Goal: Answer question/provide support: Share knowledge or assist other users

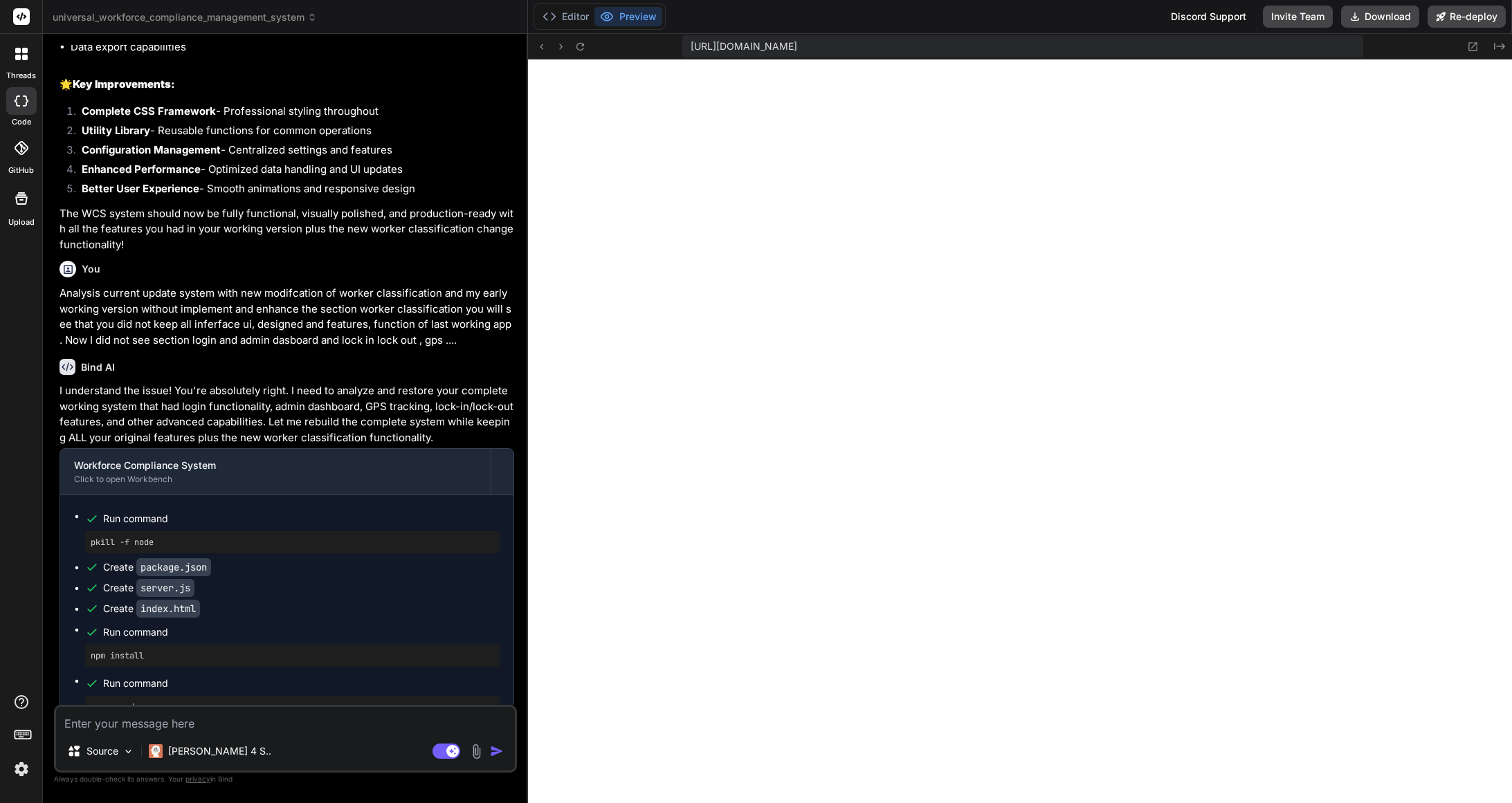
click at [1219, 43] on div "[URL][DOMAIN_NAME]" at bounding box center [1022, 47] width 681 height 22
click at [1186, 51] on div "[URL][DOMAIN_NAME]" at bounding box center [1022, 47] width 681 height 22
click at [582, 44] on icon at bounding box center [580, 46] width 8 height 8
type textarea "</html>"
type textarea "x"
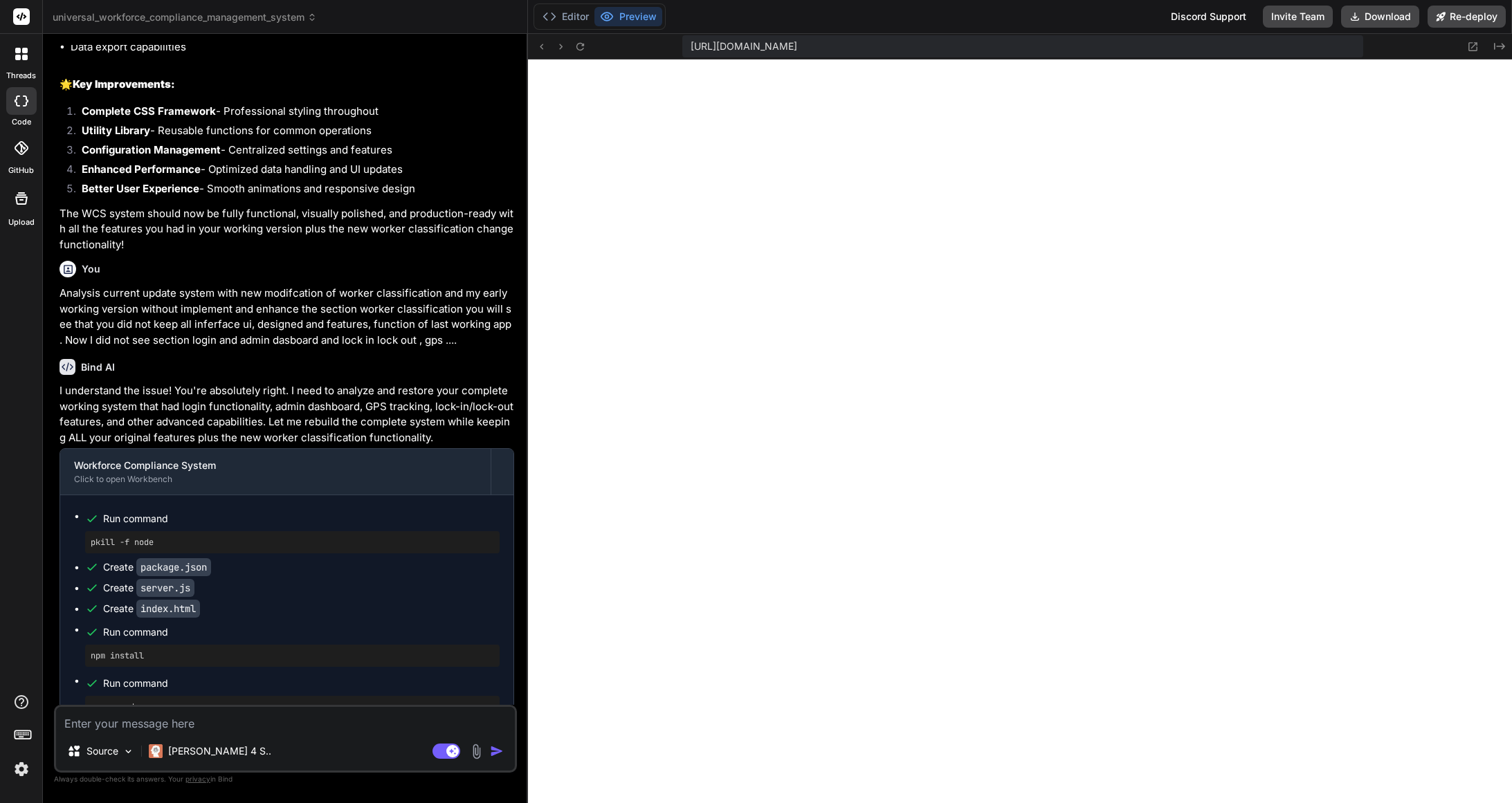
click at [1325, 802] on div at bounding box center [756, 803] width 1512 height 0
click at [584, 47] on icon at bounding box center [580, 46] width 8 height 8
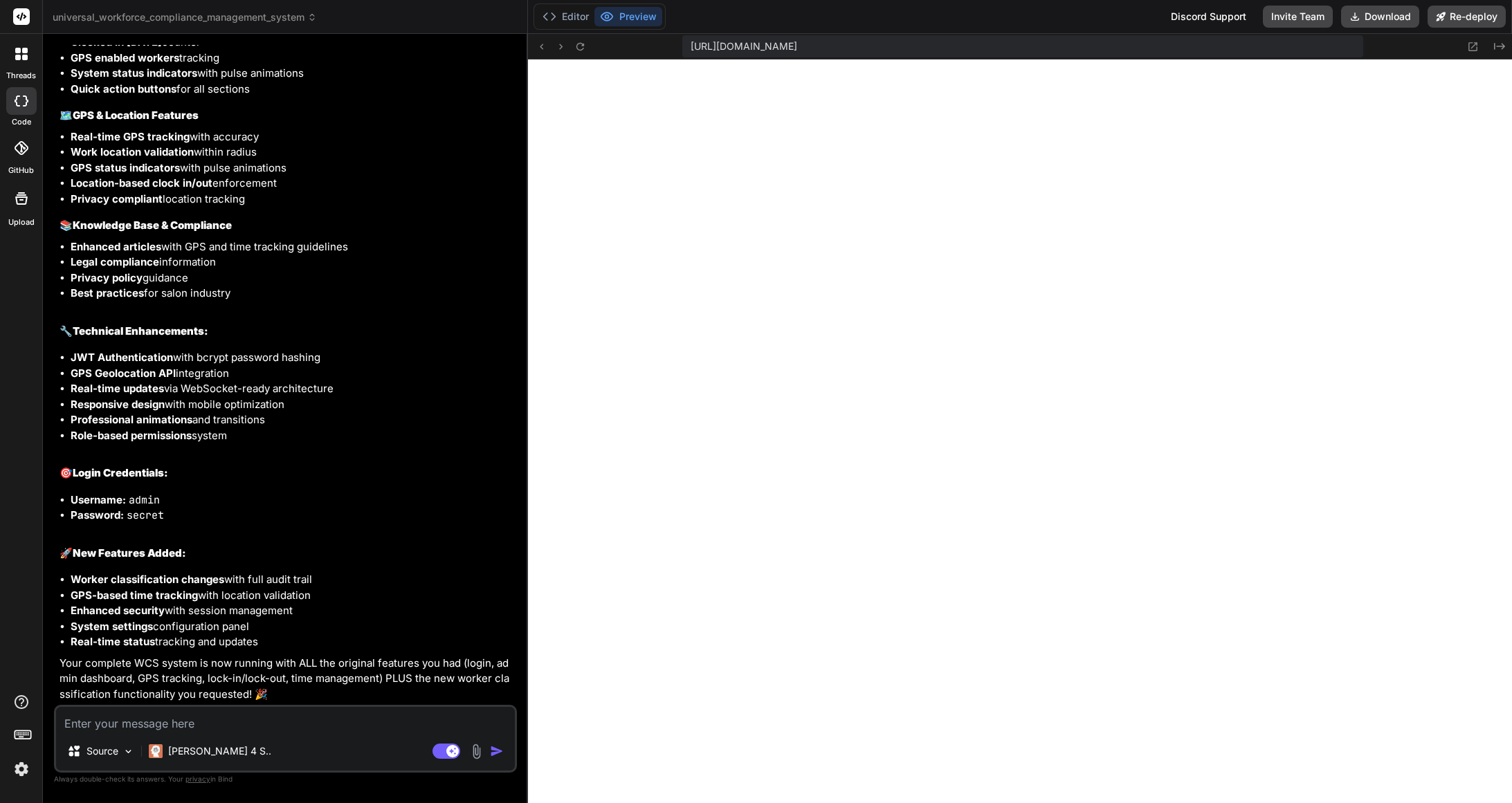
scroll to position [8119, 0]
type textarea "</html>"
click at [258, 725] on textarea at bounding box center [285, 718] width 459 height 25
type textarea "A"
type textarea "x"
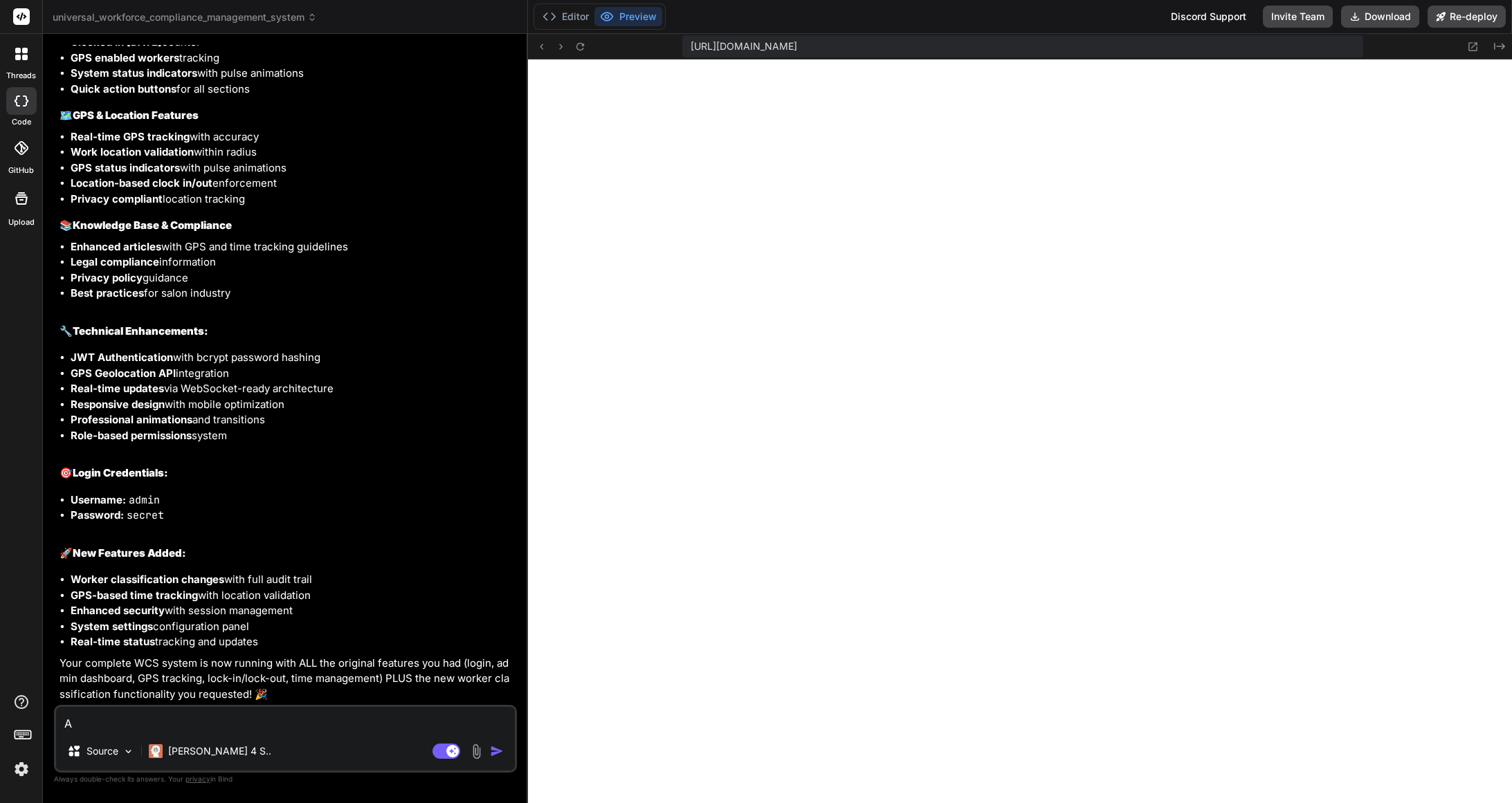
type textarea "An"
type textarea "x"
type textarea "[PERSON_NAME]"
type textarea "x"
type textarea "Anal"
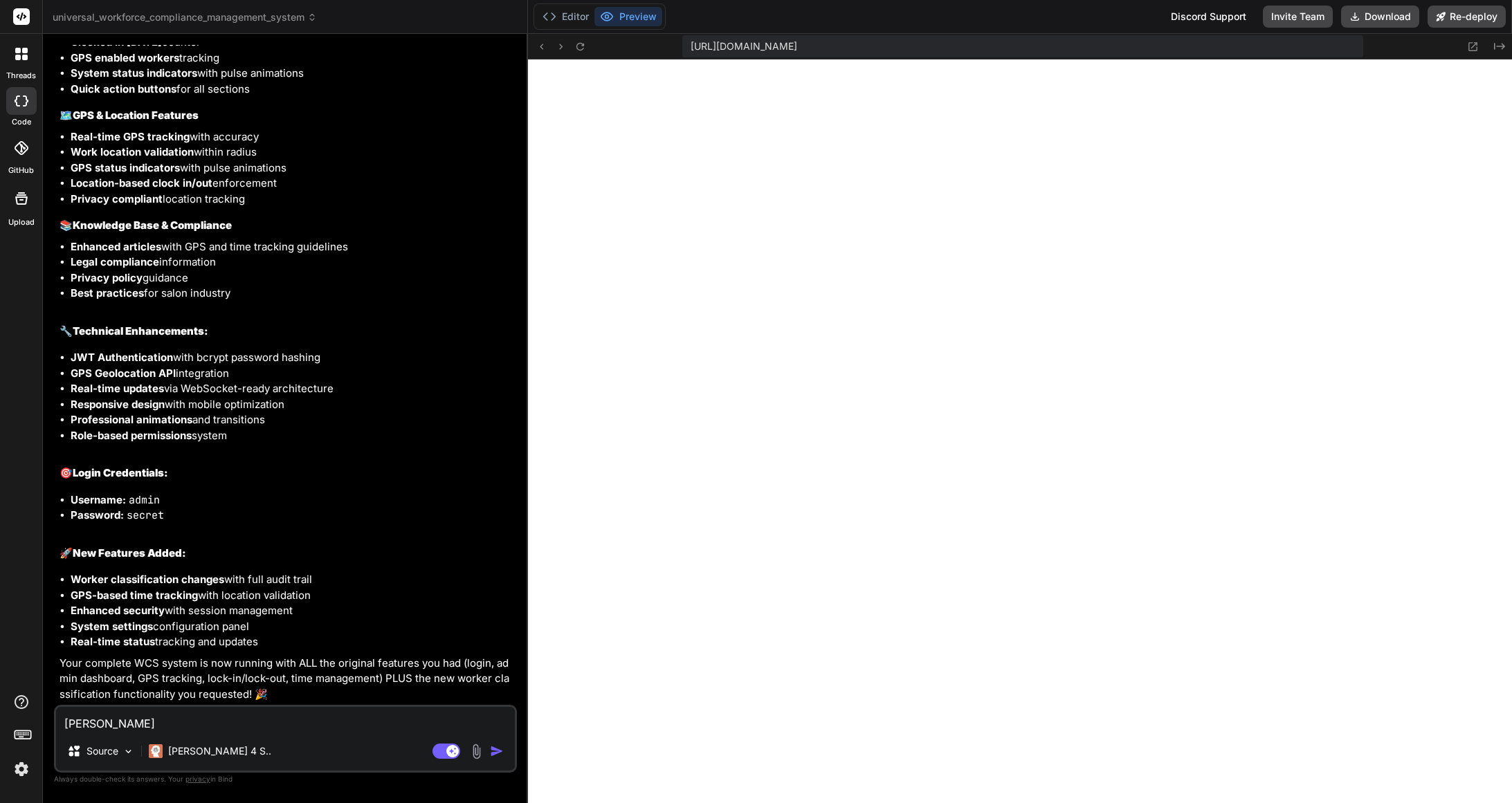
type textarea "x"
type textarea "Analy"
type textarea "x"
type textarea "Analys"
type textarea "x"
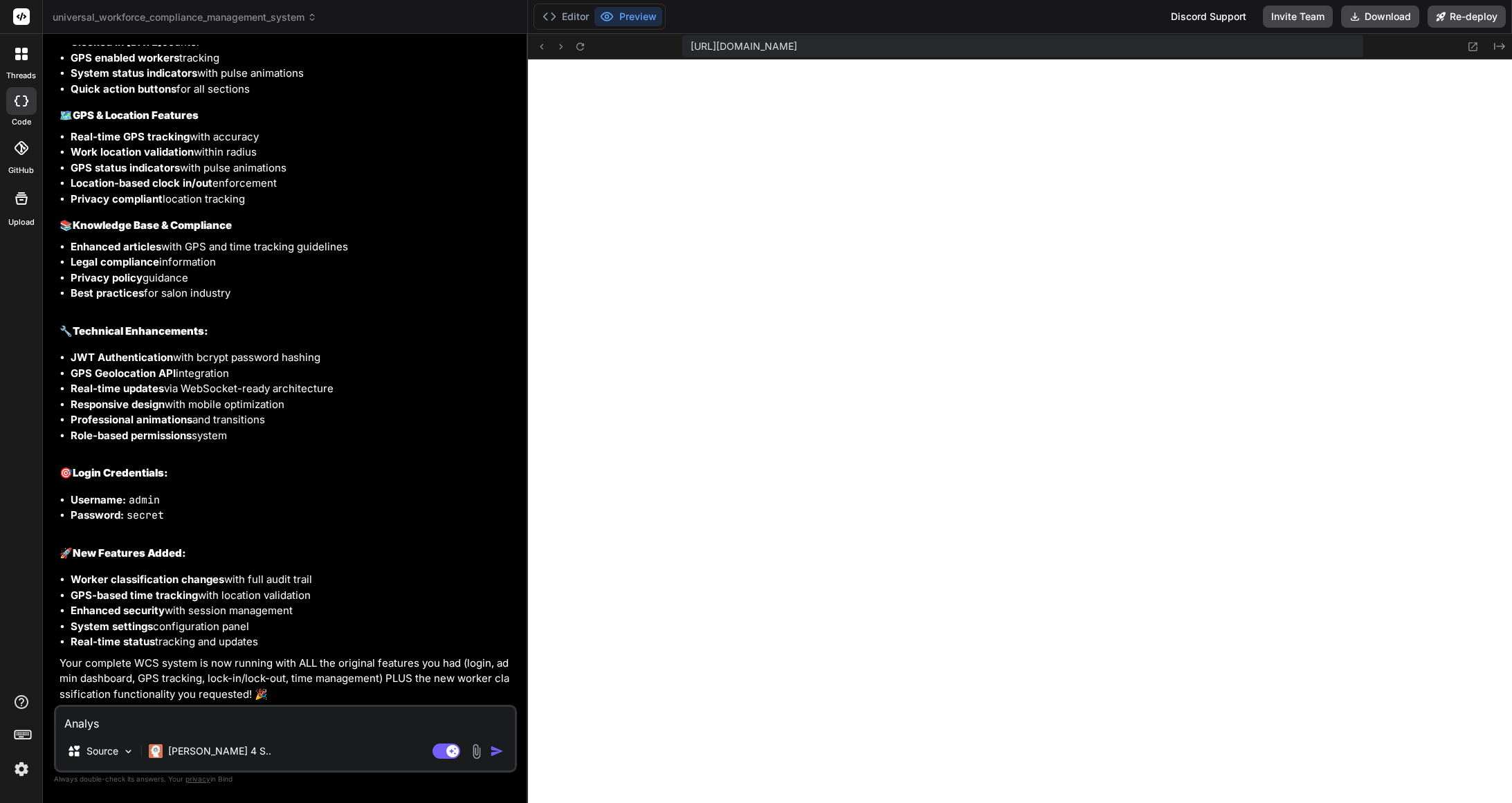
type textarea "Analysi"
type textarea "x"
type textarea "Analysis"
type textarea "x"
type textarea "Analysis"
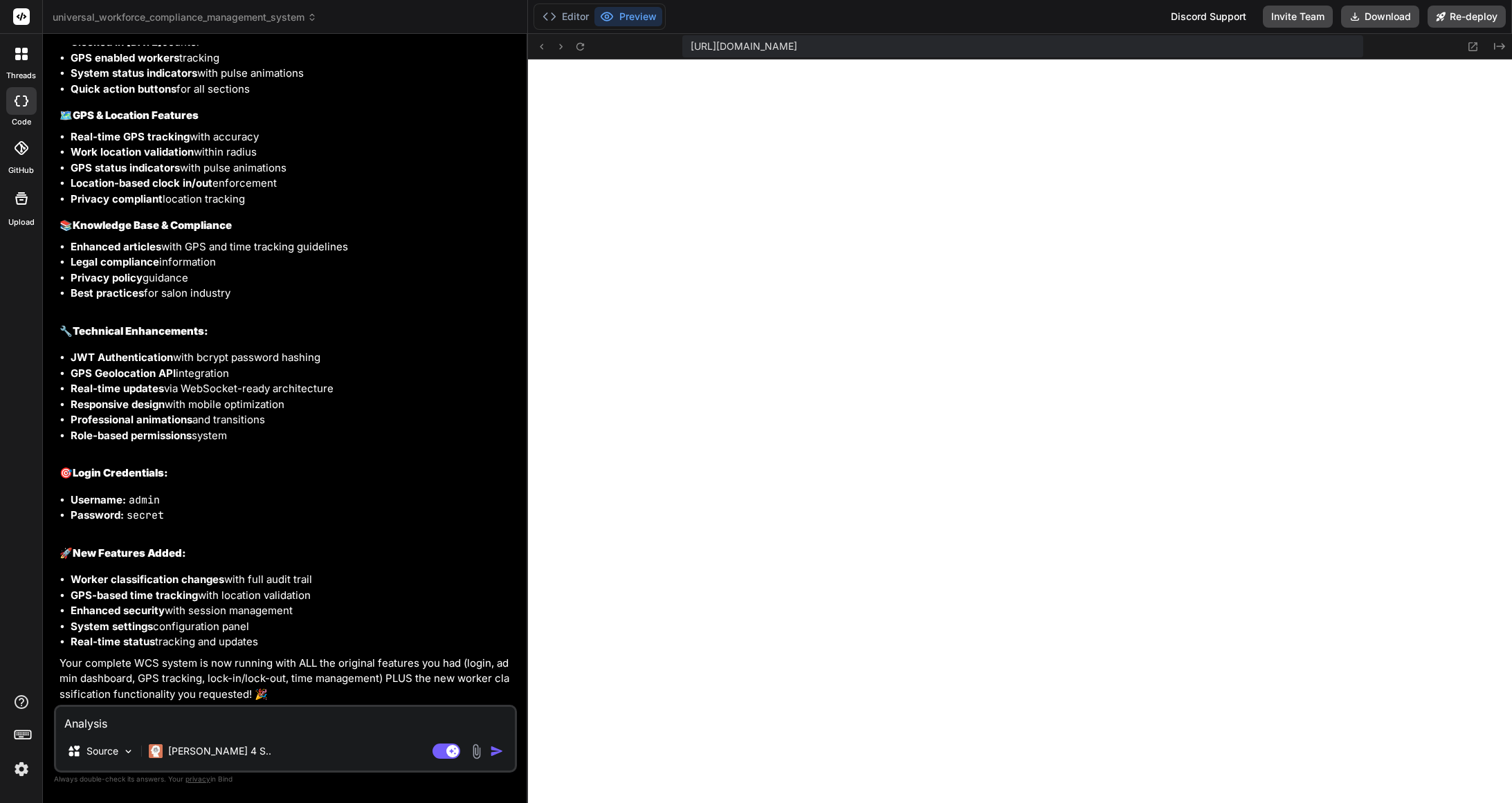
type textarea "x"
type textarea "Analysis a"
type textarea "x"
type textarea "Analysis an"
type textarea "x"
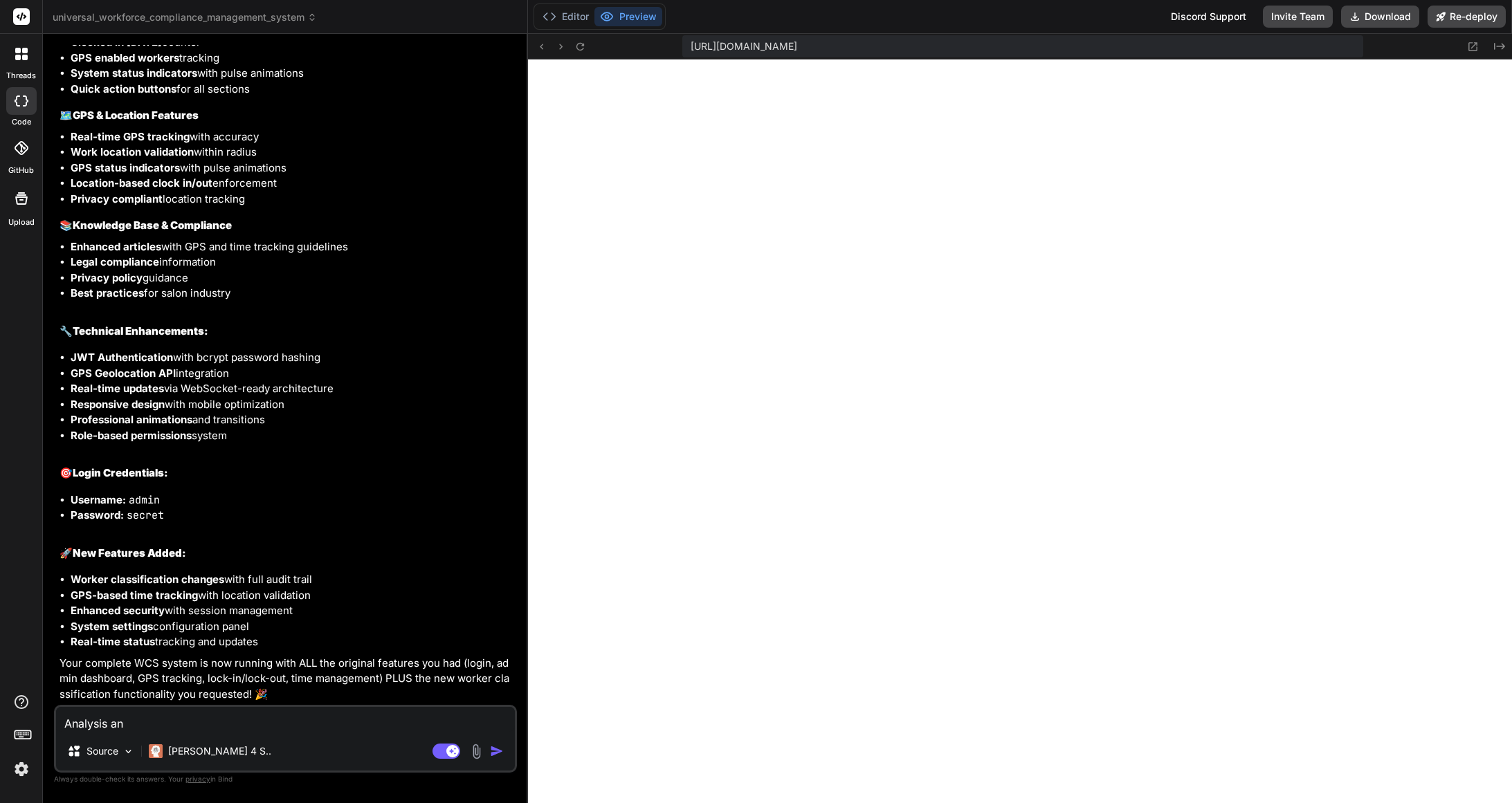
type textarea "Analysis and"
type textarea "x"
type textarea "Analysis and"
type textarea "x"
type textarea "Analysis and f"
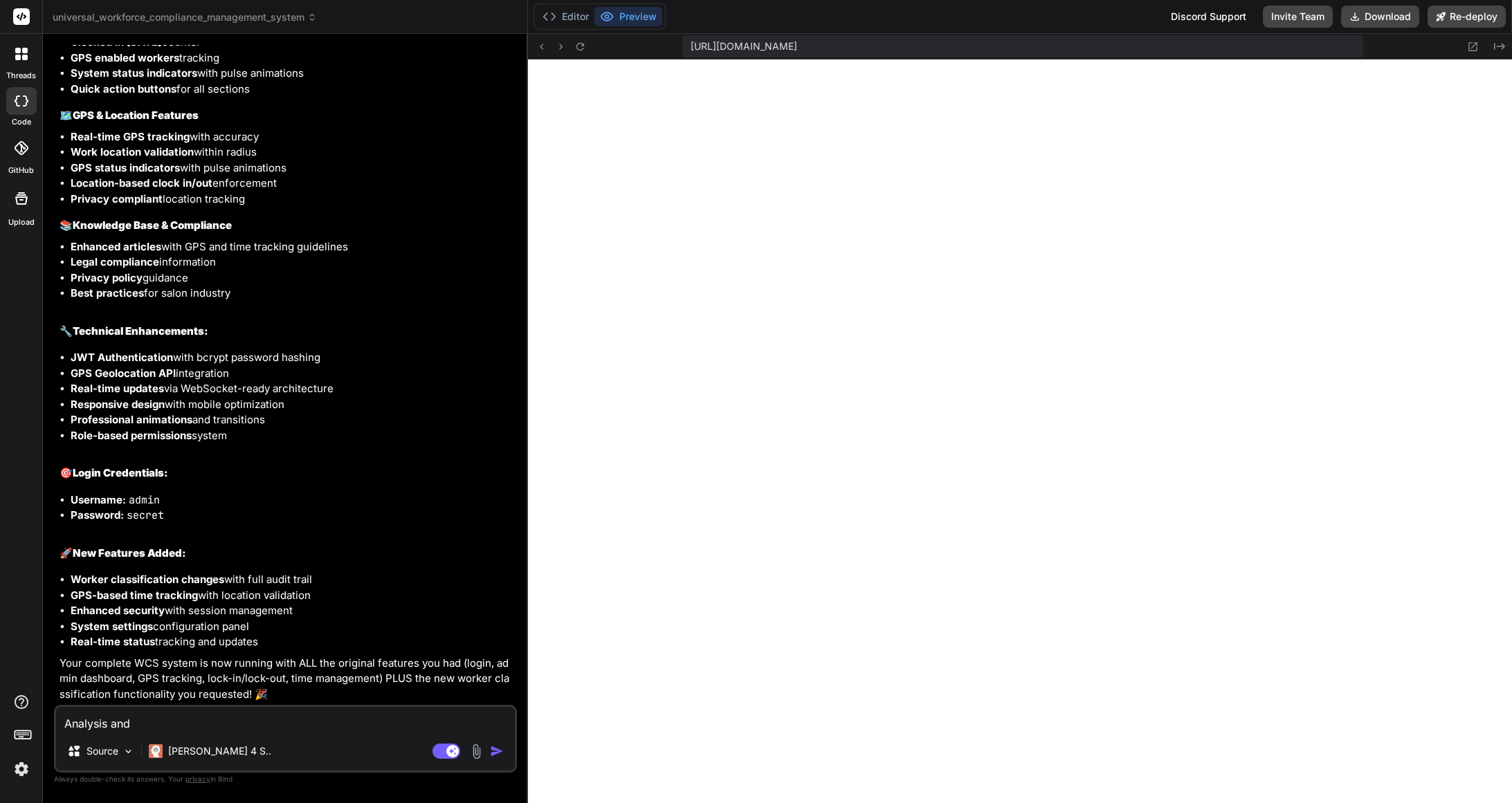
type textarea "x"
type textarea "Analysis and fi"
type textarea "x"
type textarea "Analysis and fix"
type textarea "x"
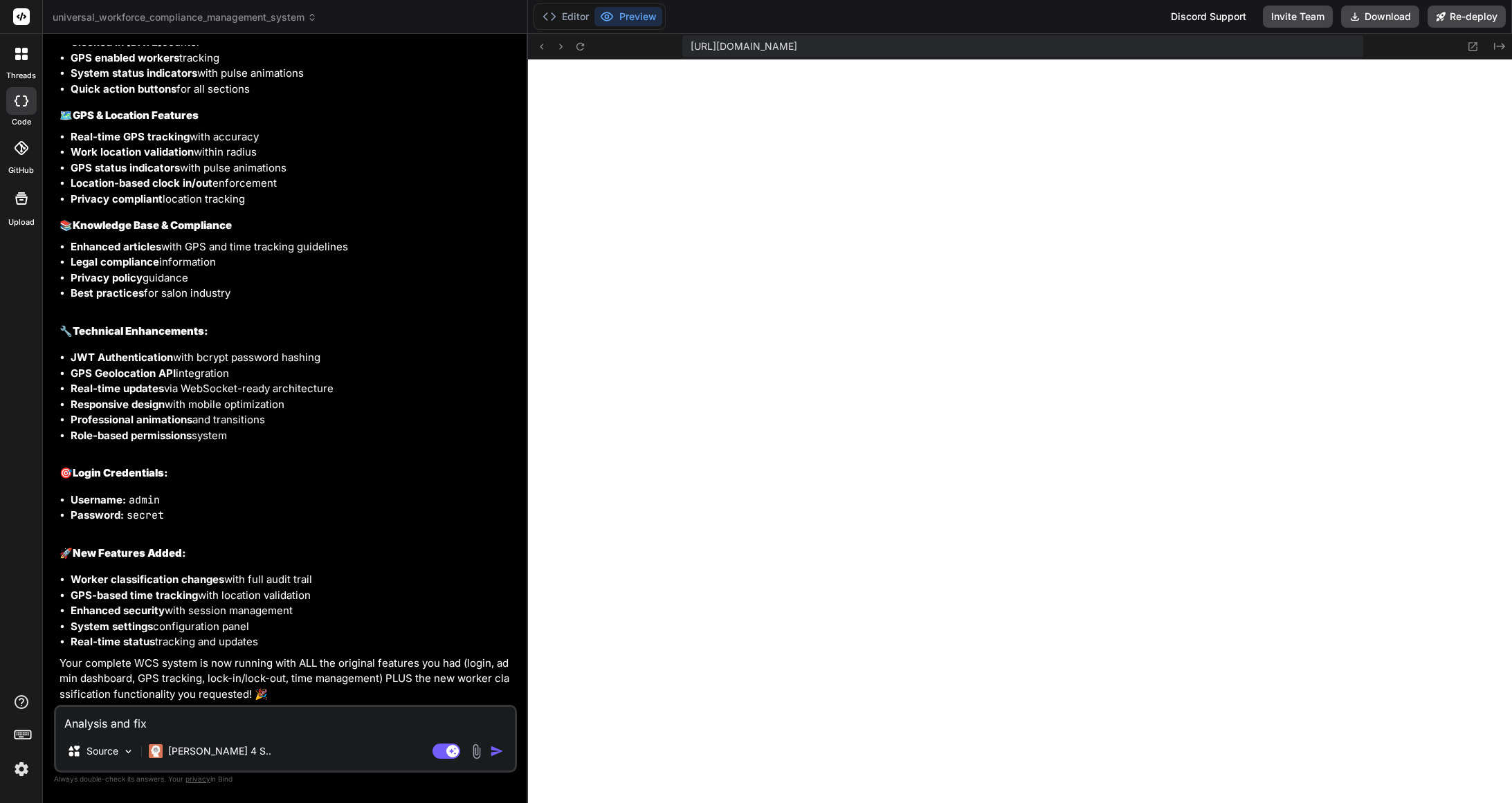
type textarea "Analysis and fix"
type textarea "x"
type textarea "Analysis and fix w"
type textarea "x"
type textarea "Analysis and fix [PERSON_NAME]"
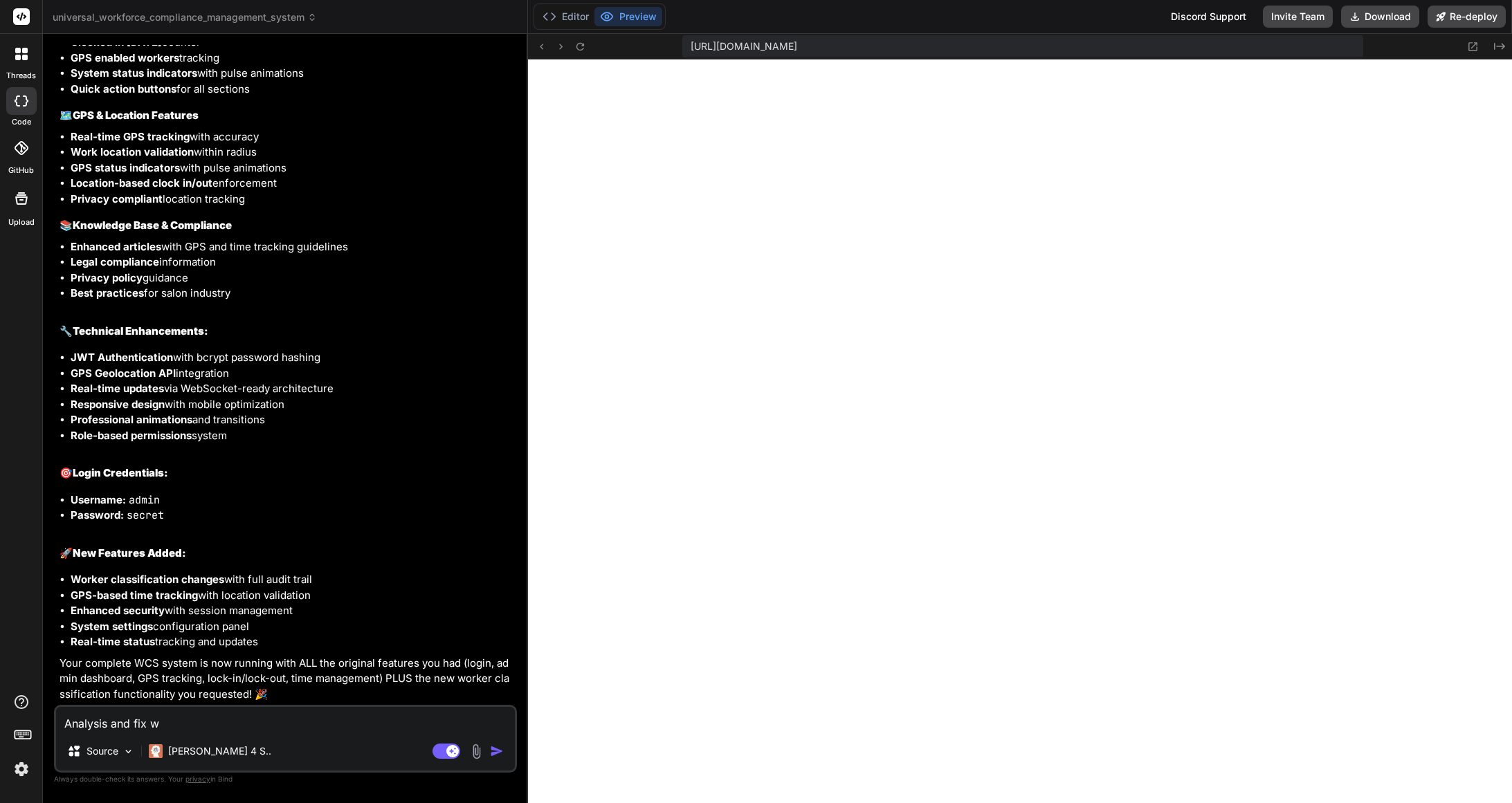
type textarea "x"
type textarea "Analysis and fix why"
type textarea "x"
type textarea "Analysis and fix why"
type textarea "x"
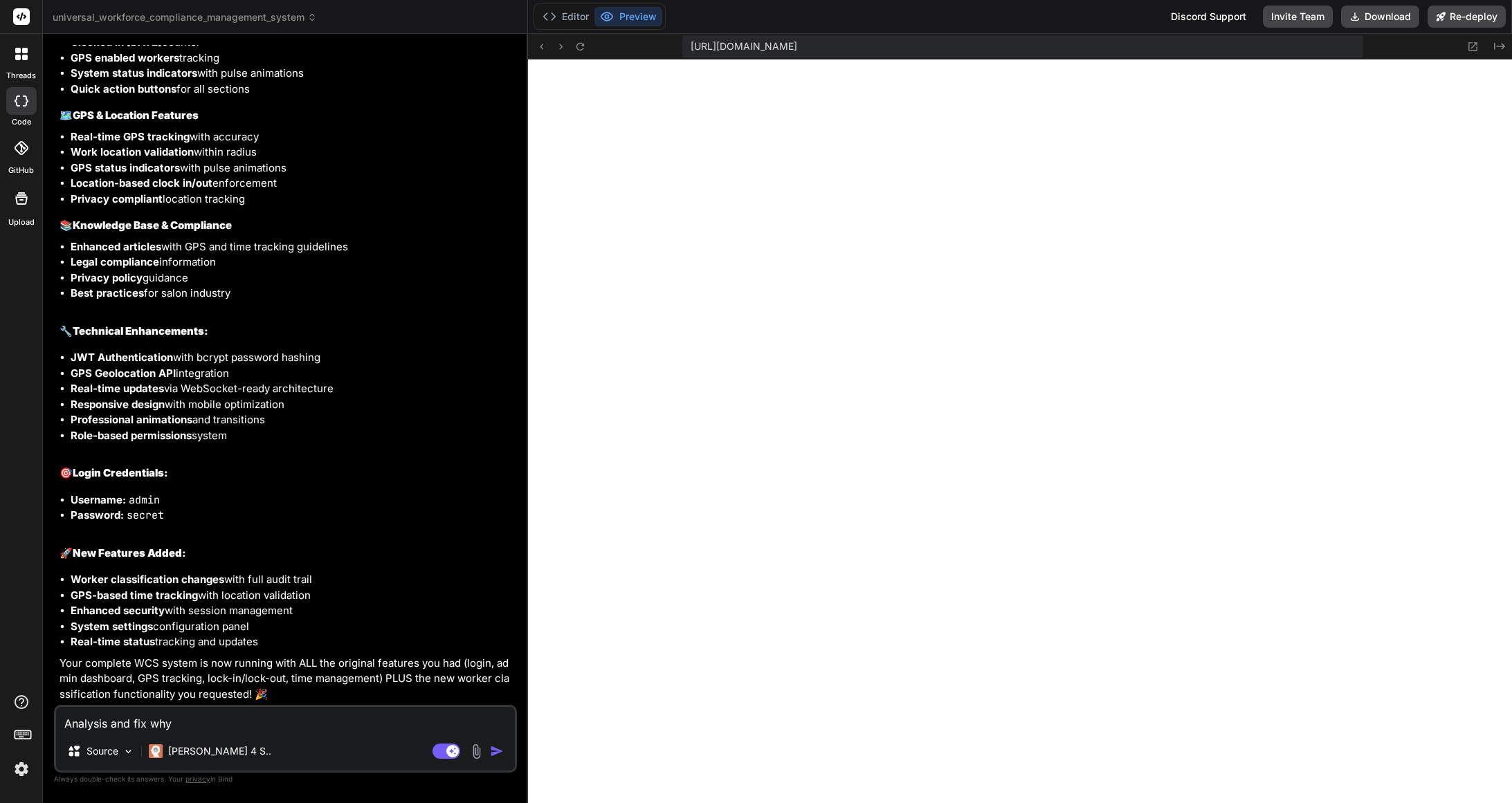
type textarea "Analysis and fix why t"
type textarea "x"
type textarea "Analysis and fix why th"
type textarea "x"
type textarea "Analysis and fix why the"
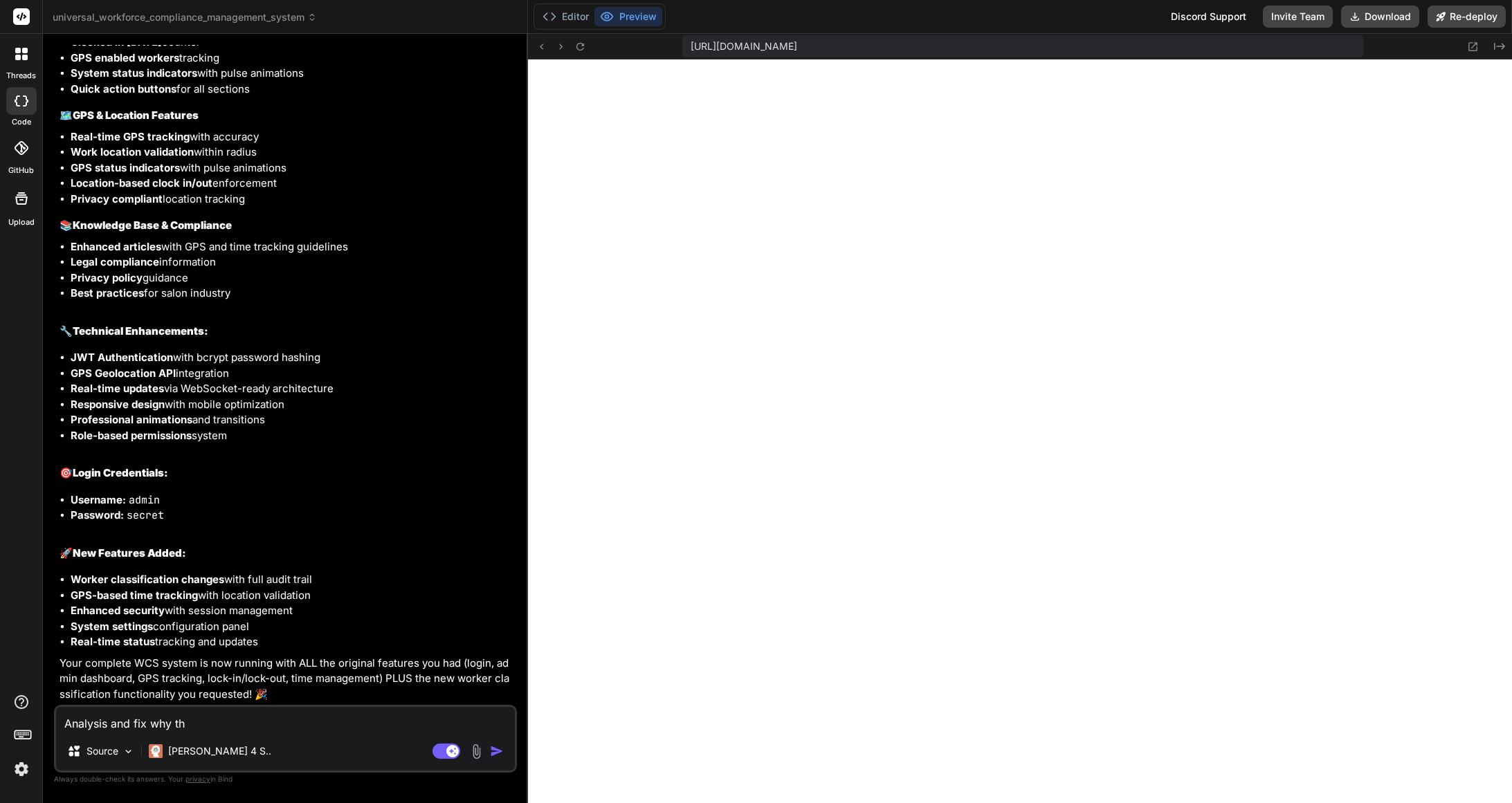
type textarea "x"
type textarea "Analysis and fix why thes"
type textarea "x"
type textarea "Analysis and fix why the"
type textarea "x"
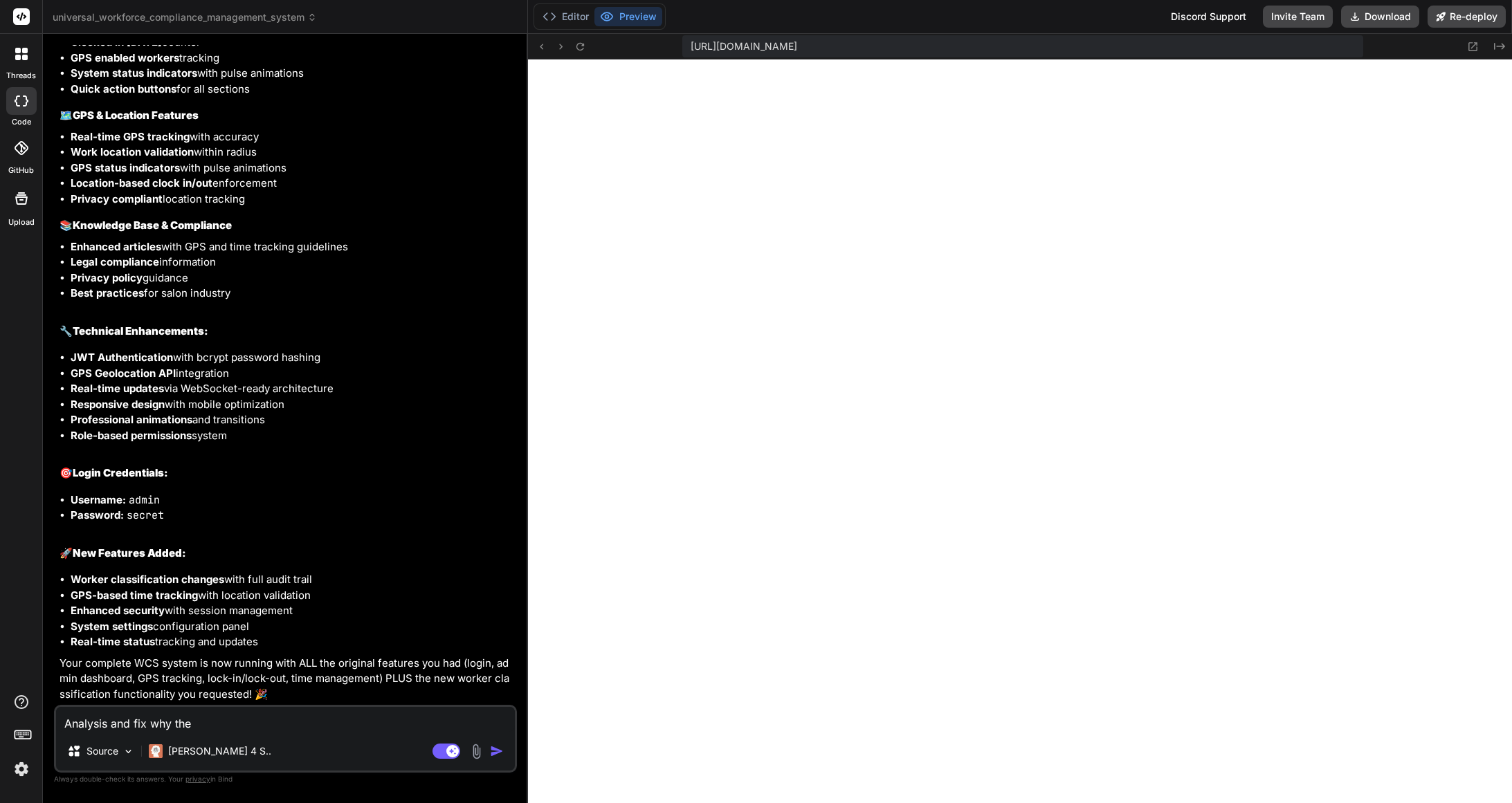
type textarea "Analysis and fix why th"
type textarea "x"
type textarea "Analysis and fix why thi"
type textarea "x"
type textarea "Analysis and fix why this"
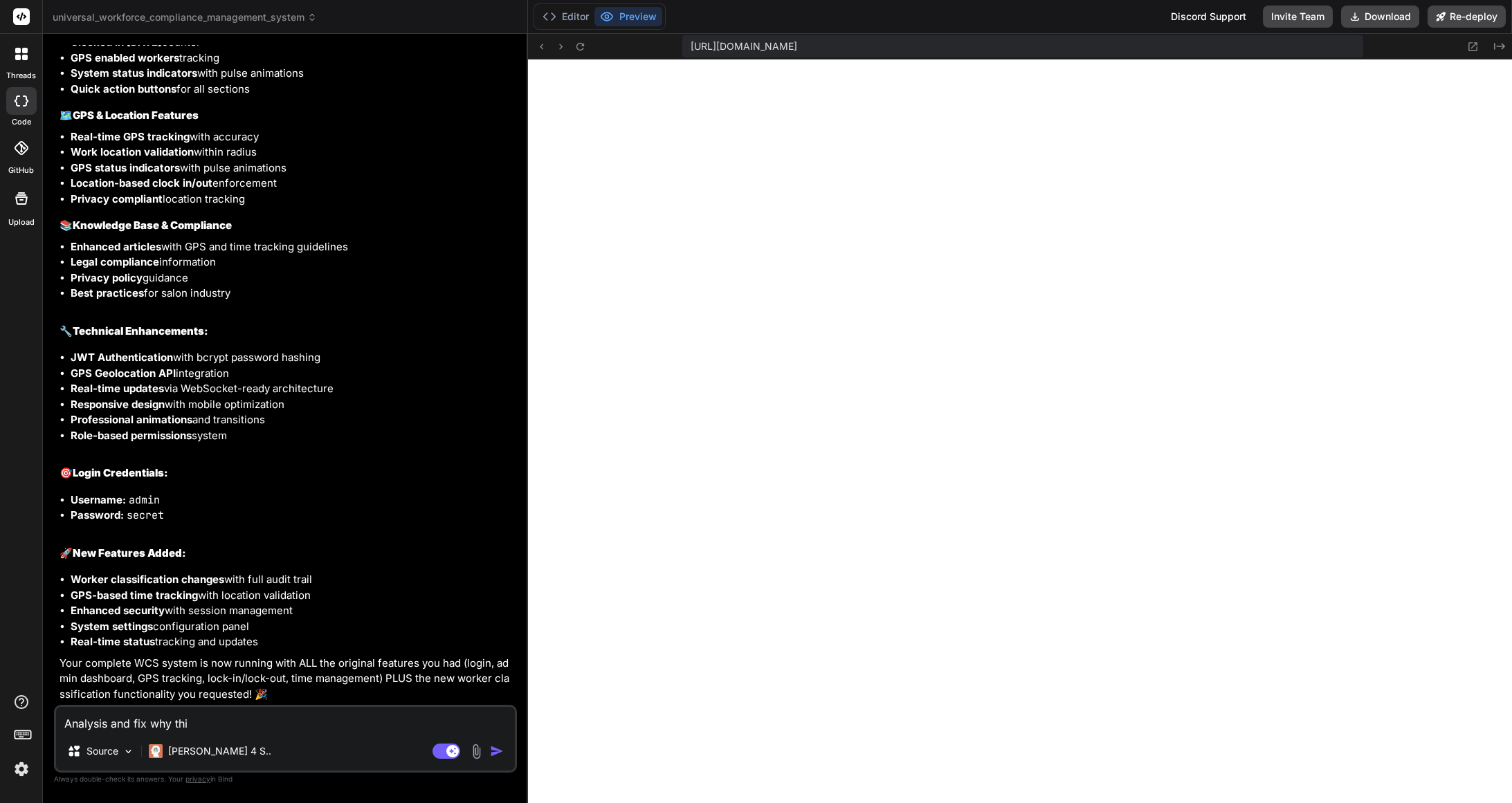
type textarea "x"
type textarea "Analysis and fix why this"
type textarea "x"
type textarea "Analysis and fix why this"
type textarea "x"
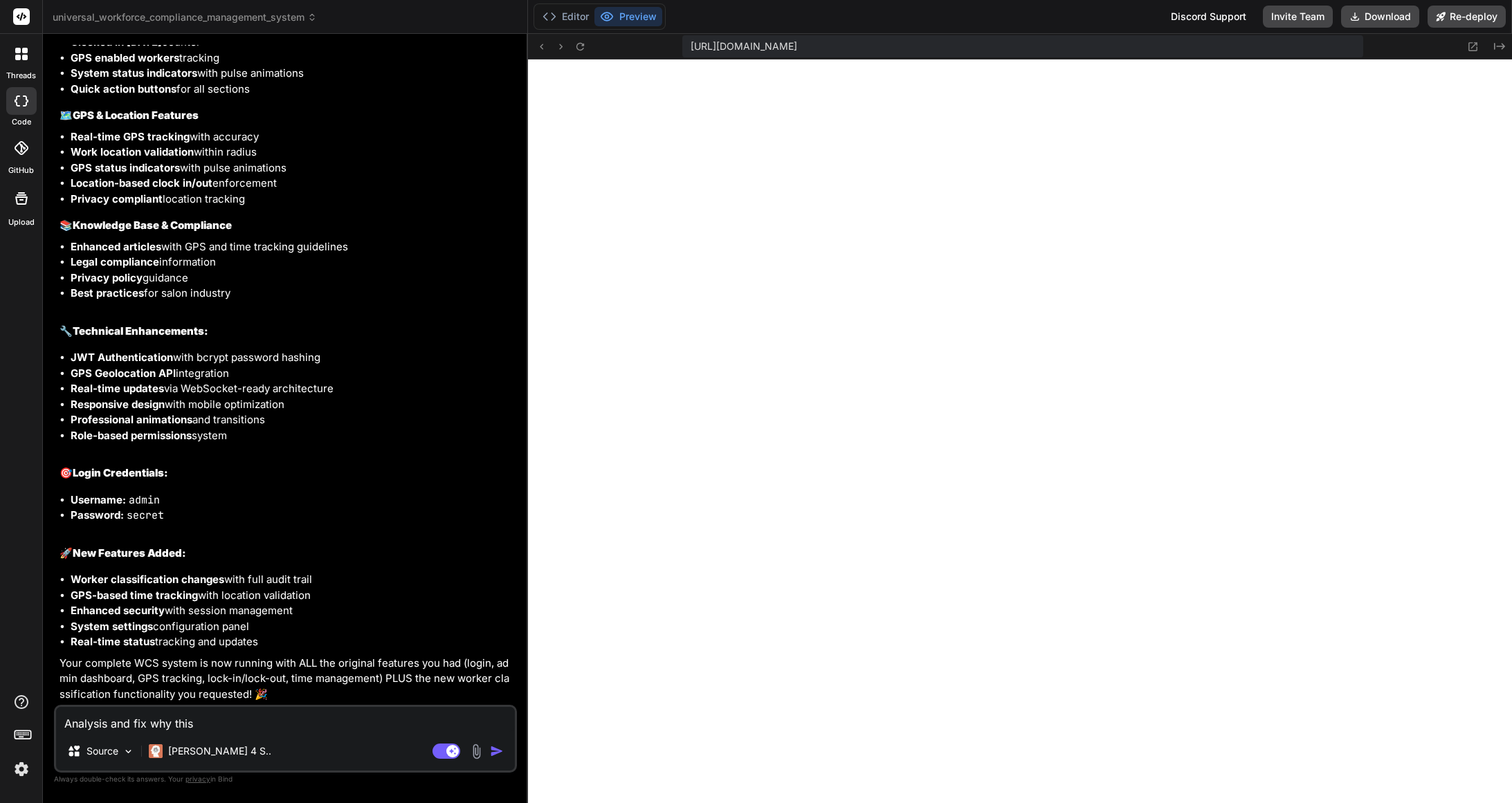
type textarea "Analysis and fix why thi"
type textarea "x"
type textarea "Analysis and fix why th"
type textarea "x"
type textarea "Analysis and fix why t"
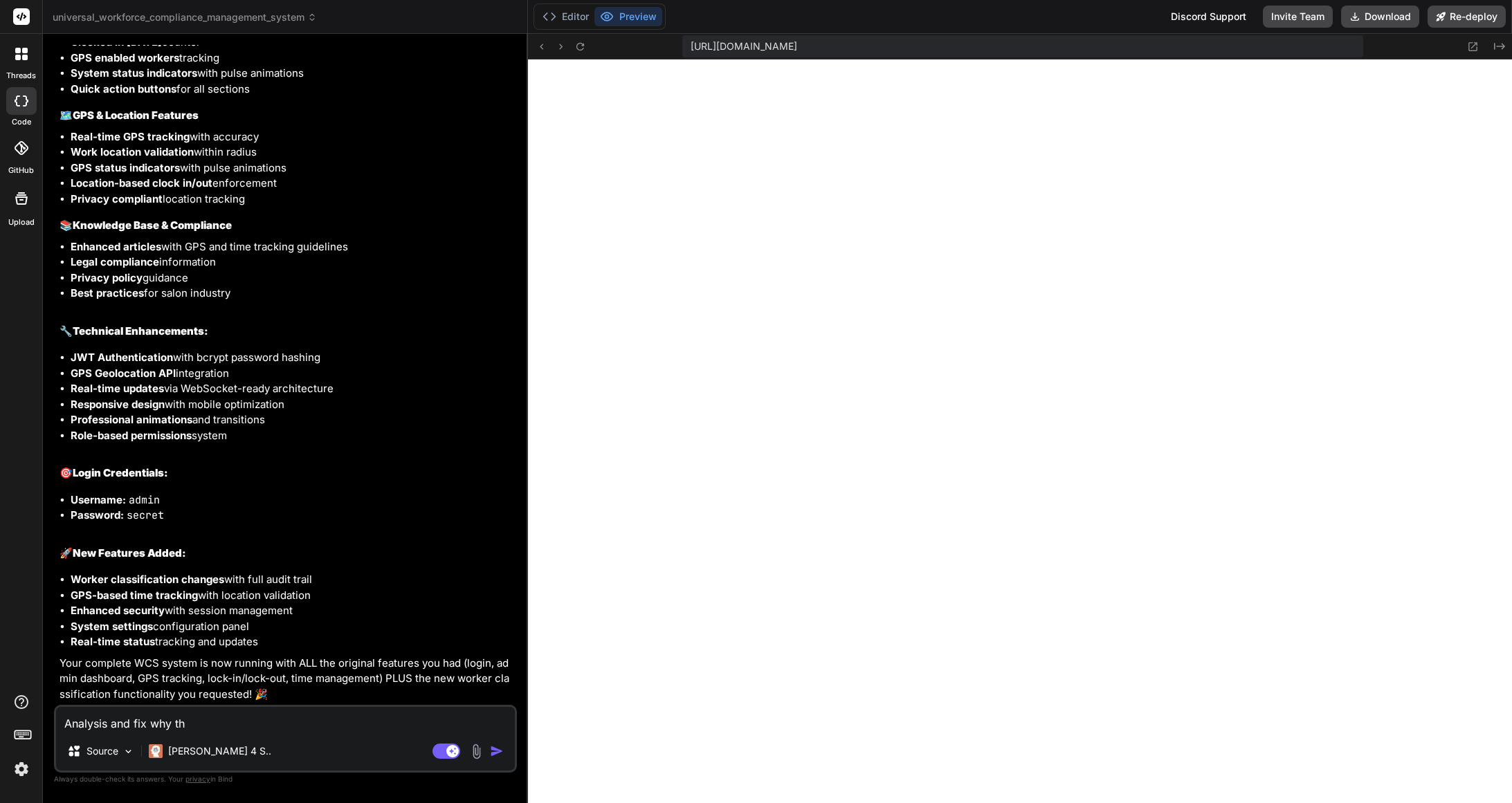
type textarea "x"
type textarea "Analysis and fix why"
type textarea "x"
type textarea "Analysis and fix why c"
type textarea "x"
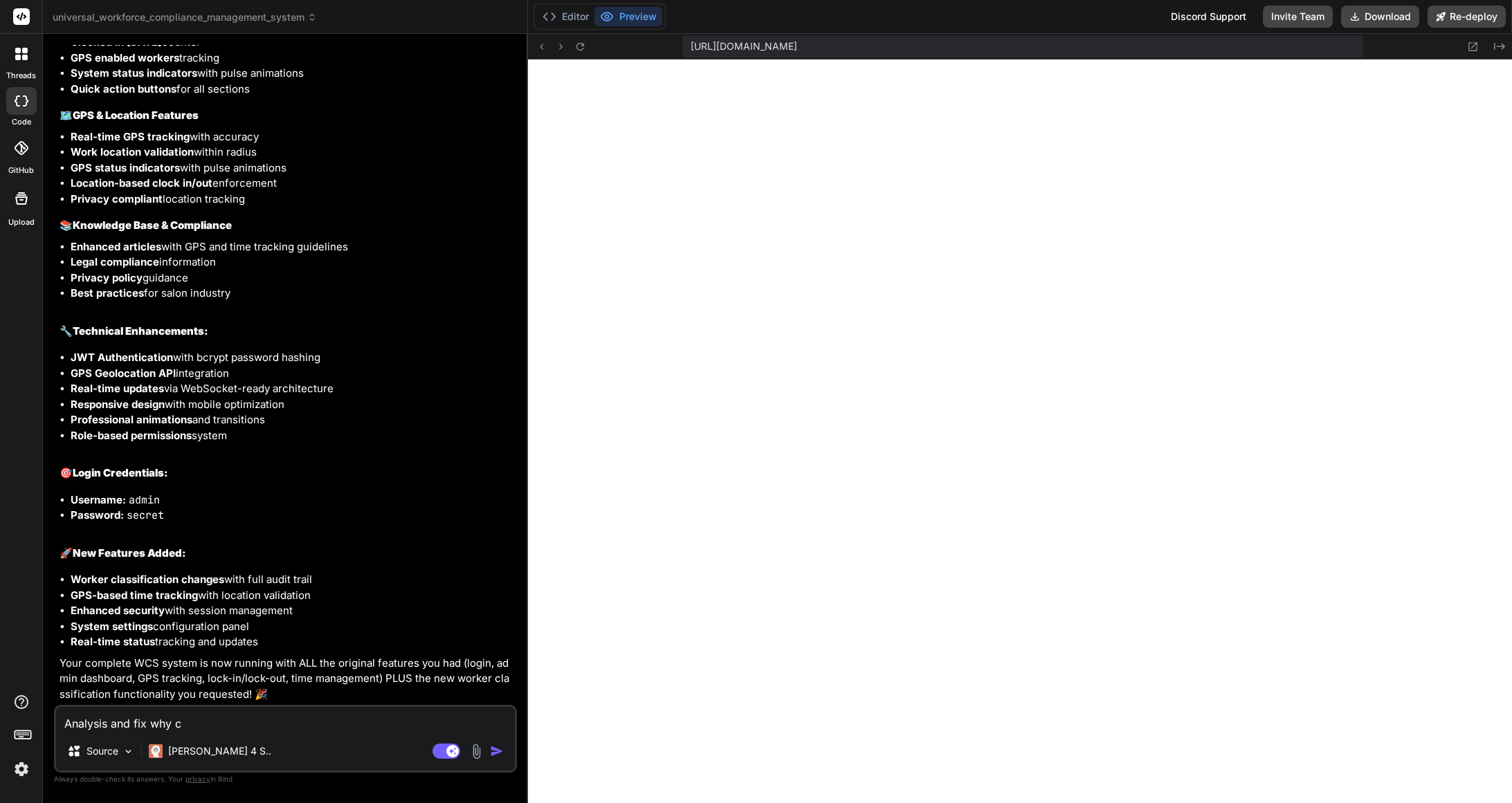
type textarea "Analysis and fix why co"
type textarea "x"
type textarea "Analysis and fix why cou"
type textarea "x"
type textarea "Analysis and fix why coul"
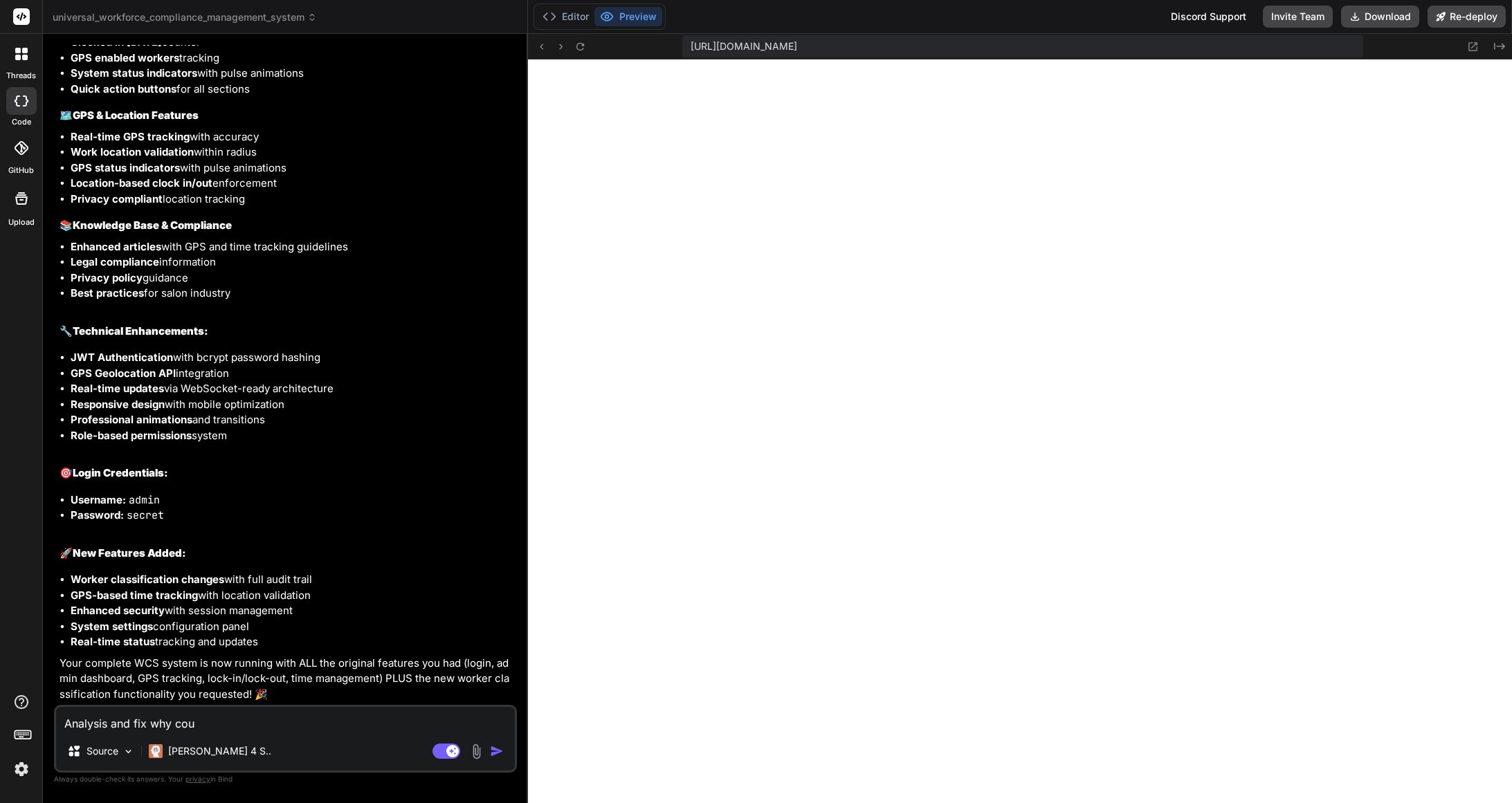
type textarea "x"
type textarea "Analysis and fix why could"
type textarea "x"
type textarea "Analysis and fix why could"
type textarea "x"
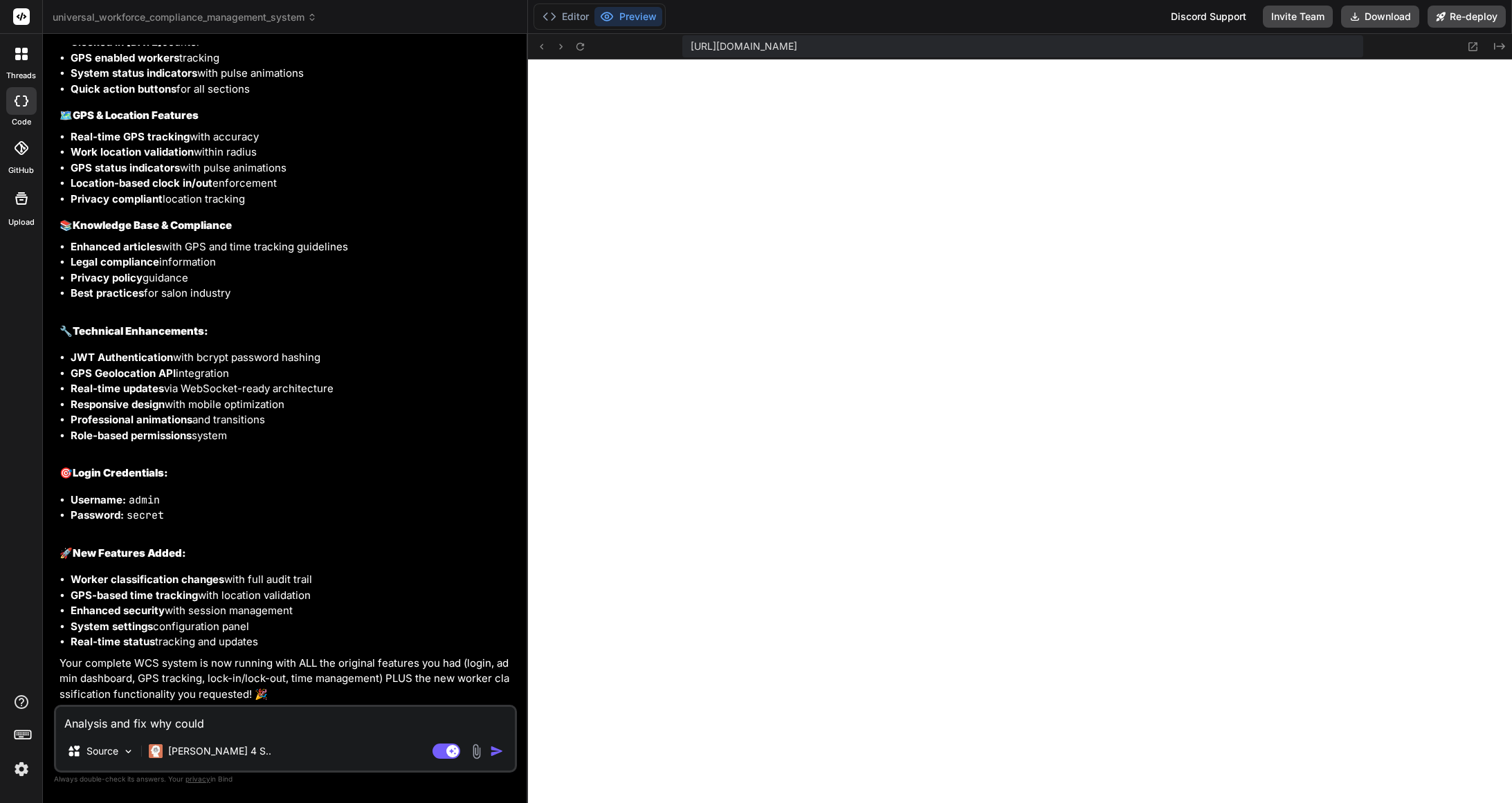
type textarea "Analysis and fix why could n"
type textarea "x"
type textarea "Analysis and fix why could no"
type textarea "x"
type textarea "Analysis and fix why could not"
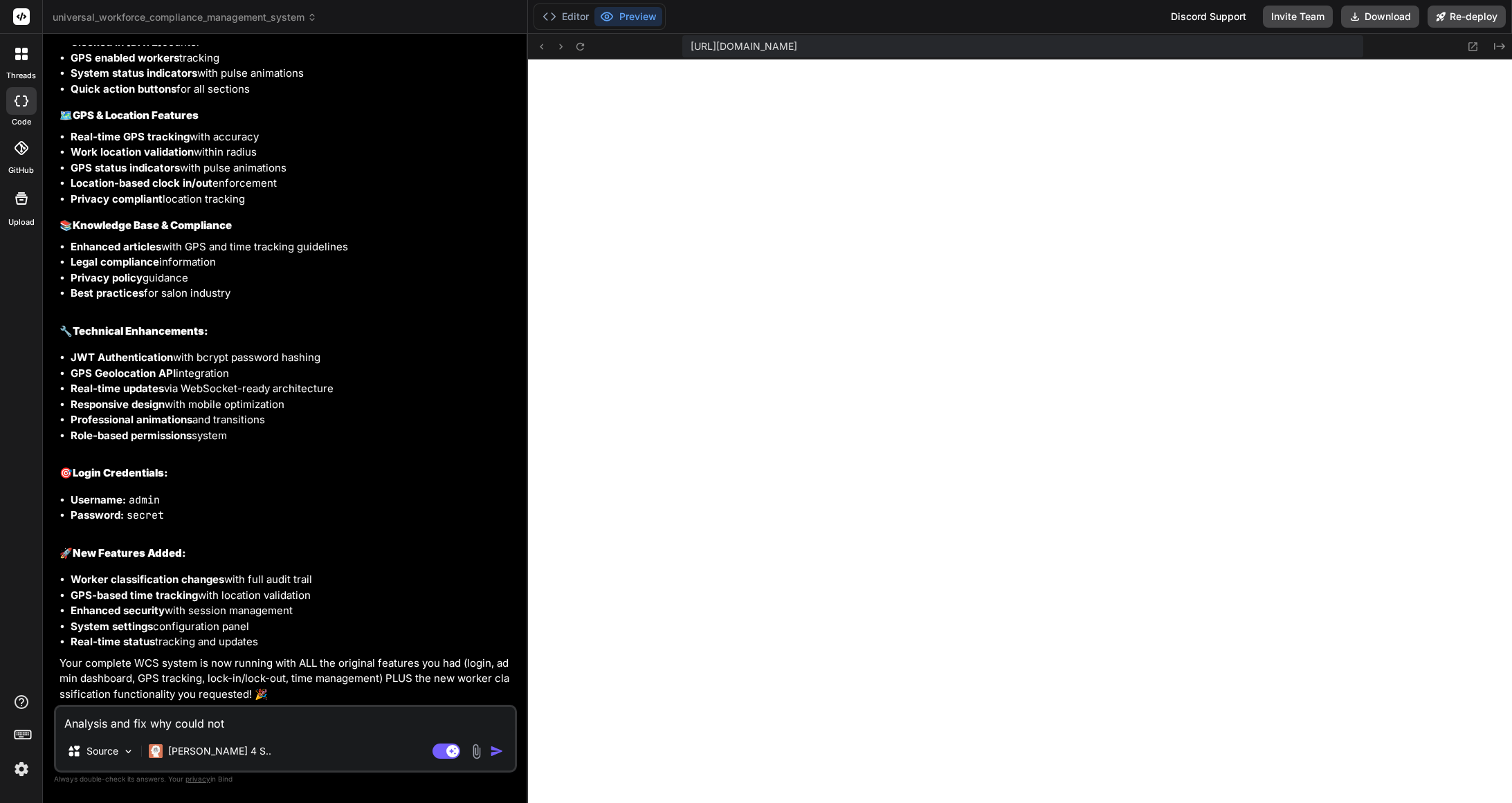
type textarea "x"
type textarea "Analysis and fix why could not"
type textarea "x"
type textarea "Analysis and fix why could not l"
type textarea "x"
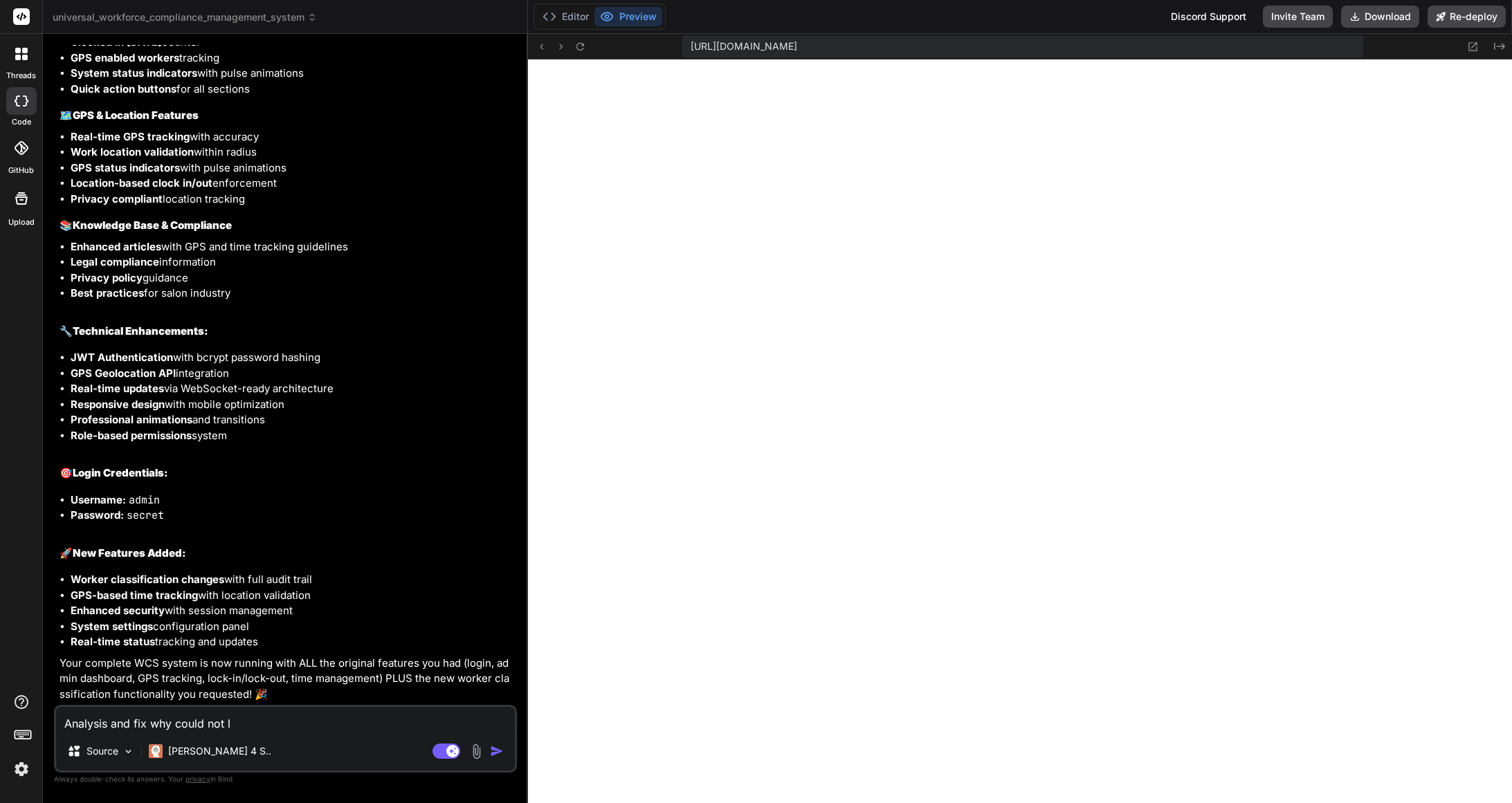
type textarea "Analysis and fix why could not lo"
type textarea "x"
type textarea "Analysis and fix why could not log"
type textarea "x"
type textarea "Analysis and fix why could not logi"
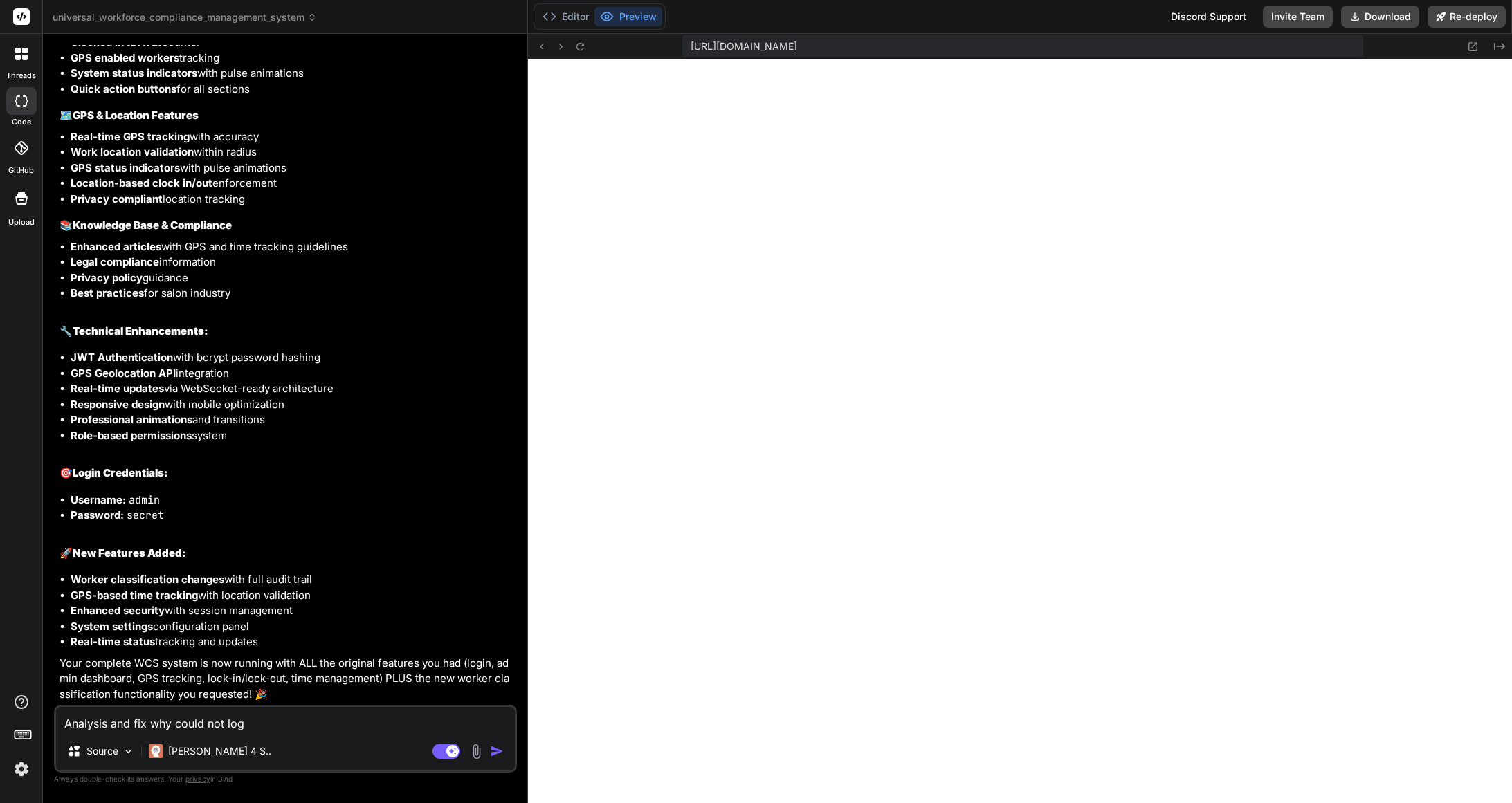
type textarea "x"
type textarea "Analysis and fix why could not login"
type textarea "x"
type textarea "Analysis and fix why could not login"
type textarea "x"
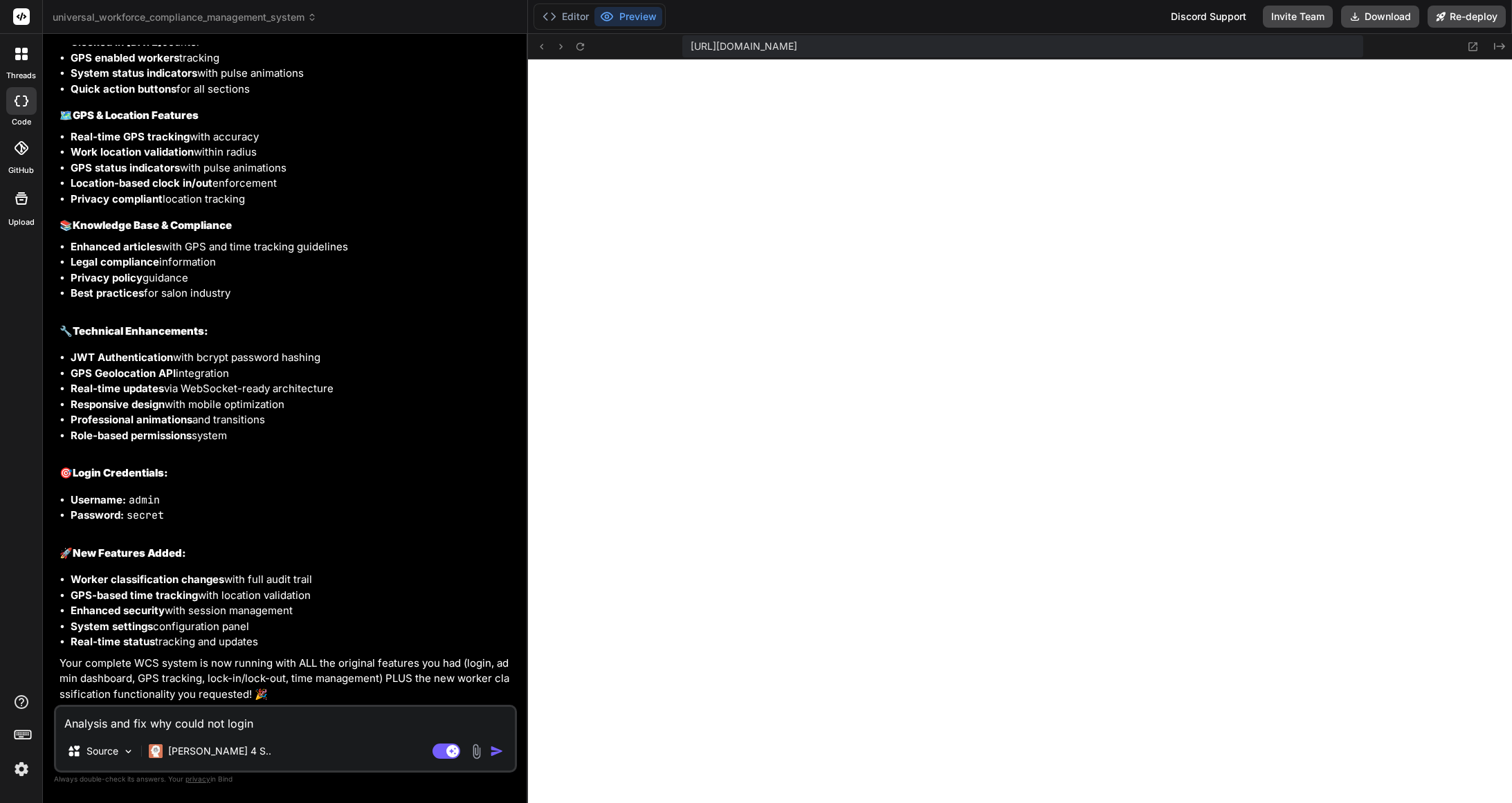
type textarea "Analysis and fix why could not login w"
type textarea "x"
type textarea "Analysis and fix why could not login wi"
type textarea "x"
type textarea "Analysis and fix why could not login wit"
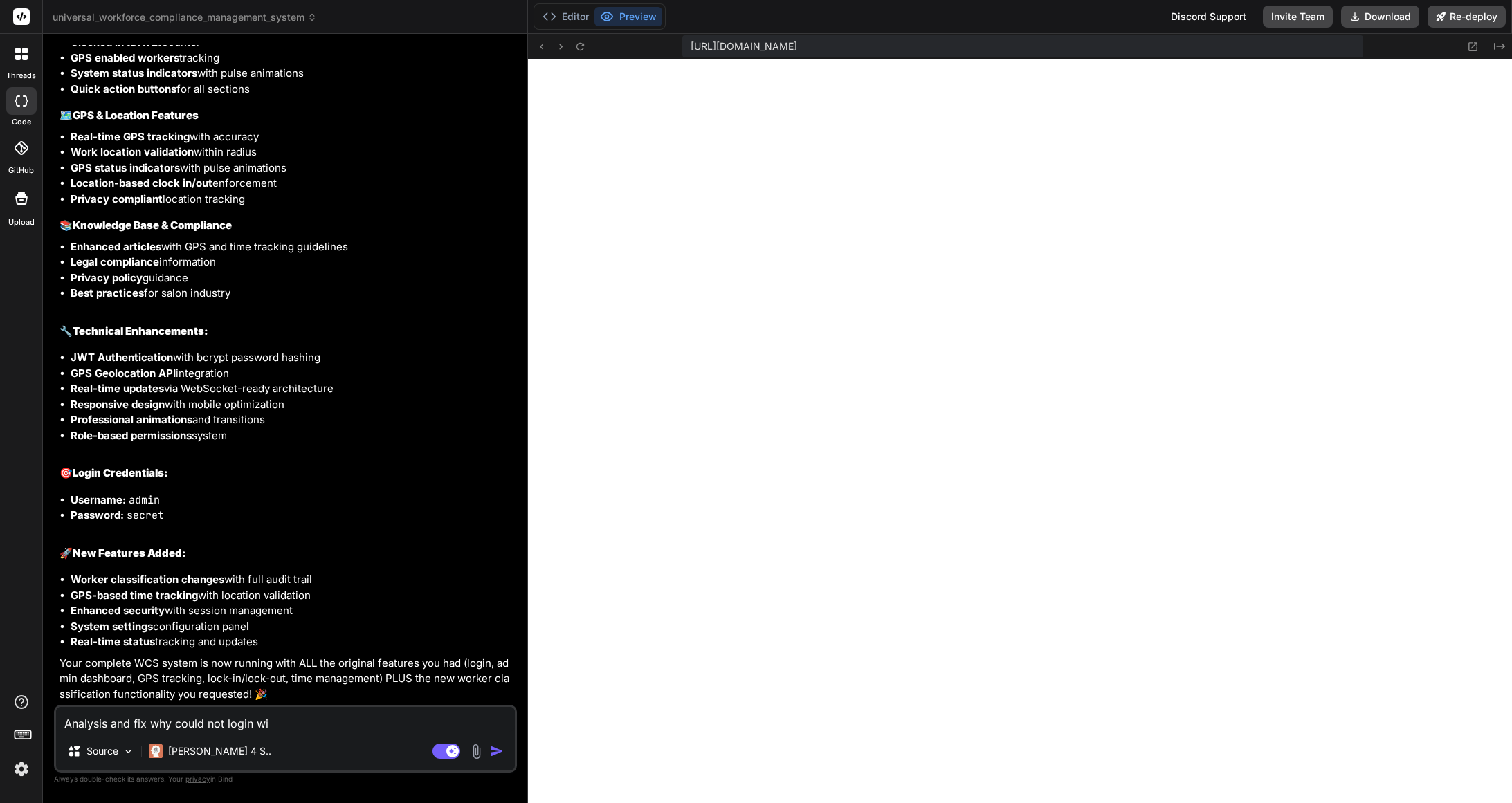
type textarea "x"
type textarea "Analysis and fix why could not login with"
type textarea "x"
type textarea "Analysis and fix why could not login with"
type textarea "x"
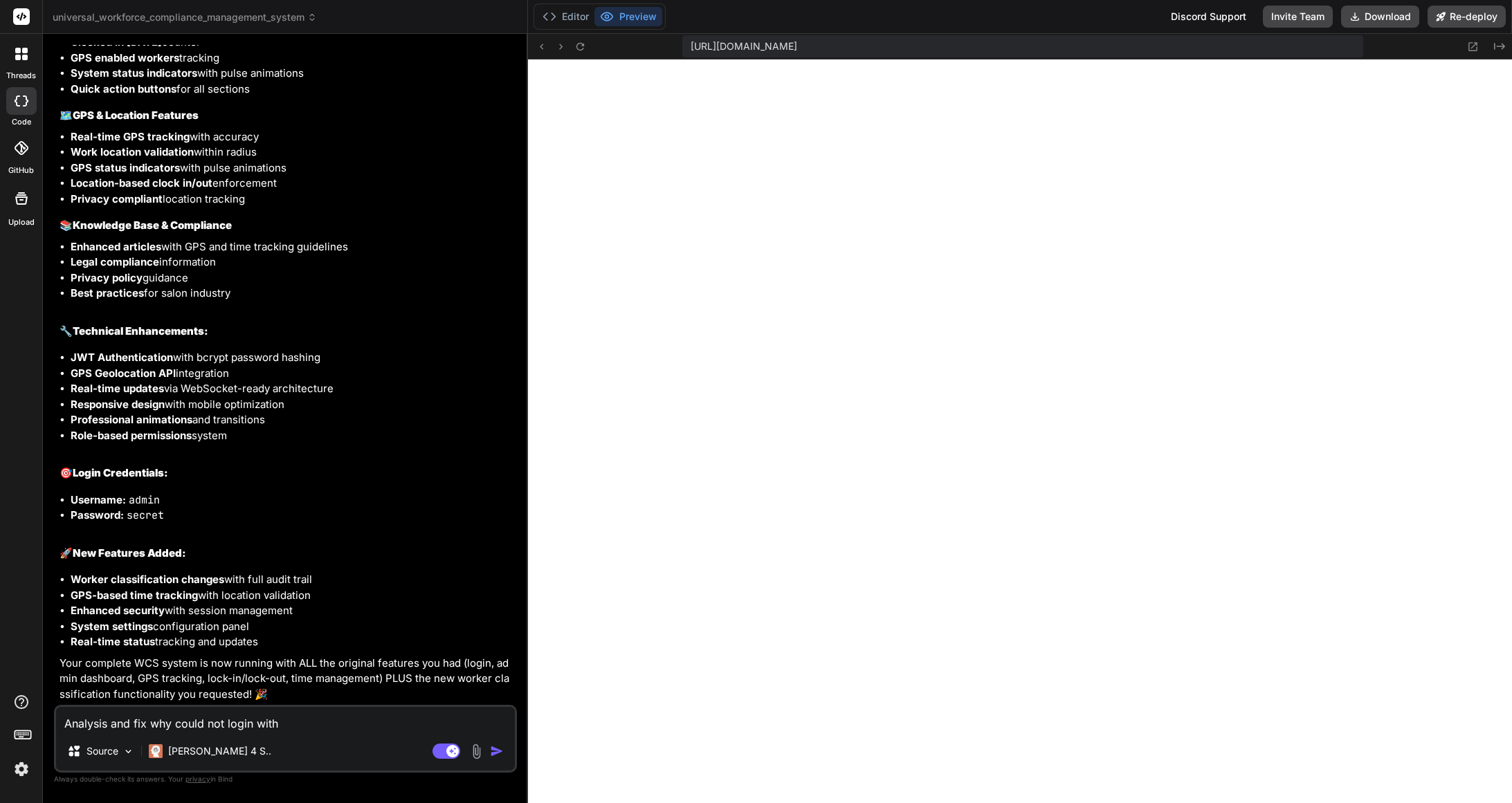
type textarea "Analysis and fix why could not login with t"
type textarea "x"
type textarea "Analysis and fix why could not login with th"
type textarea "x"
type textarea "Analysis and fix why could not login with thi"
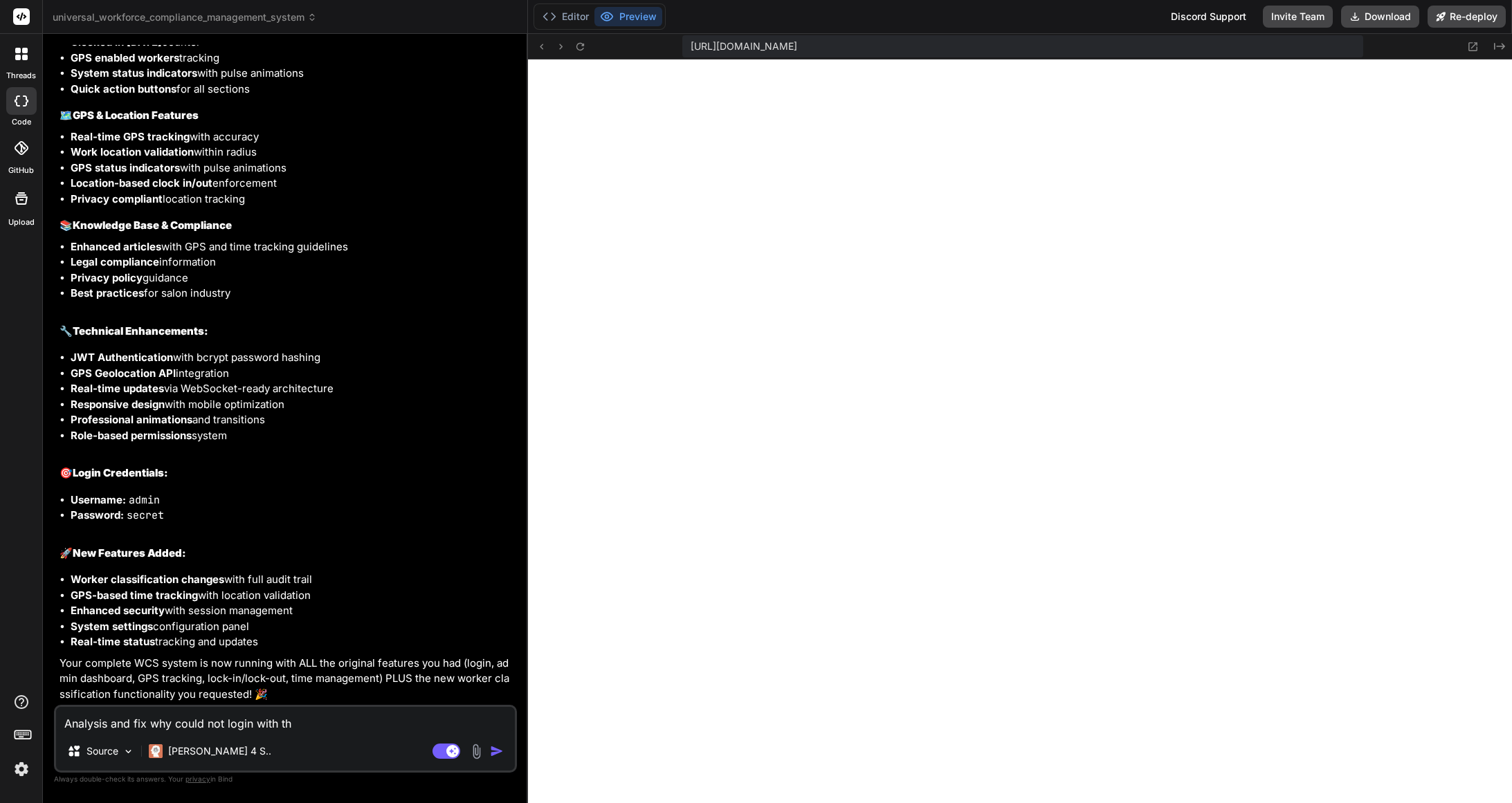
type textarea "x"
type textarea "Analysis and fix why could not login with this"
type textarea "x"
type textarea "Analysis and fix why could not login with this"
type textarea "x"
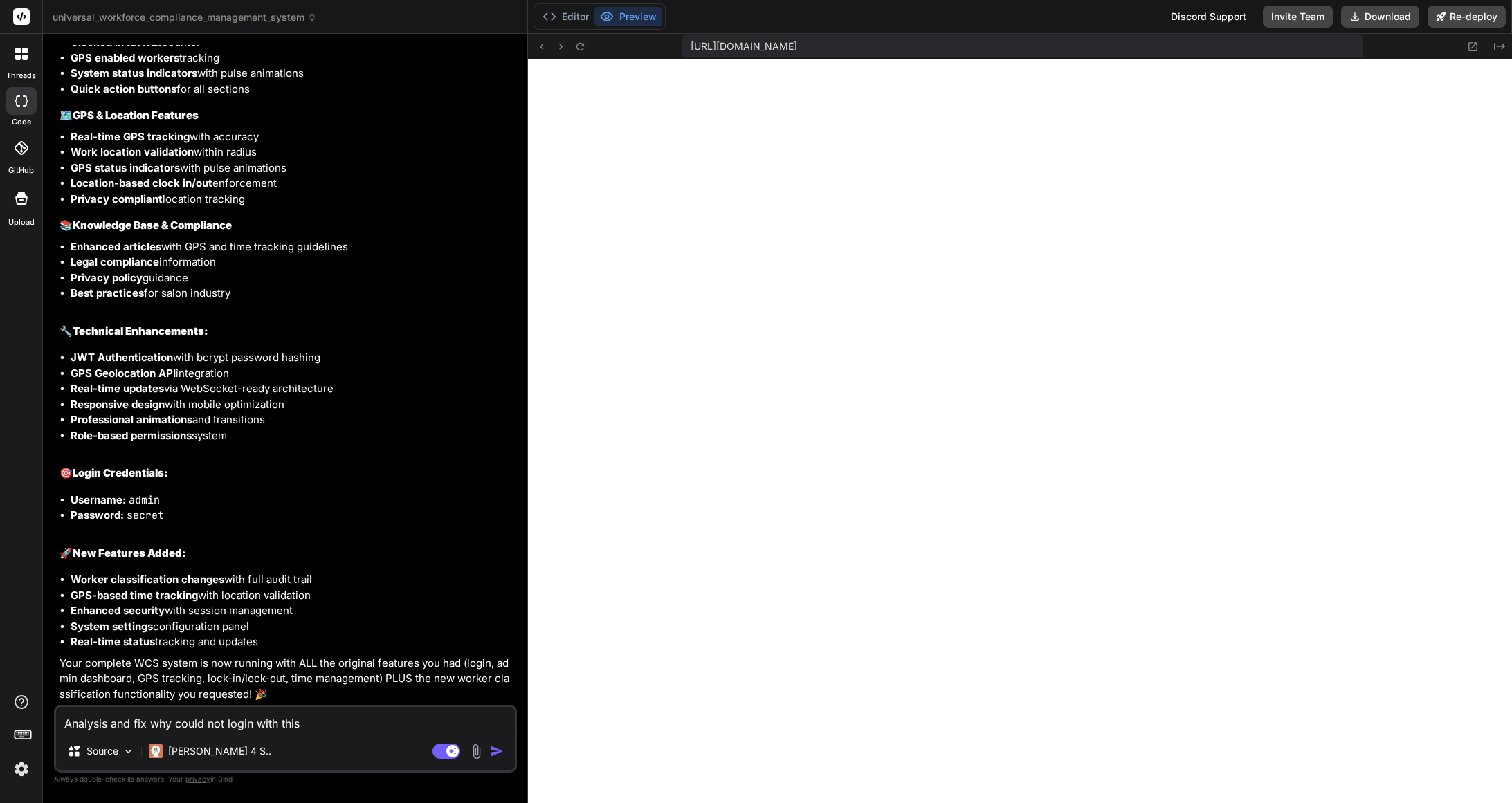
paste textarea "Demo Credentials: Username: admin Password: secret"
type textarea "Analysis and fix why could not login with this Demo Credentials: Username: admi…"
type textarea "x"
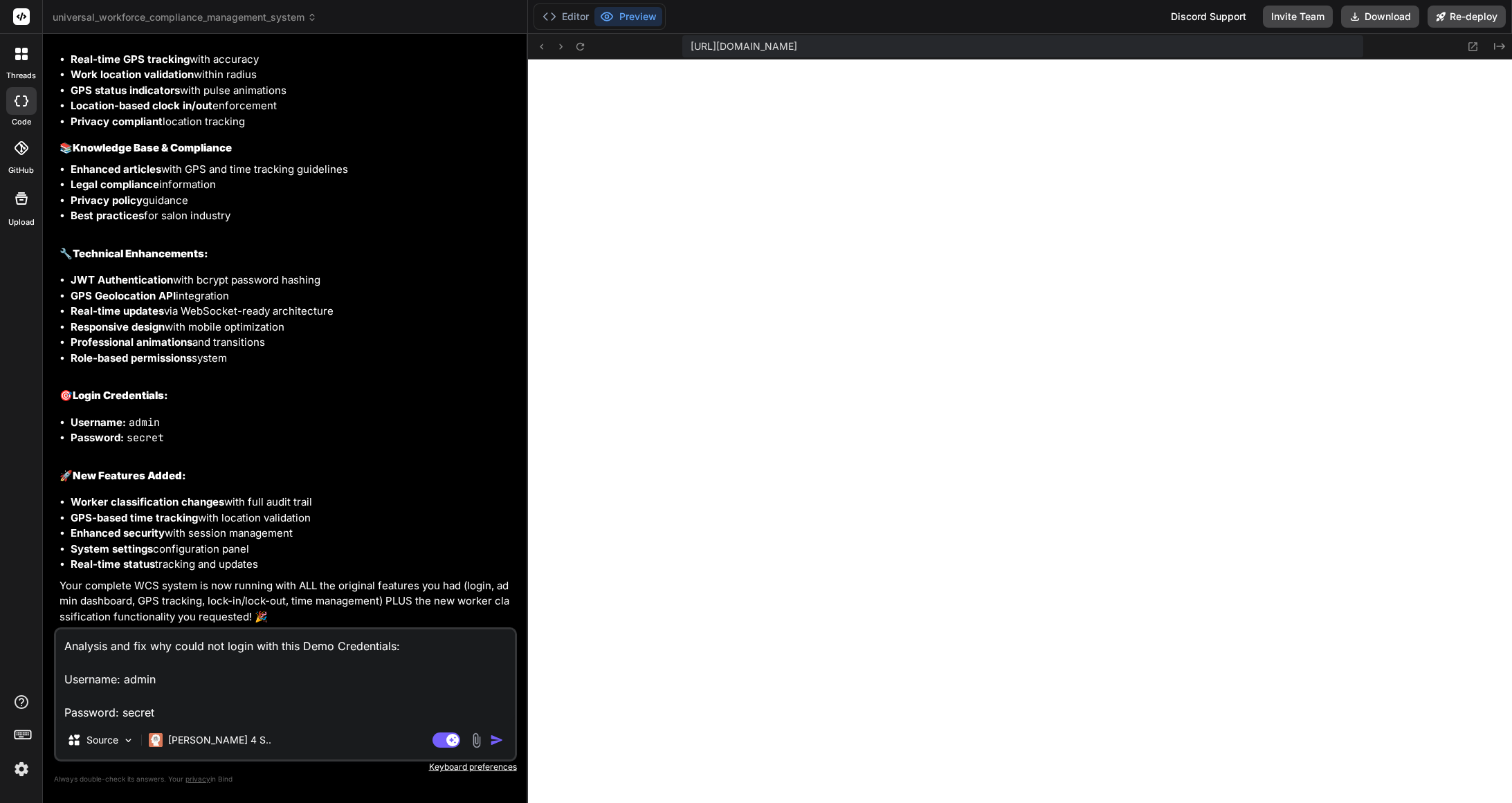
drag, startPoint x: 770, startPoint y: 47, endPoint x: 726, endPoint y: 54, distance: 44.6
click at [769, 47] on span "[URL][DOMAIN_NAME]" at bounding box center [743, 46] width 107 height 13
copy div "[URL][DOMAIN_NAME] Created with Pixso."
click at [292, 713] on textarea "Analysis and fix why could not login with this Demo Credentials: Username: admi…" at bounding box center [285, 674] width 459 height 91
type textarea "Analysis and fix why could not login with this Demo Credentials: Username: admi…"
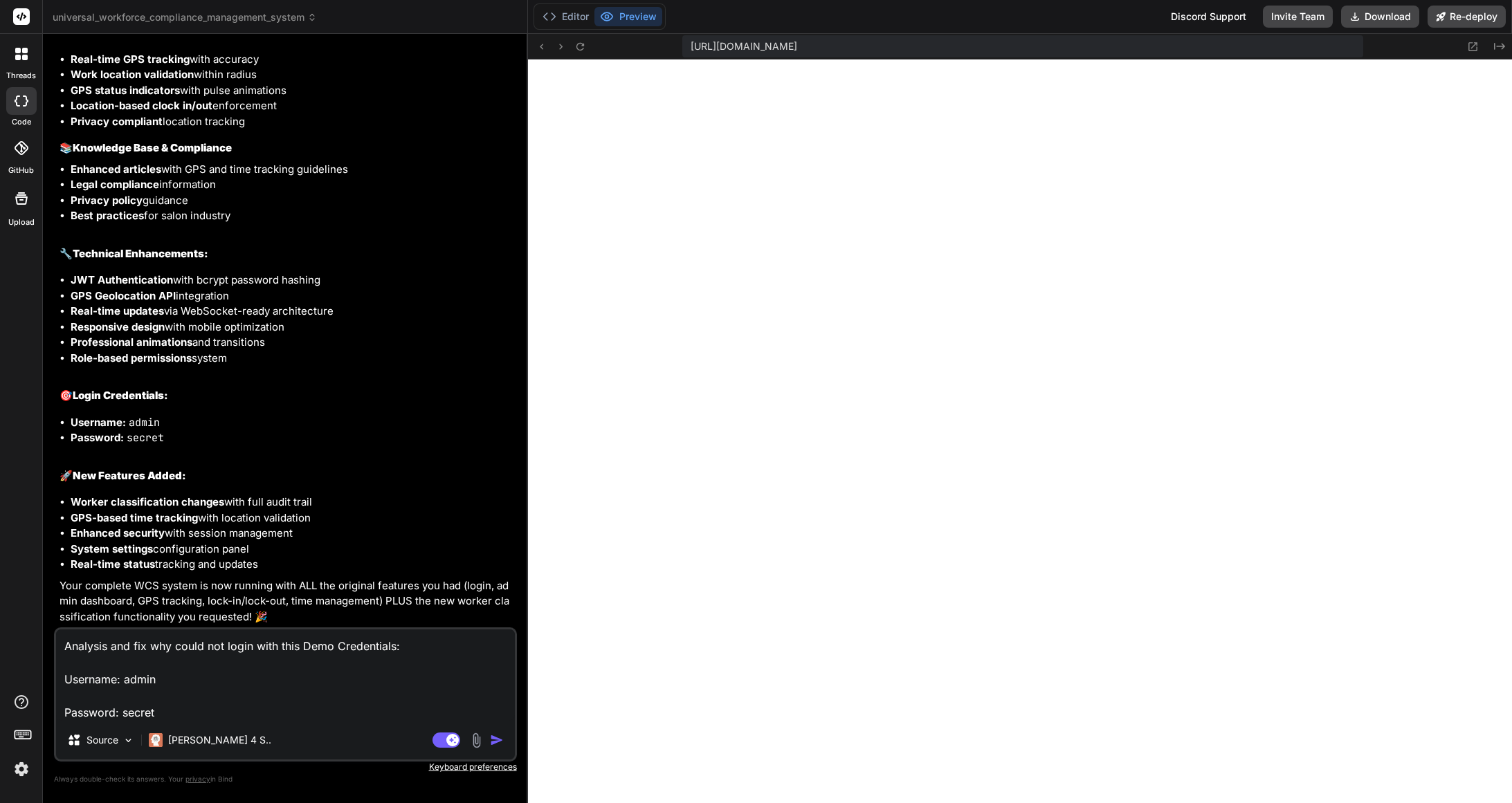
type textarea "x"
type textarea "Analysis and fix why could not login with this Demo Credentials: Username: admi…"
type textarea "x"
type textarea "Analysis and fix why could not login with this Demo Credentials: Username: admi…"
type textarea "x"
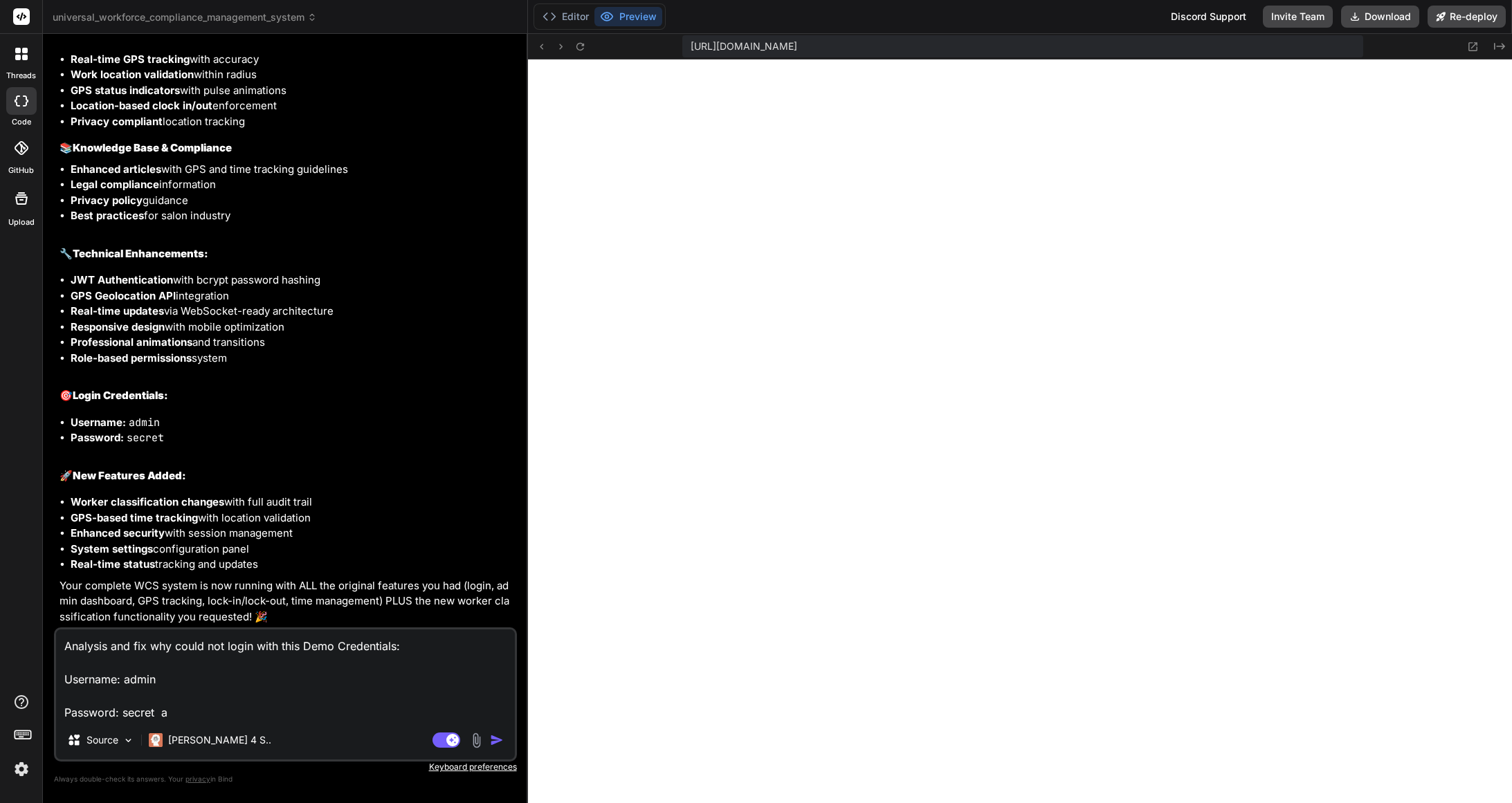
type textarea "Analysis and fix why could not login with this Demo Credentials: Username: admi…"
type textarea "x"
type textarea "Analysis and fix why could not login with this Demo Credentials: Username: admi…"
type textarea "x"
type textarea "Analysis and fix why could not login with this Demo Credentials: Username: admi…"
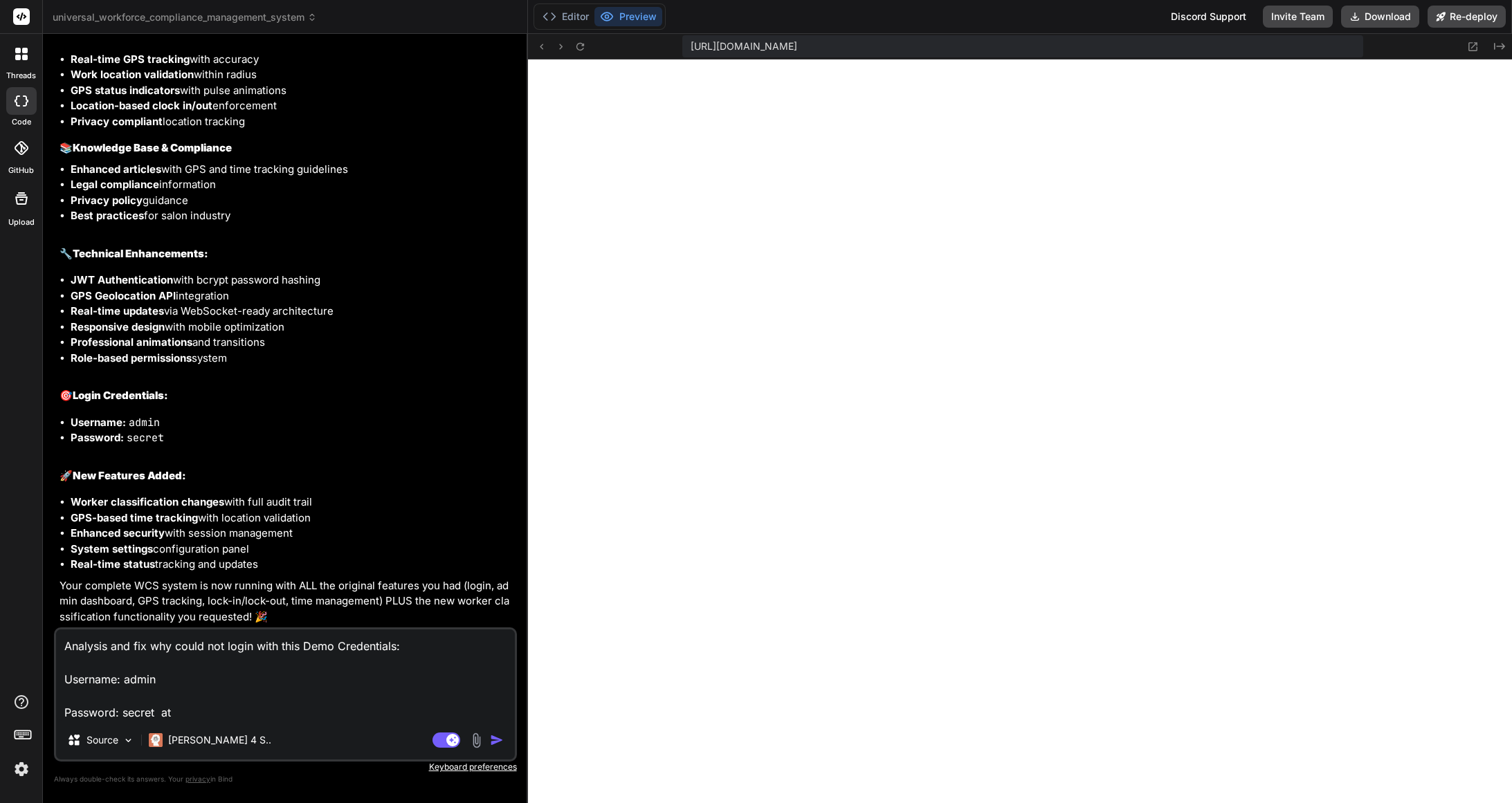
type textarea "x"
type textarea "Analysis and fix why could not login with this Demo Credentials: Username: admi…"
type textarea "x"
type textarea "Analysis and fix why could not login with this Demo Credentials: Username: admi…"
type textarea "x"
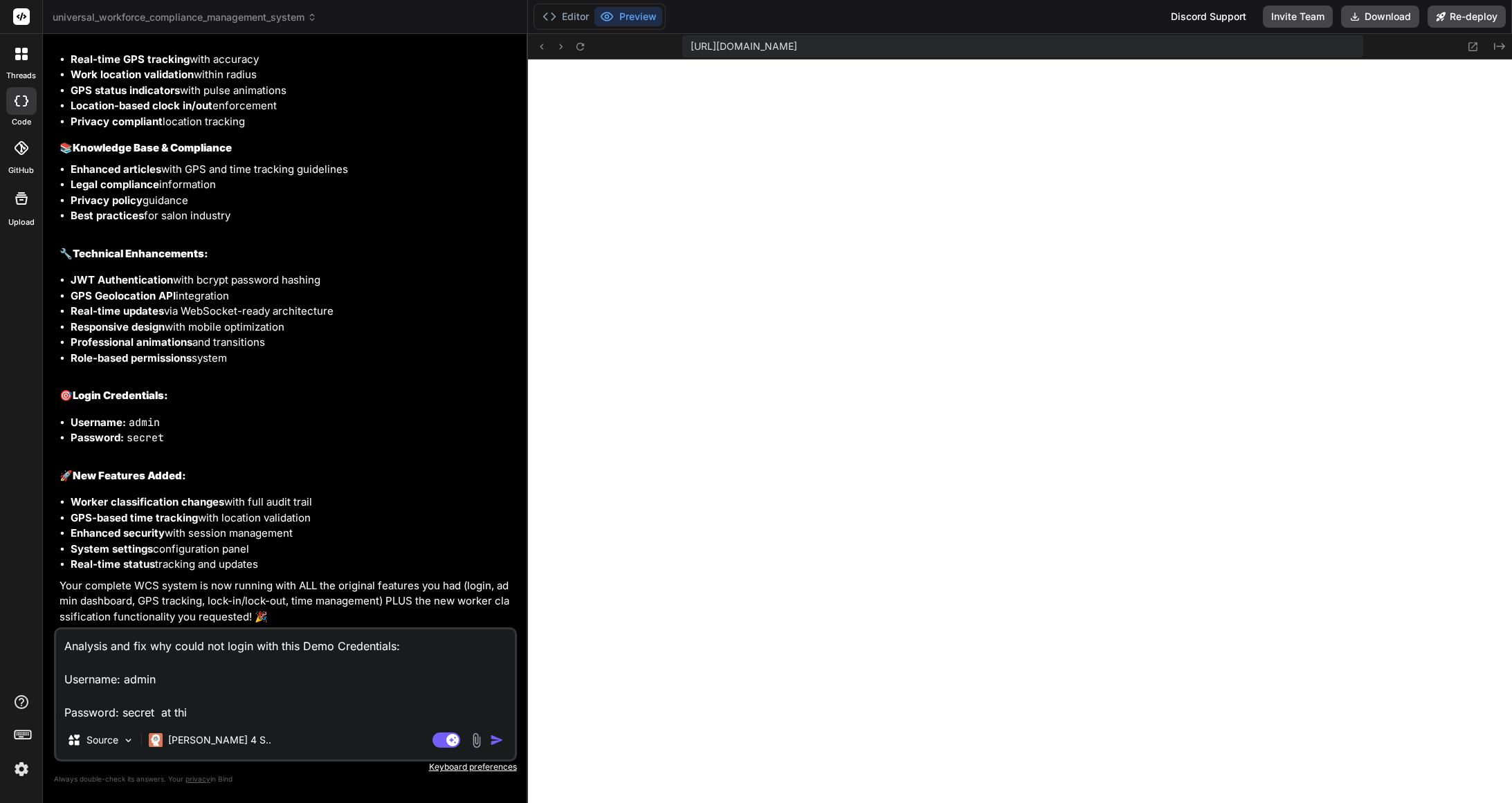
type textarea "Analysis and fix why could not login with this Demo Credentials: Username: admi…"
type textarea "x"
type textarea "Analysis and fix why could not login with this Demo Credentials: Username: admi…"
type textarea "x"
type textarea "Analysis and fix why could not login with this Demo Credentials: Username: admi…"
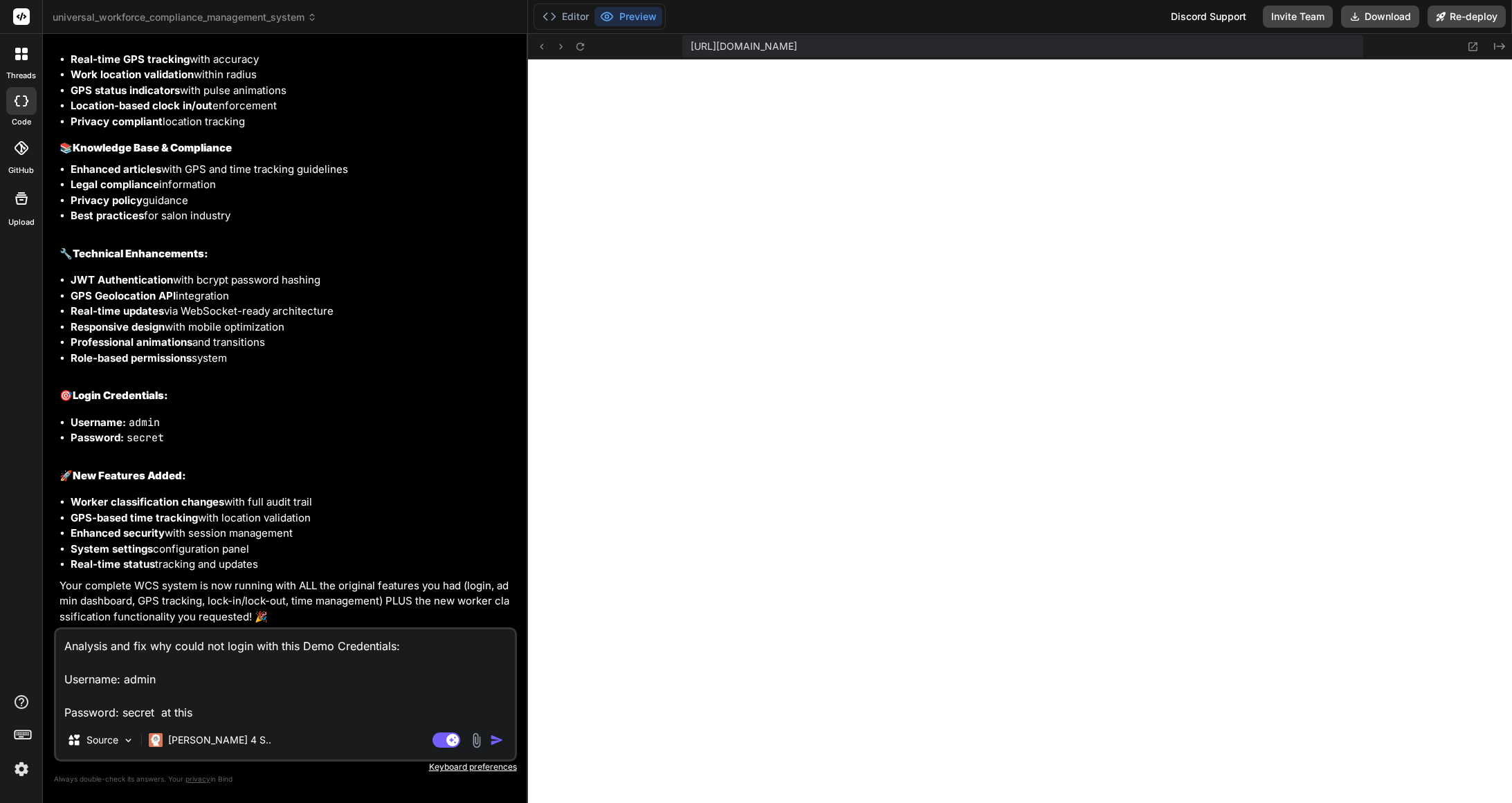
type textarea "x"
type textarea "Analysis and fix why could not login with this Demo Credentials: Username: admi…"
type textarea "x"
type textarea "Analysis and fix why could not login with this Demo Credentials: Username: admi…"
type textarea "x"
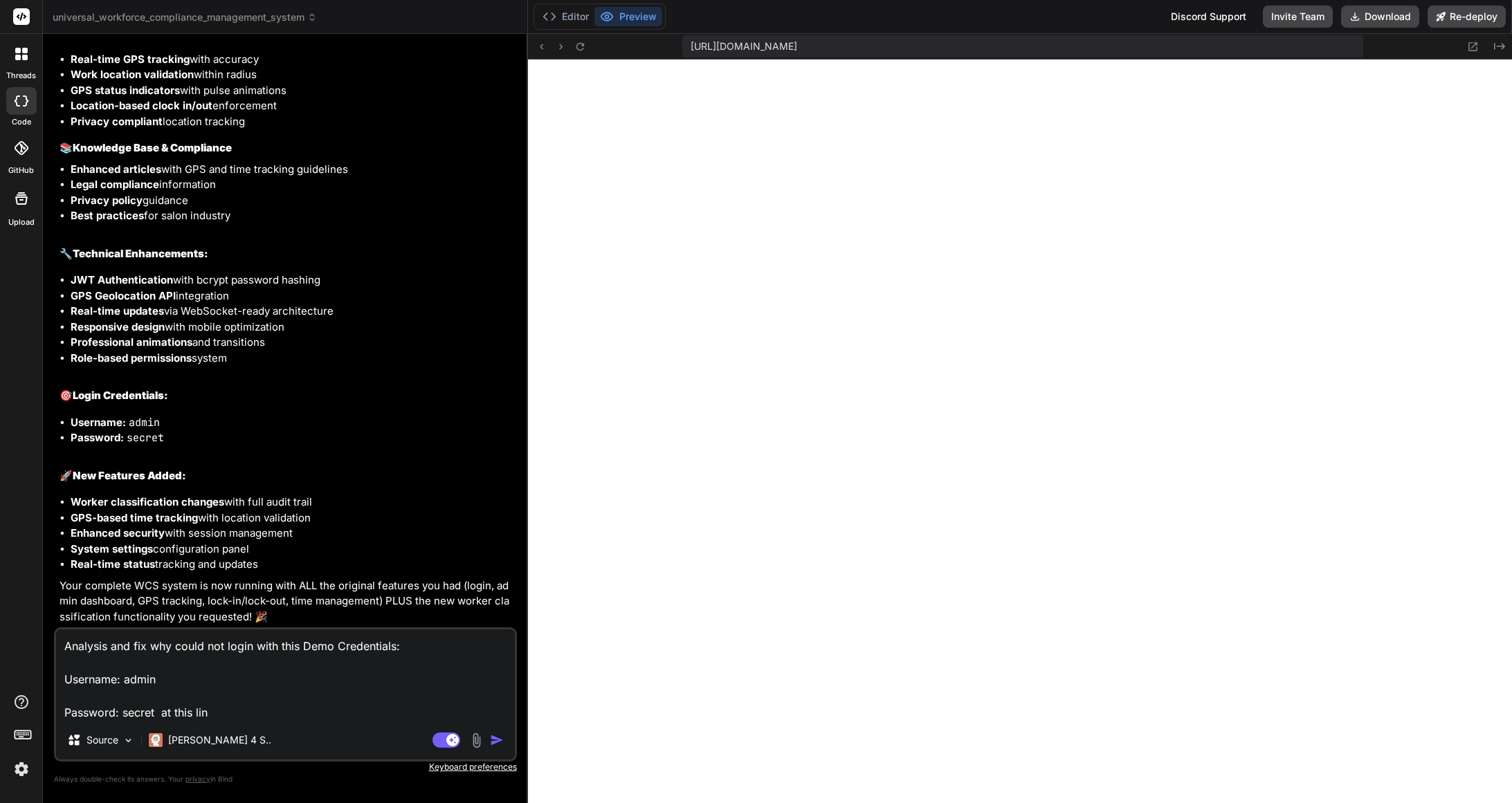
type textarea "Analysis and fix why could not login with this Demo Credentials: Username: admi…"
type textarea "x"
type textarea "Analysis and fix why could not login with this Demo Credentials: Username: admi…"
type textarea "x"
paste textarea "[URL][DOMAIN_NAME]"
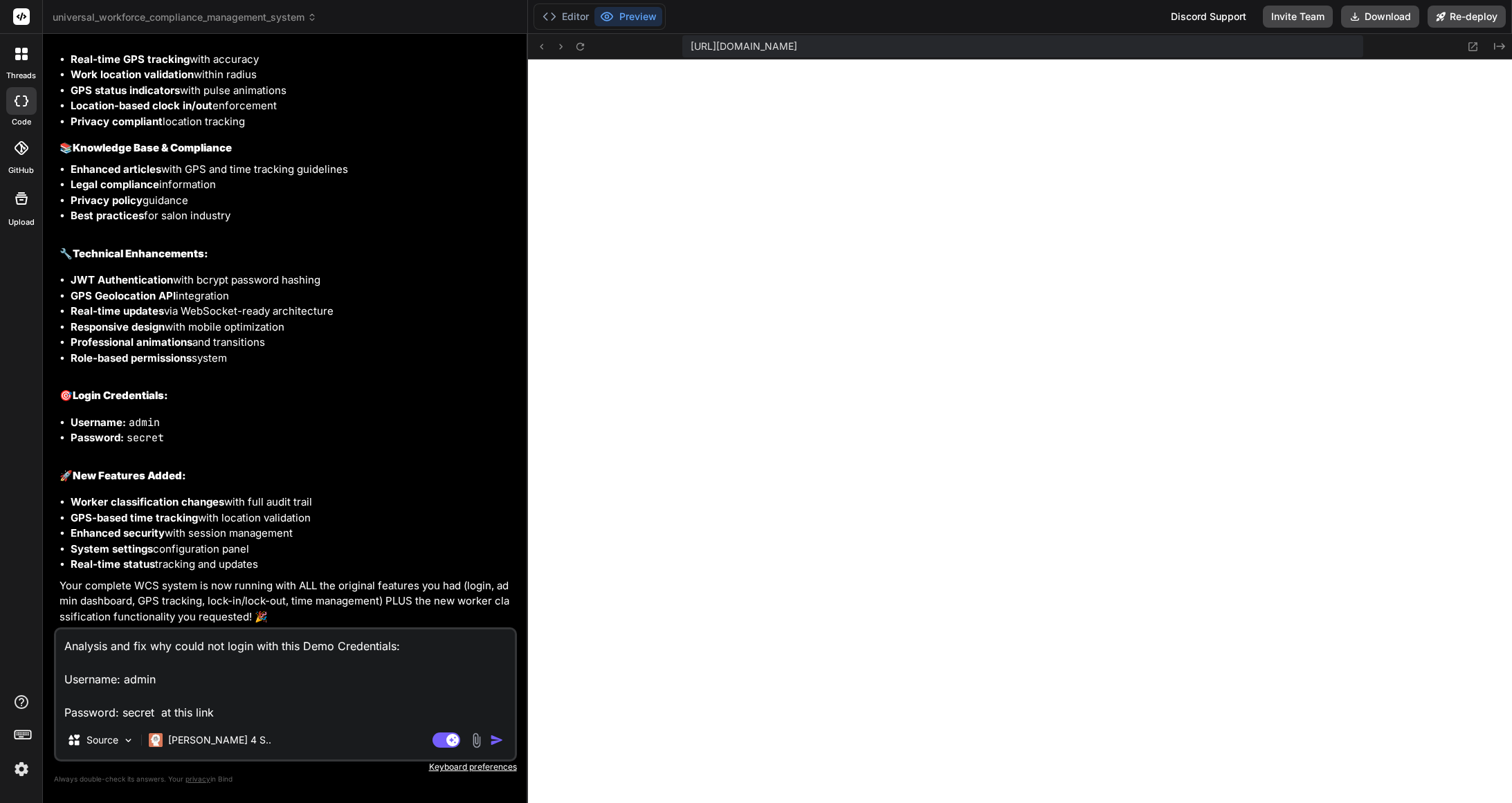
type textarea "Analysis and fix why could not login with this Demo Credentials: Username: admi…"
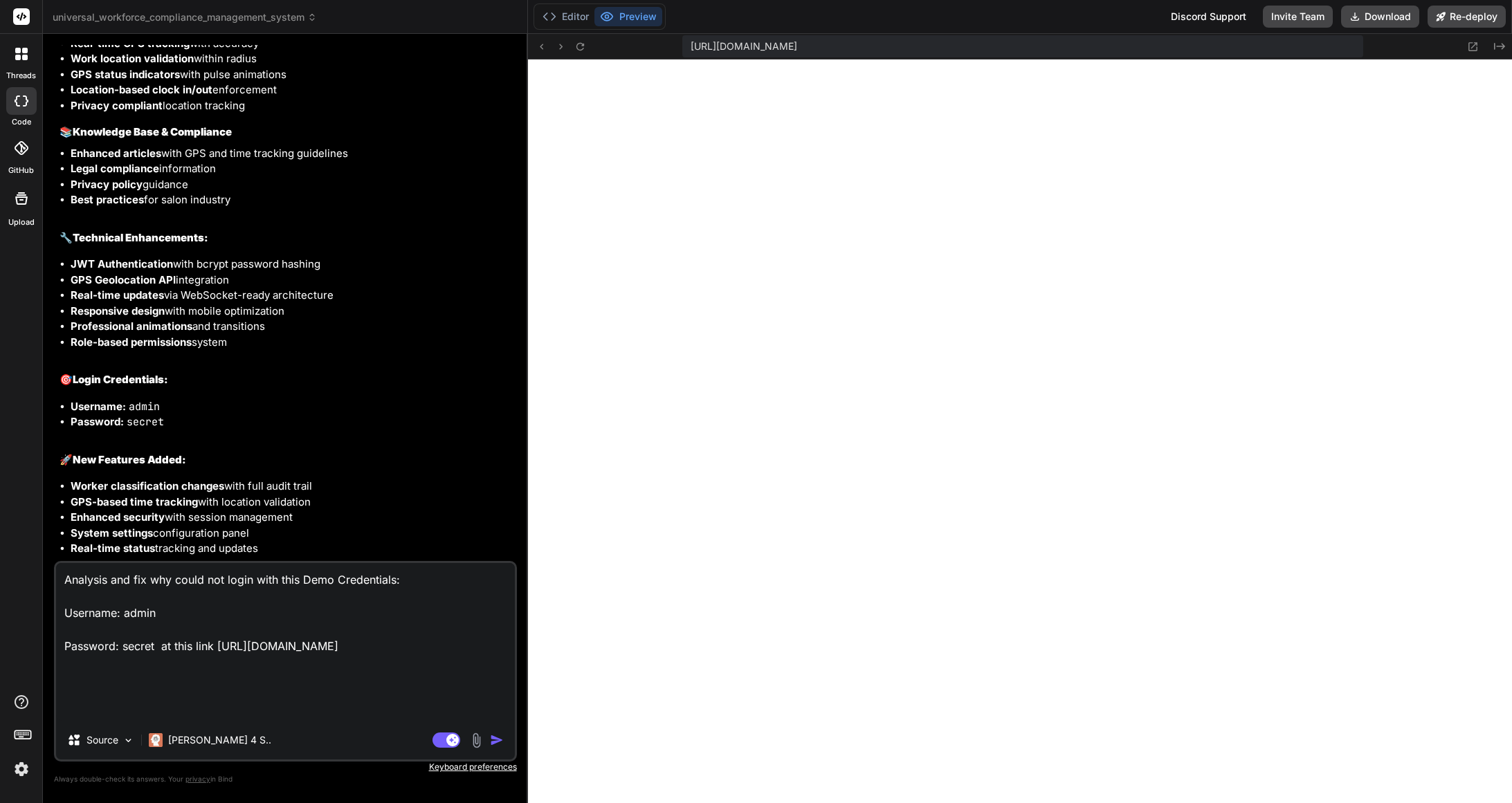
type textarea "x"
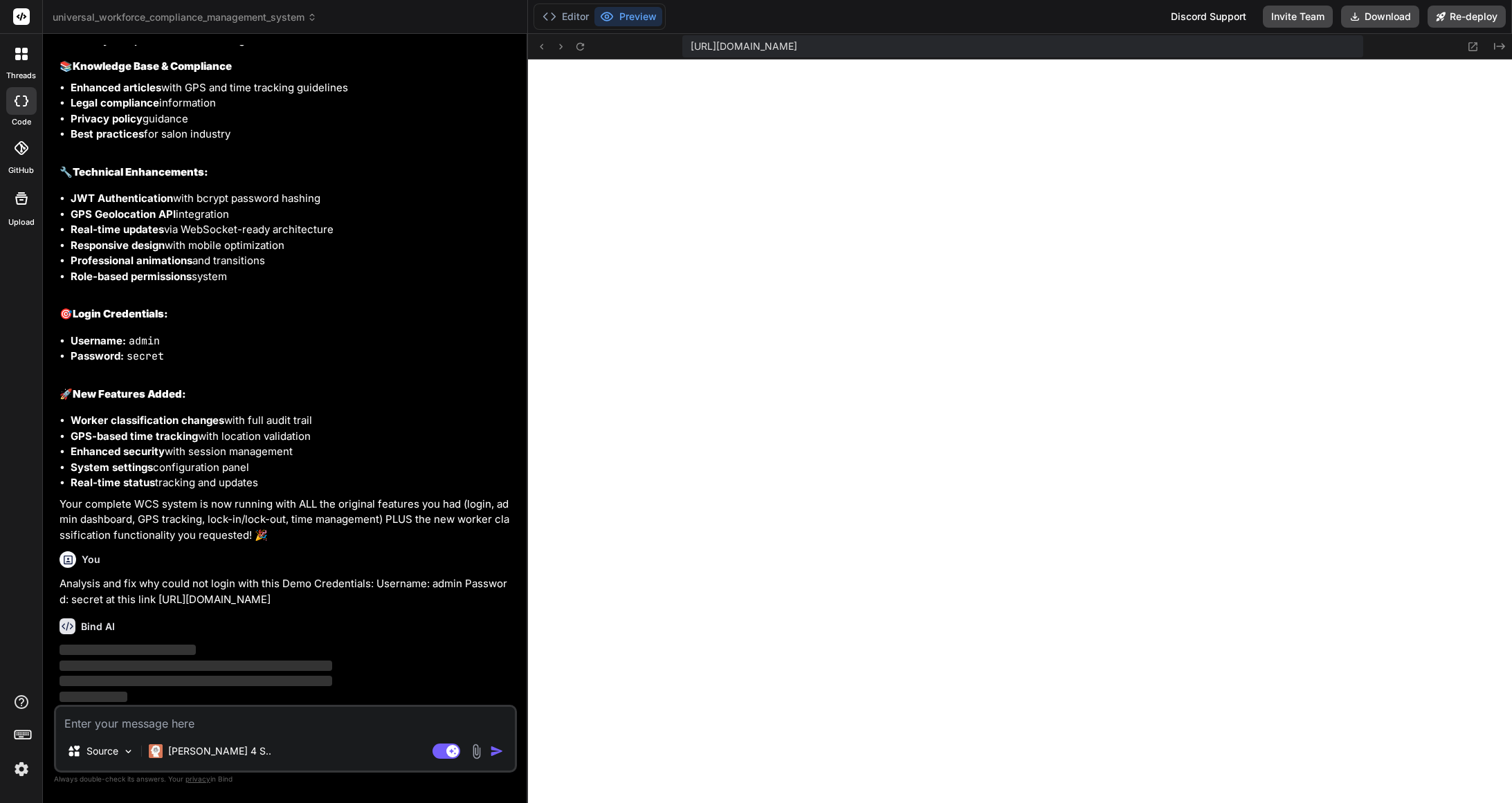
scroll to position [8294, 0]
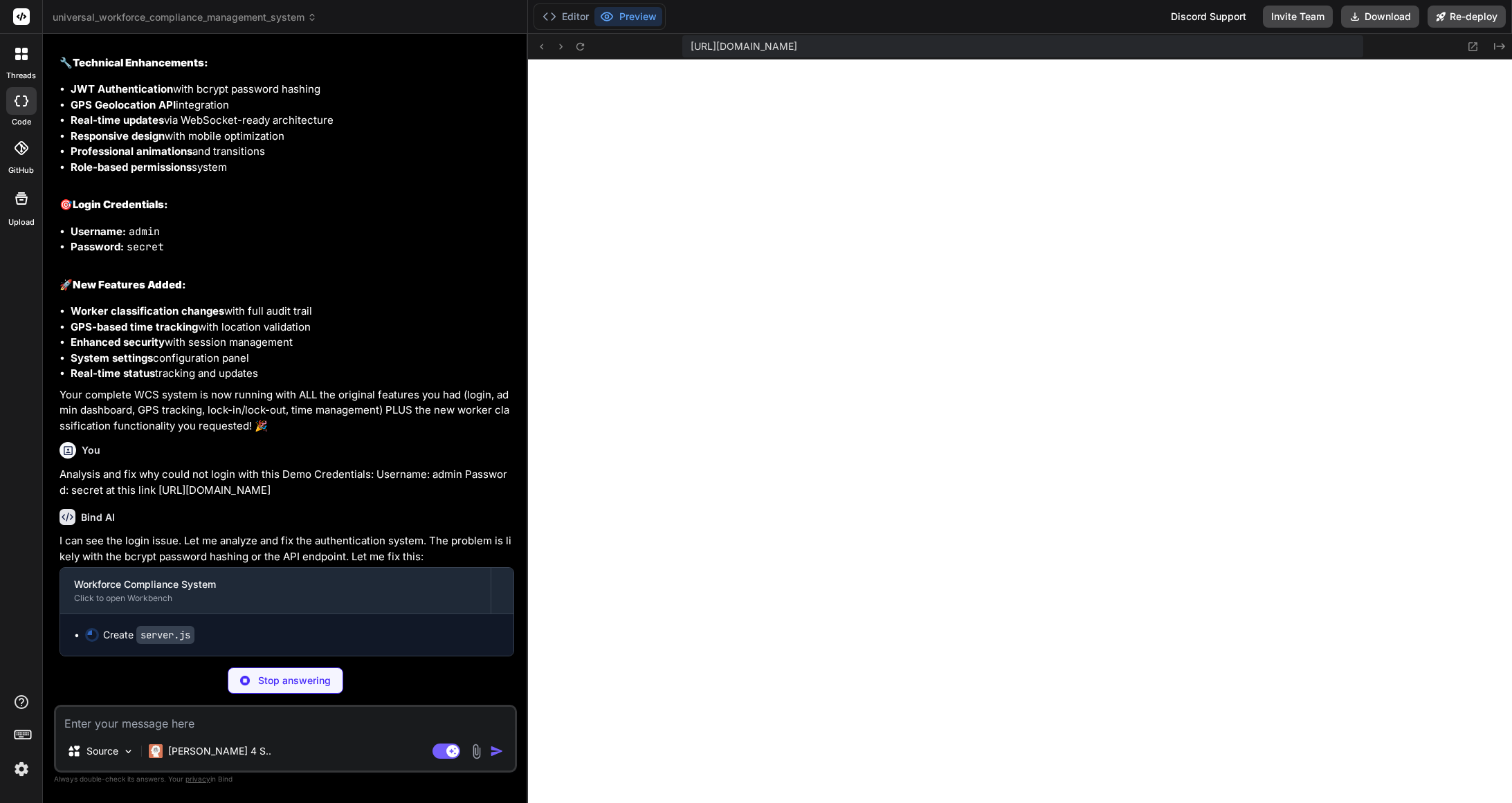
type textarea "x"
type textarea "console.log(`🚀 WCS Complete System running on port ${PORT}`); console.log(`🌐 Ac…"
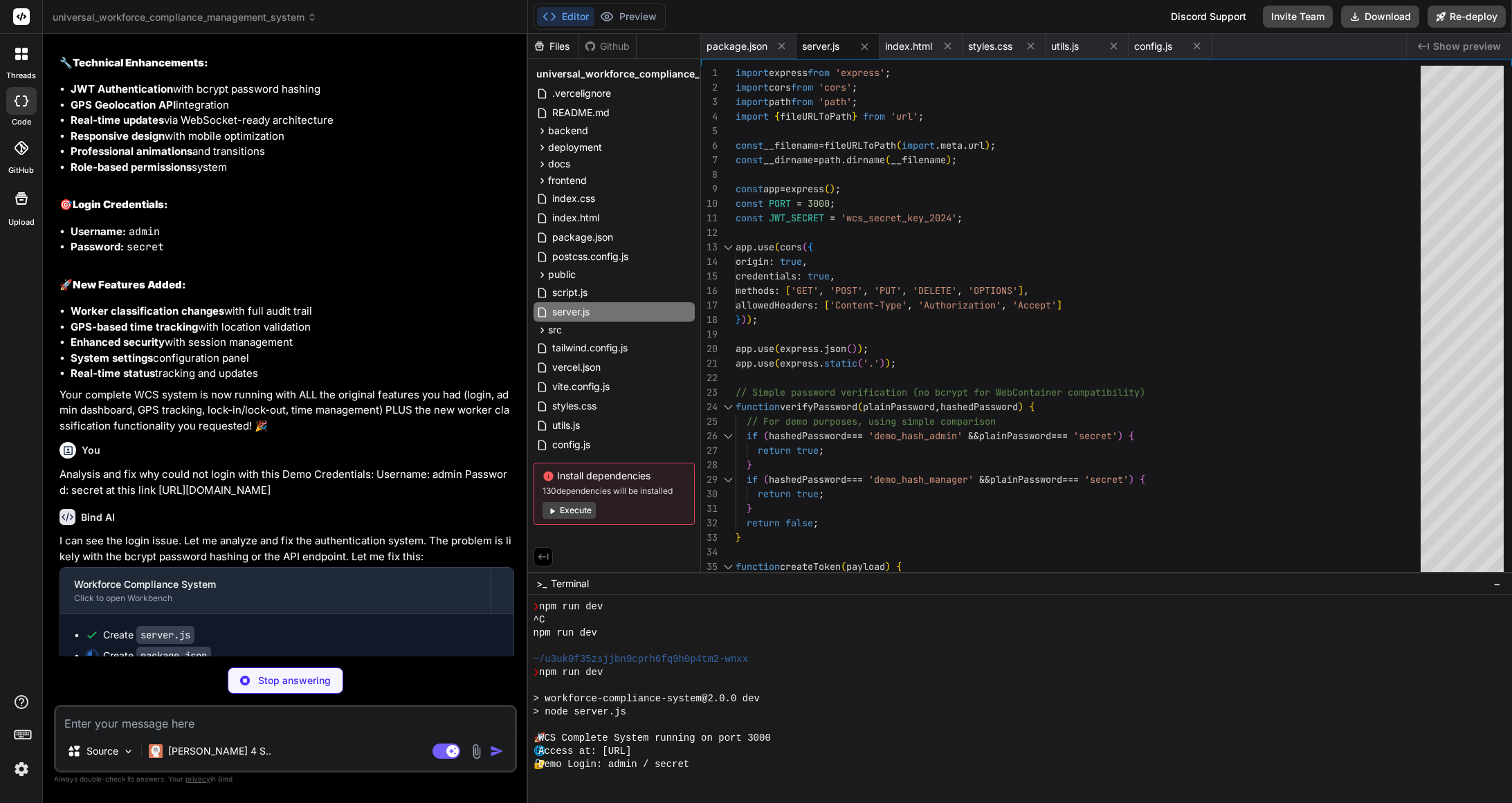
type textarea "x"
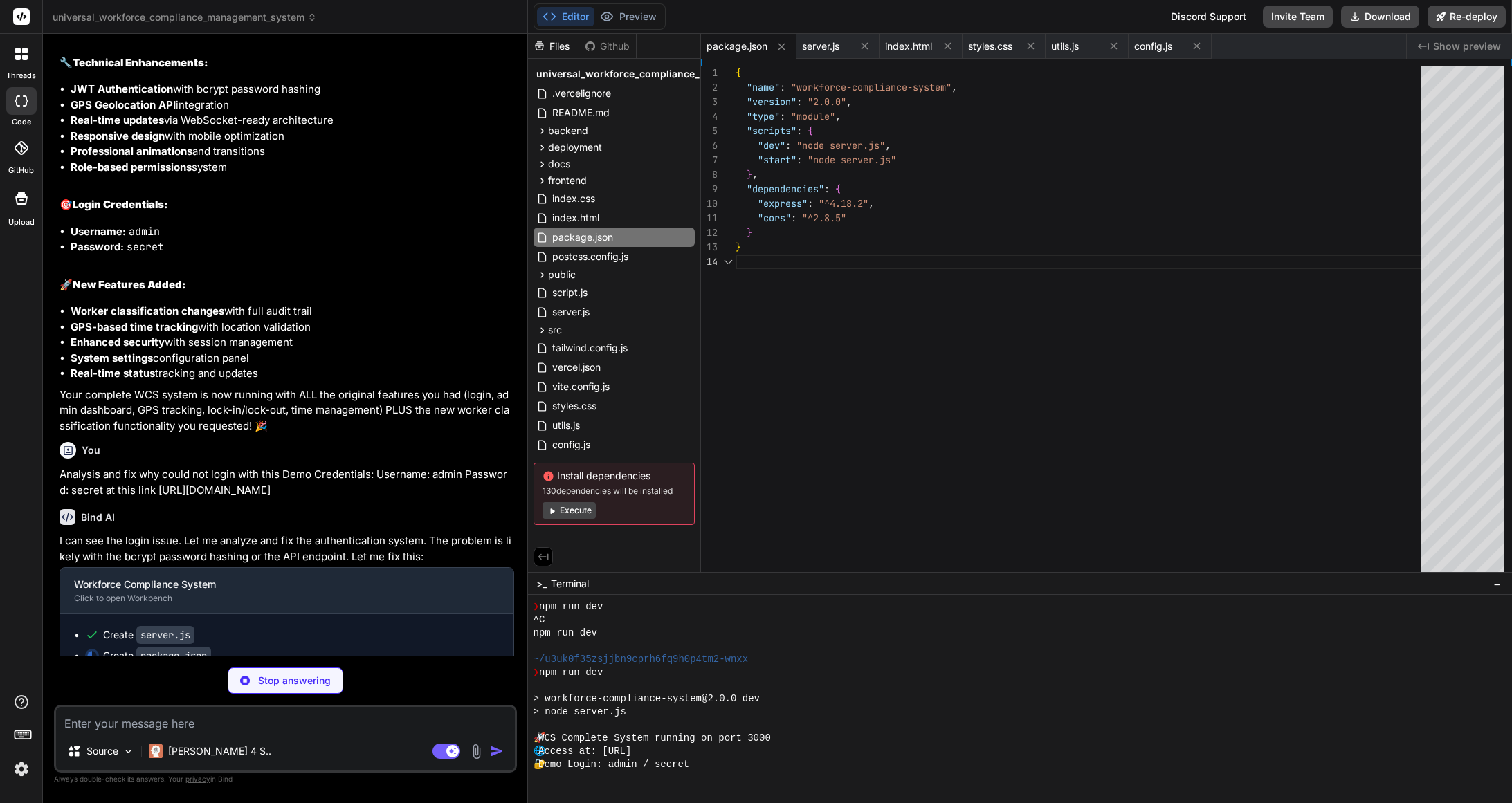
type textarea ""cors": "^2.8.5" } }"
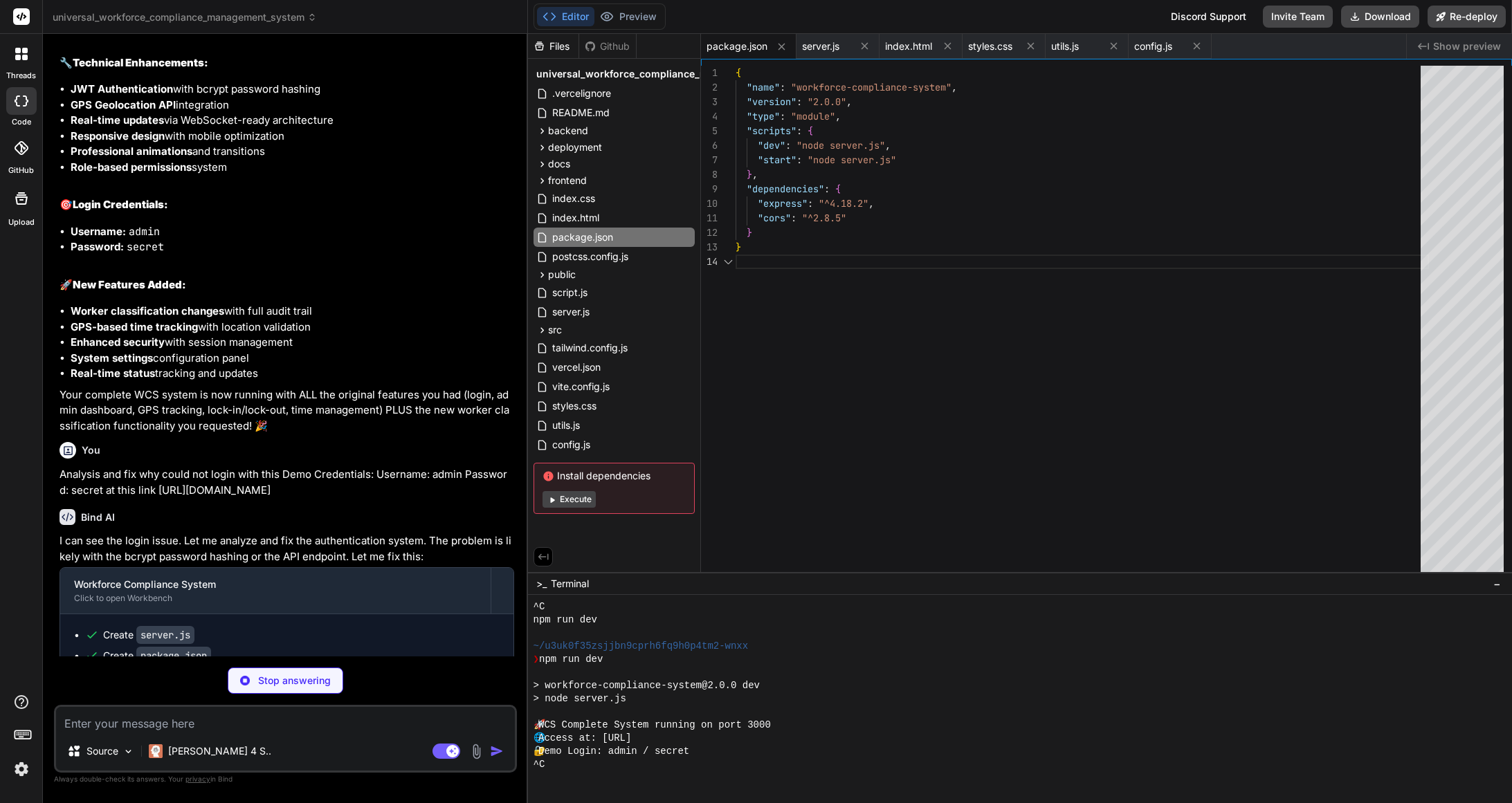
type textarea "x"
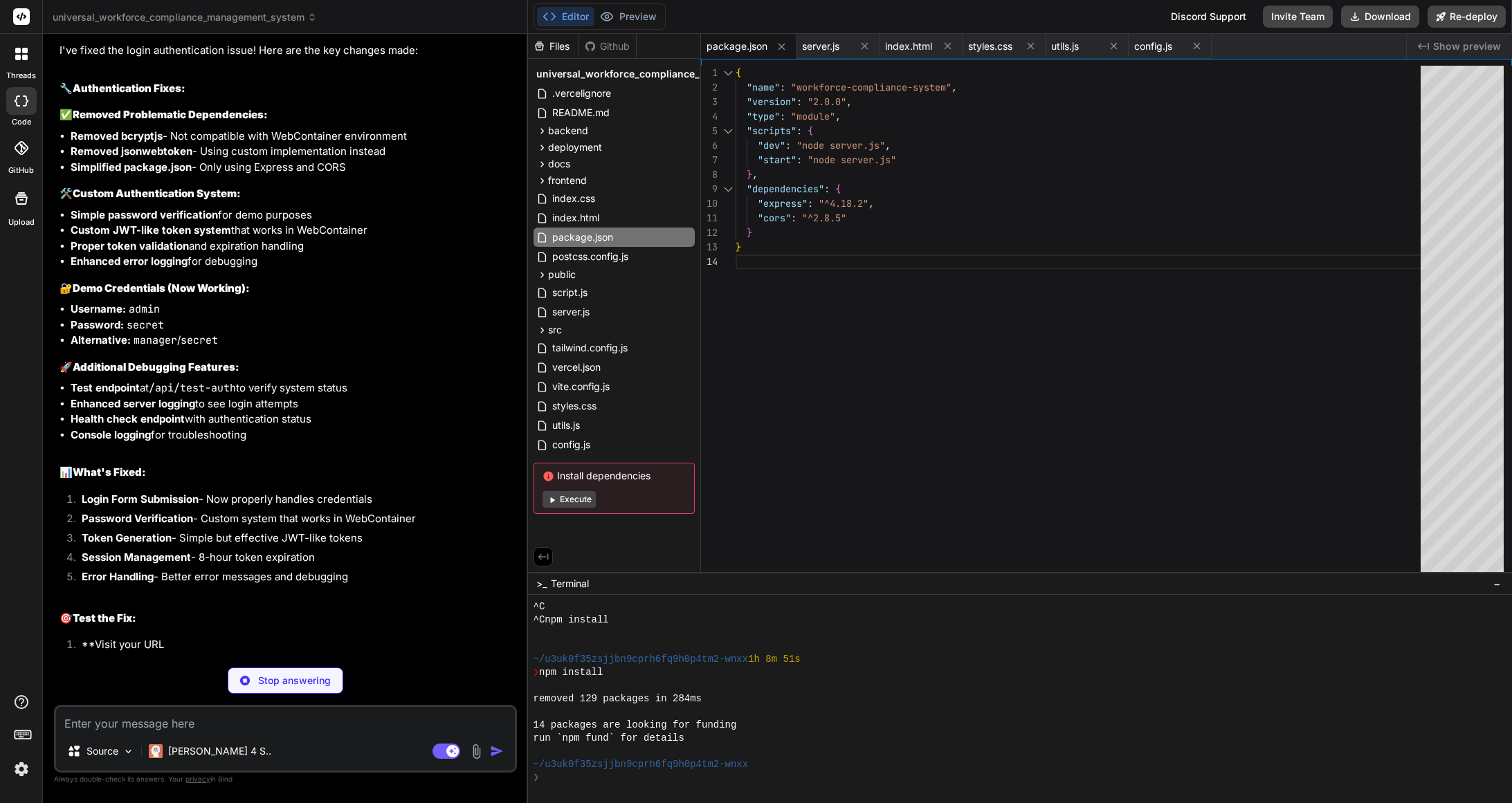
scroll to position [9145, 0]
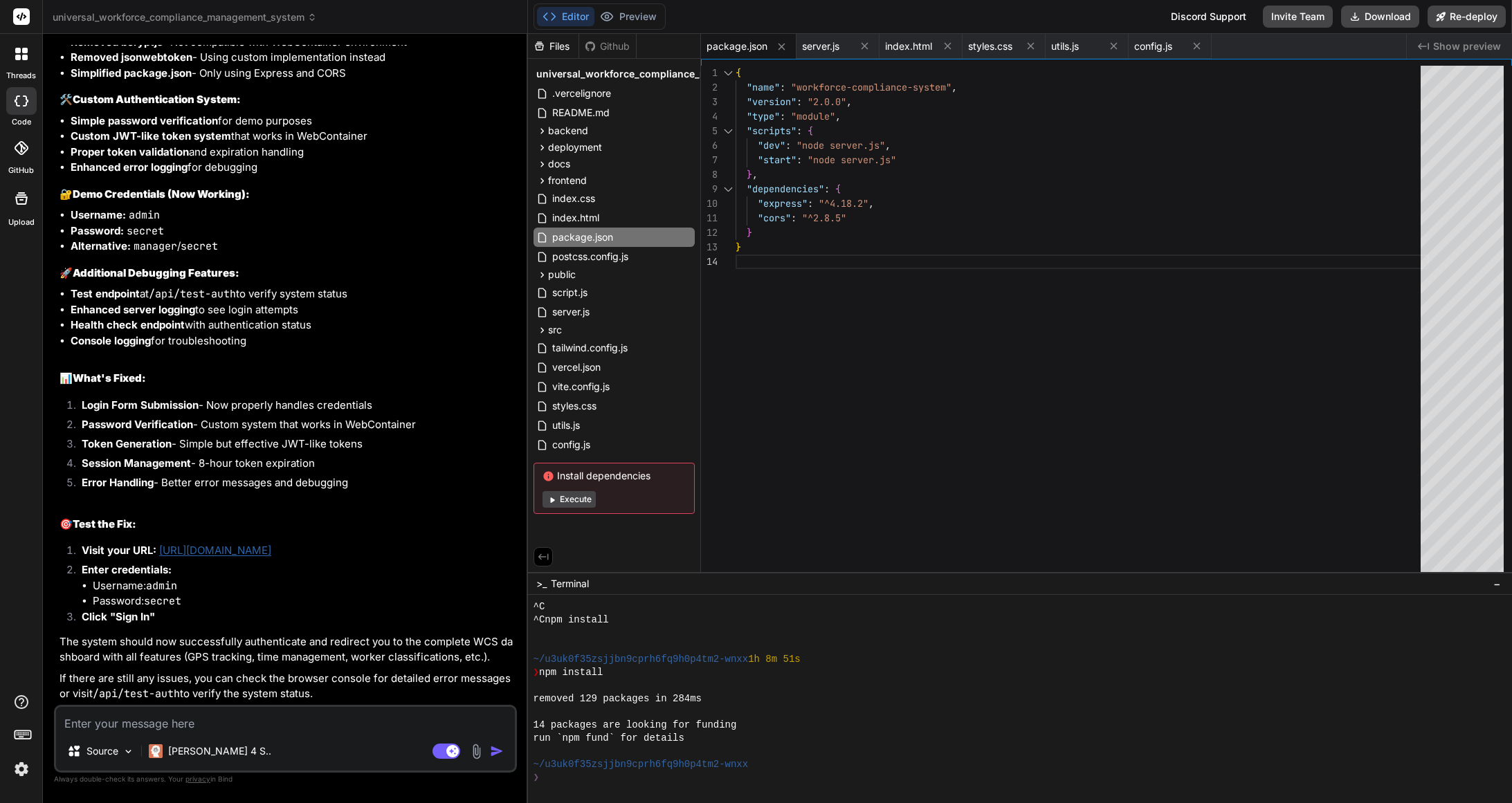
type textarea "x"
click at [281, 716] on textarea at bounding box center [285, 718] width 459 height 25
type textarea "s"
type textarea "x"
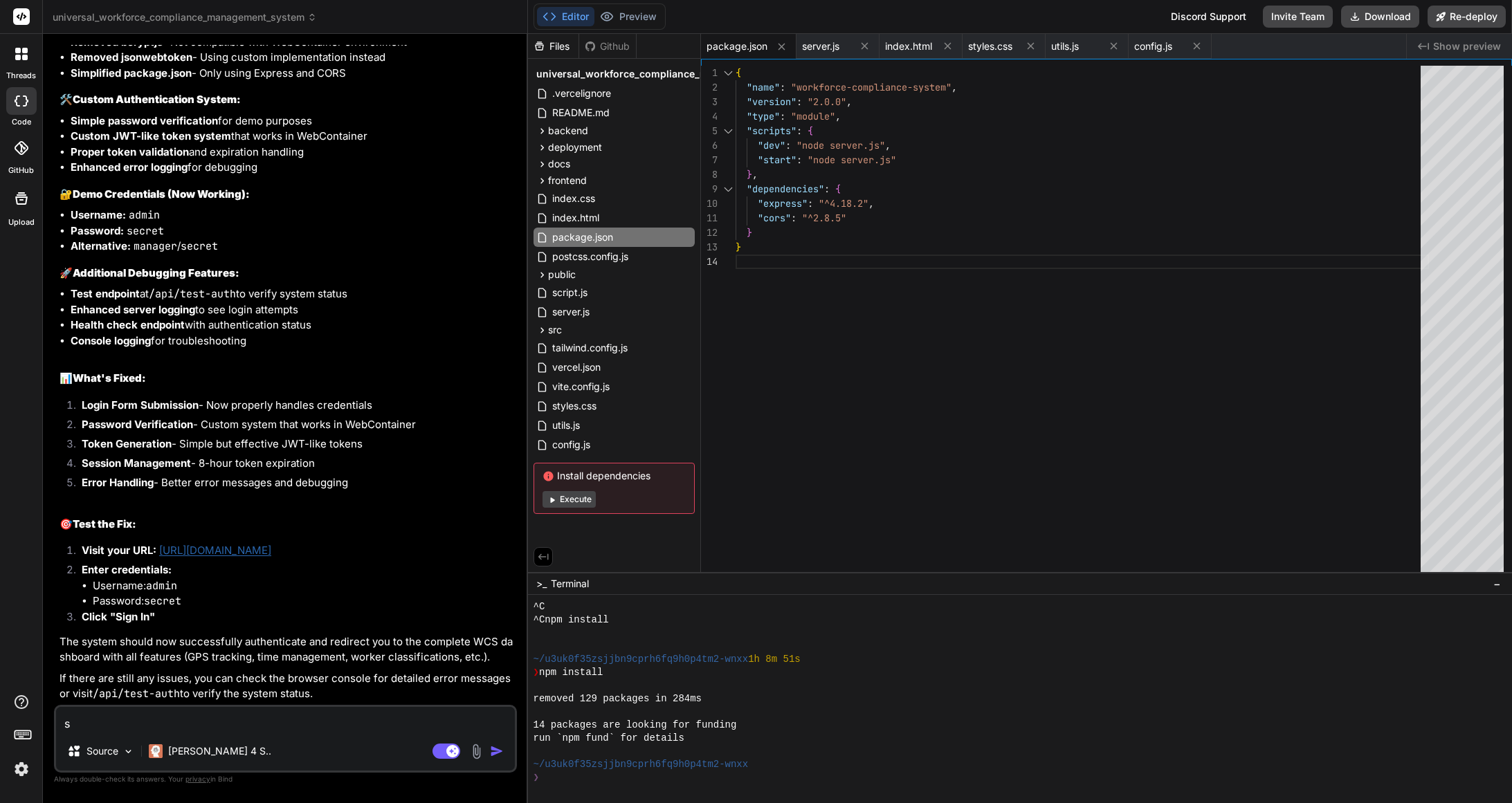
type textarea "st"
type textarea "x"
type textarea "sti"
type textarea "x"
type textarea "stil"
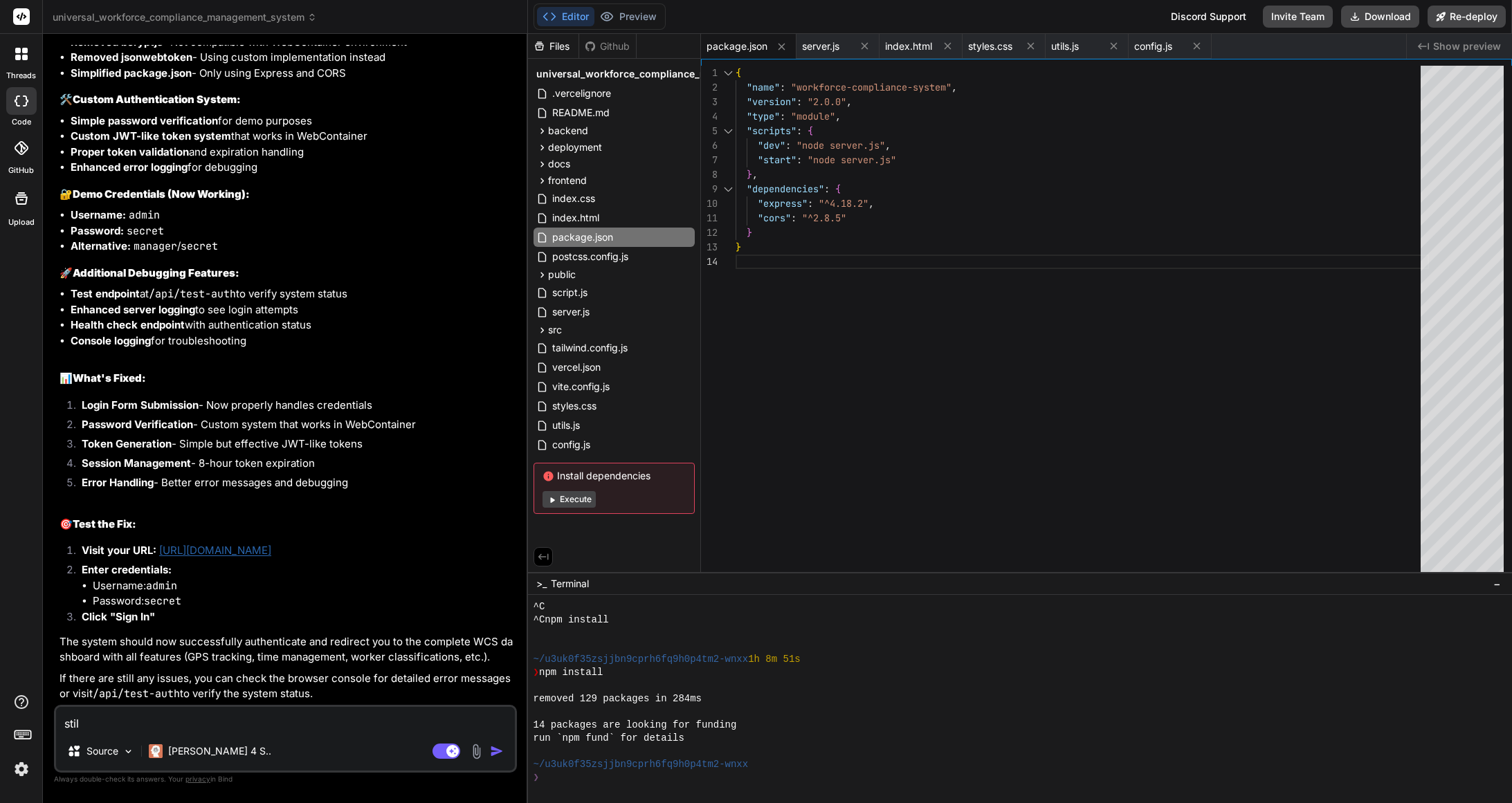
type textarea "x"
type textarea "still"
type textarea "x"
type textarea "still"
type textarea "x"
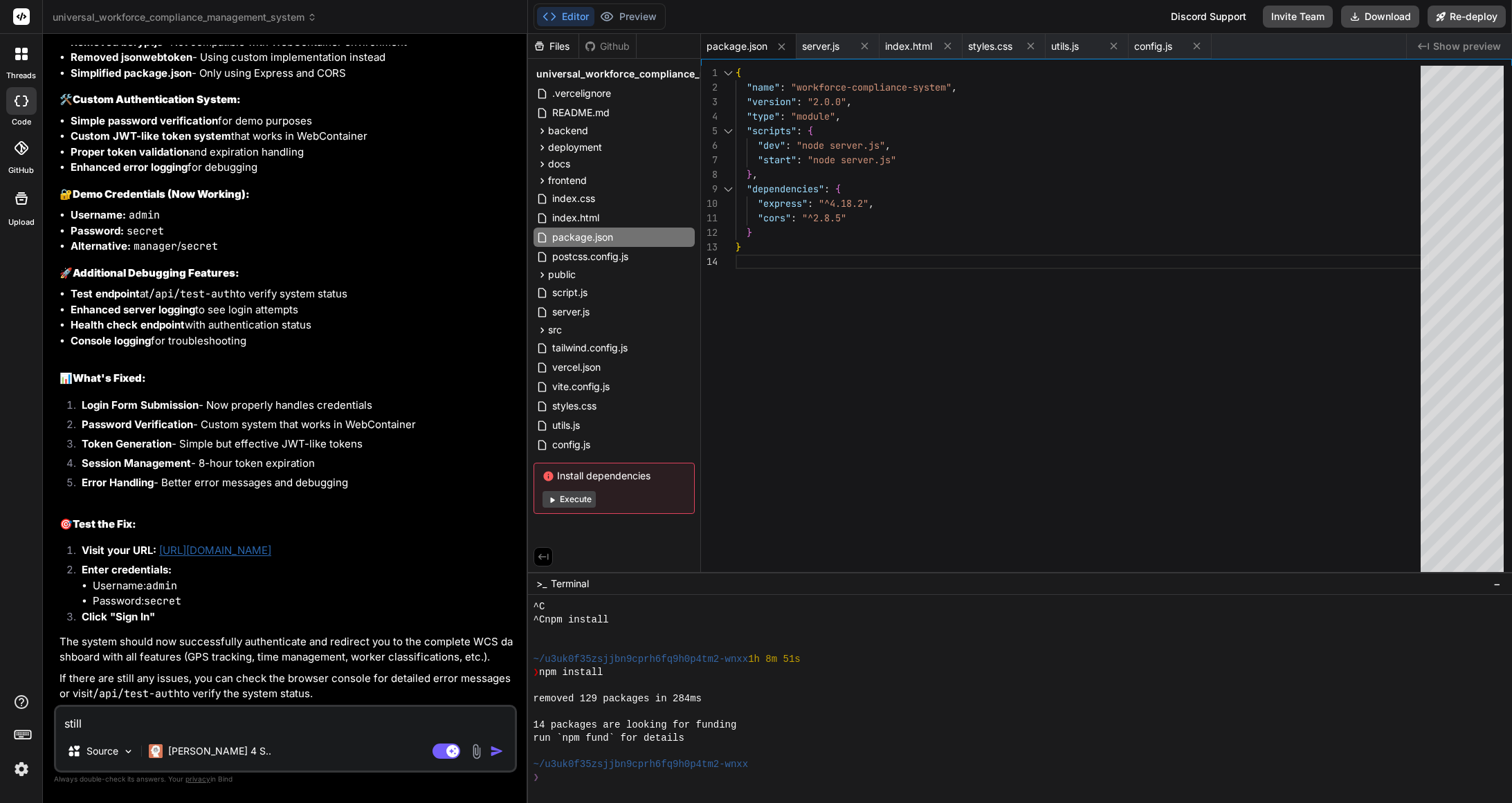
type textarea "still n"
type textarea "x"
type textarea "still"
type textarea "x"
type textarea "still d"
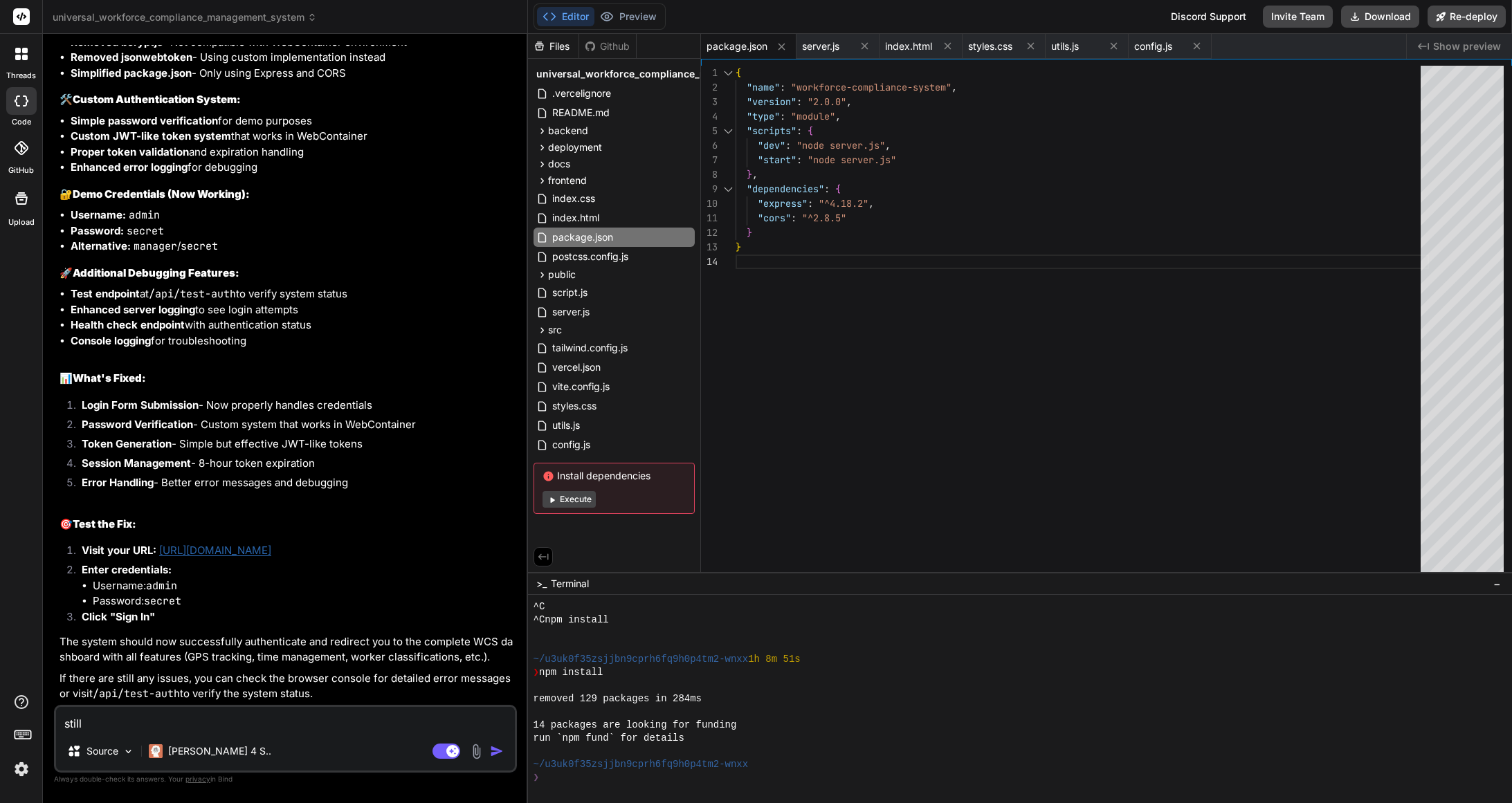
type textarea "x"
type textarea "still di"
type textarea "x"
type textarea "still did"
type textarea "x"
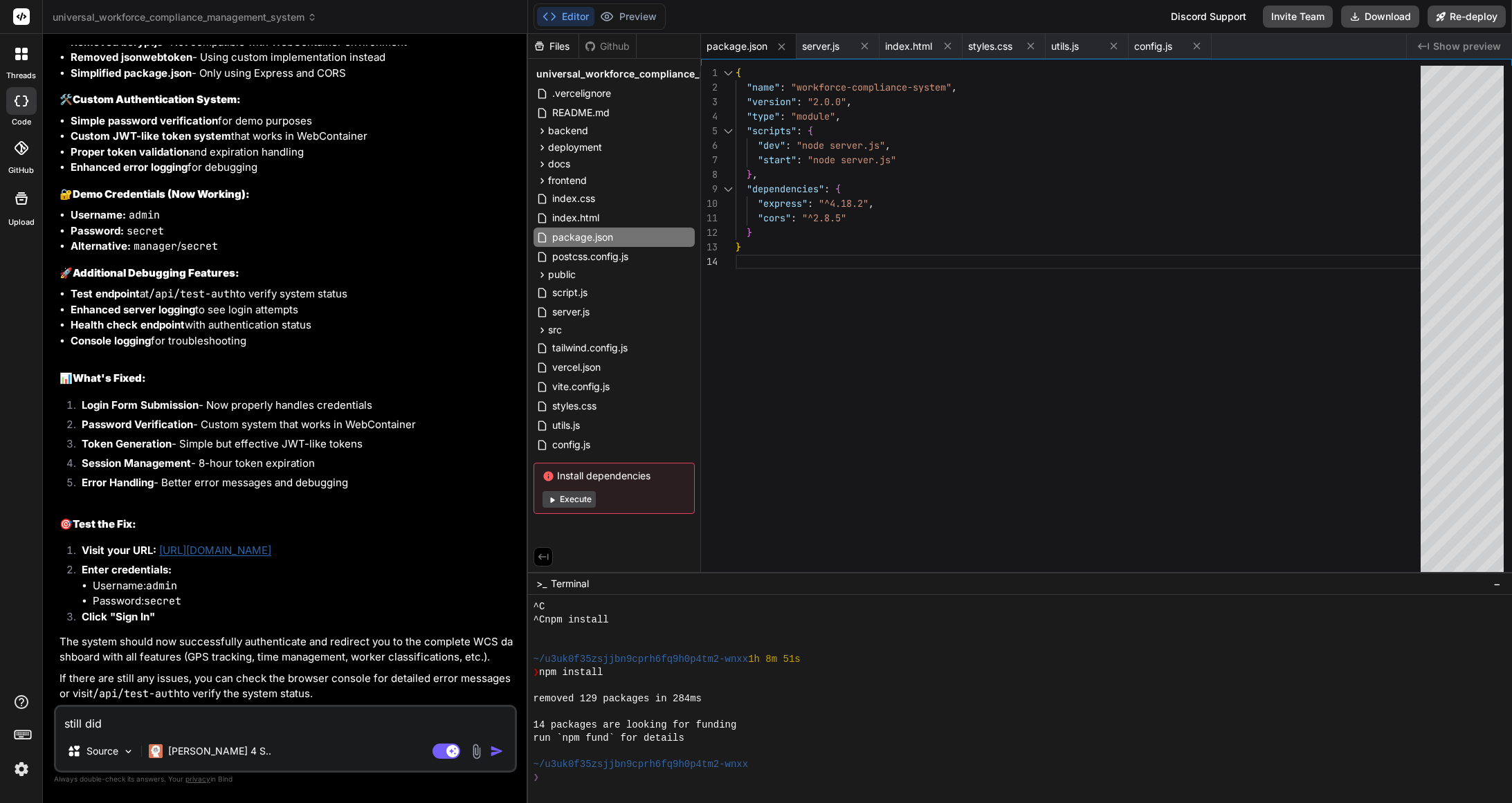
type textarea "still did"
type textarea "x"
type textarea "still did n"
type textarea "x"
type textarea "still did no"
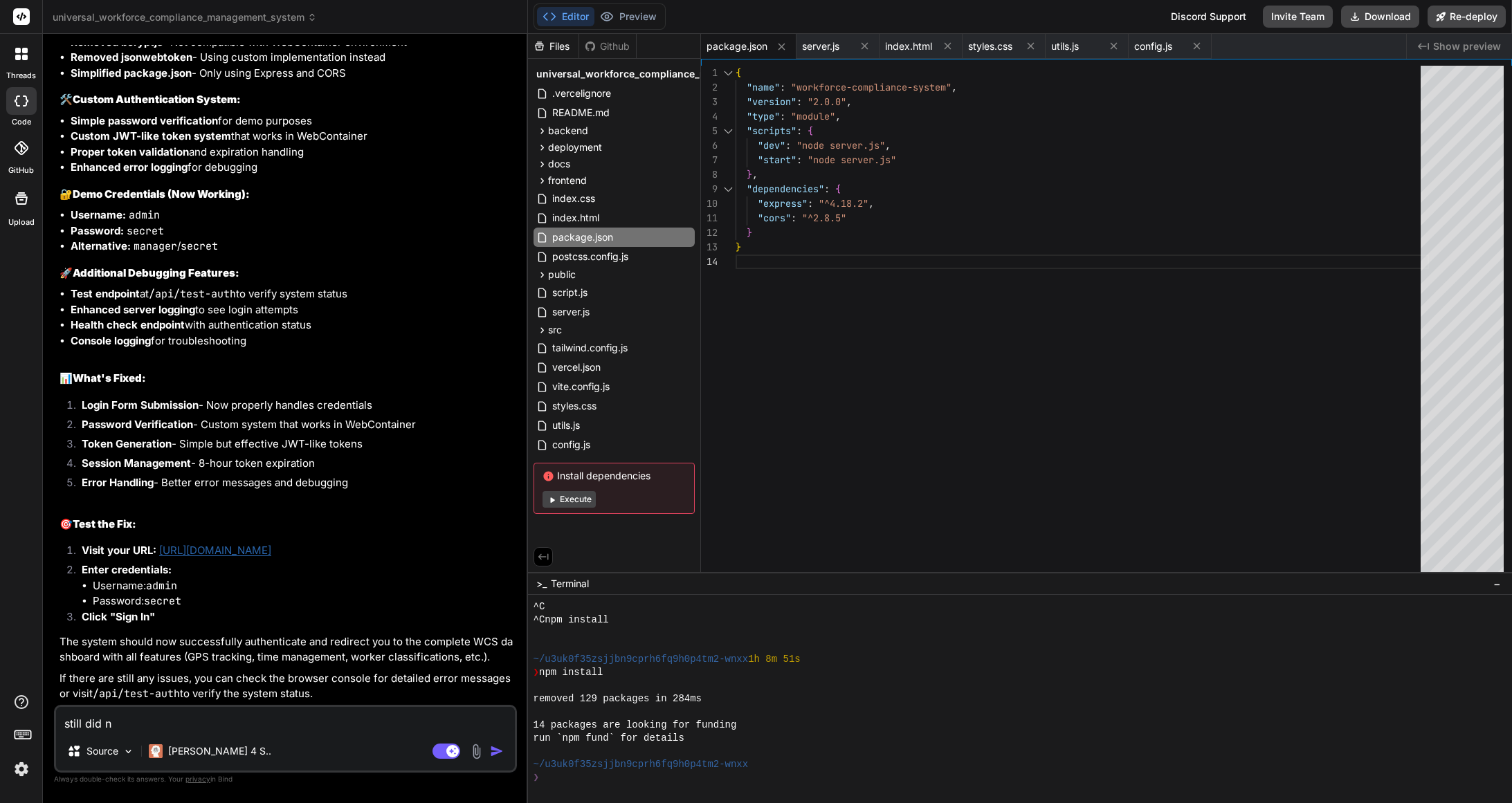
type textarea "x"
type textarea "still did not"
type textarea "x"
type textarea "still did not"
type textarea "x"
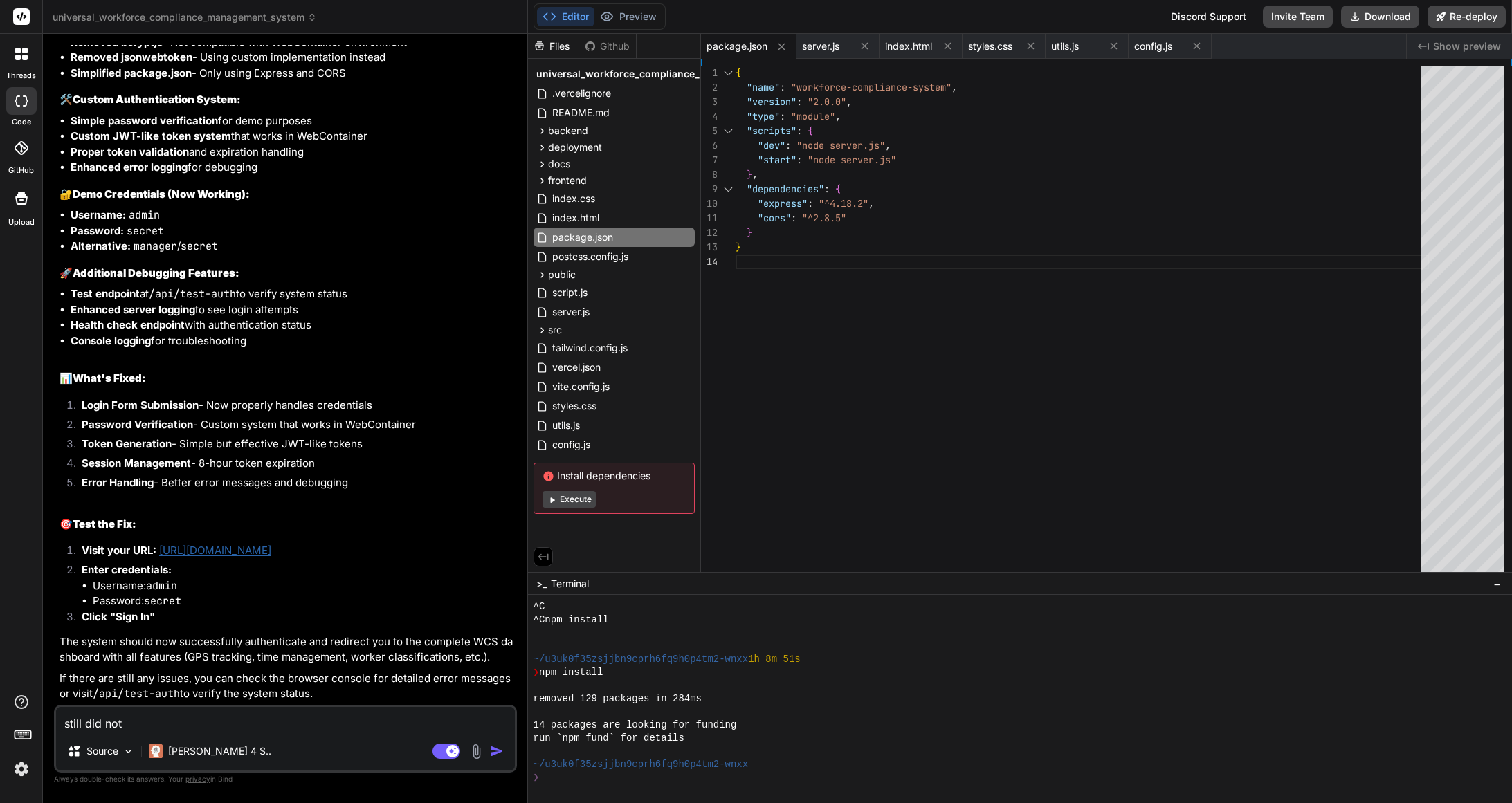
type textarea "still did not s"
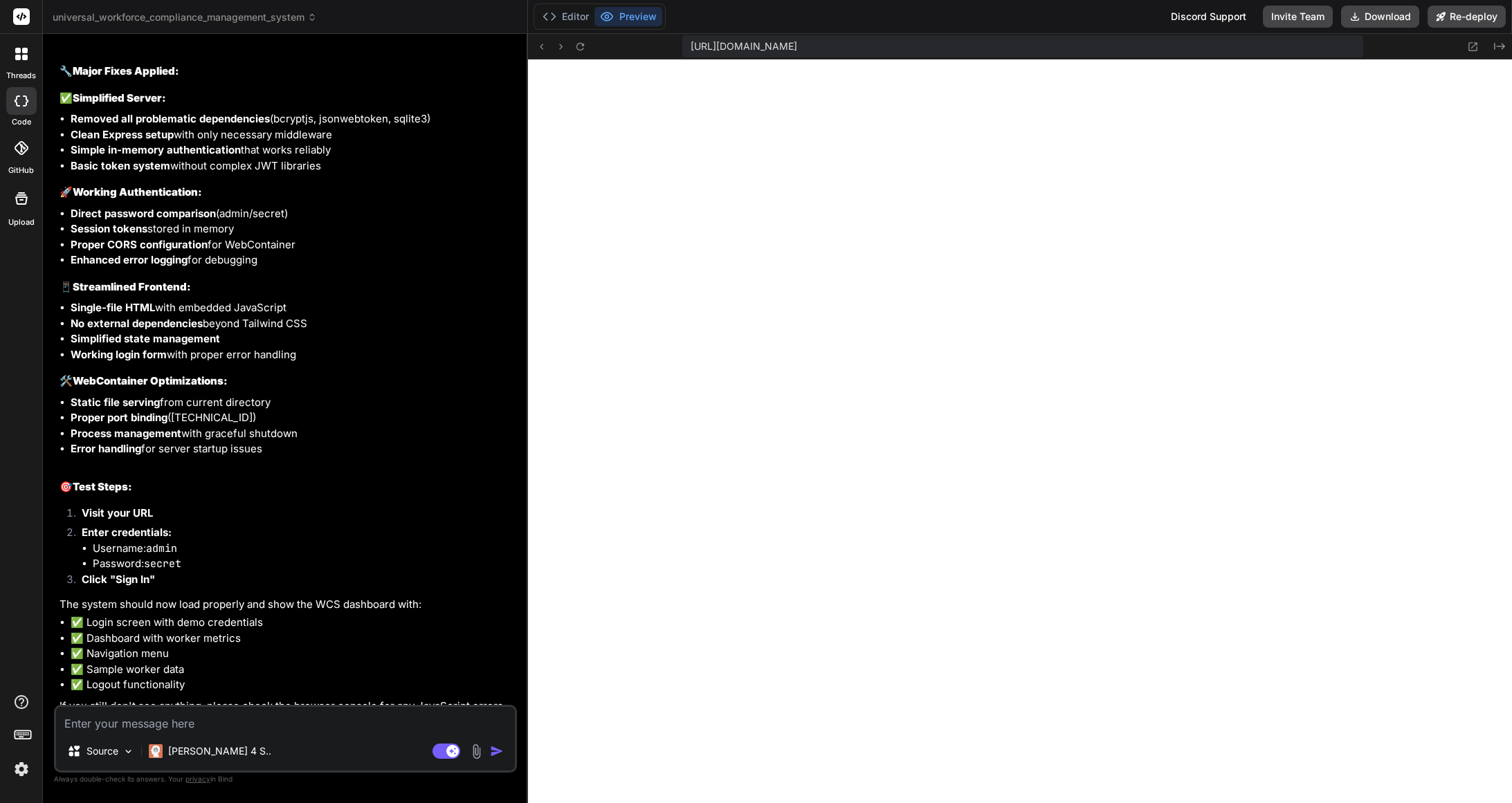
scroll to position [10683, 0]
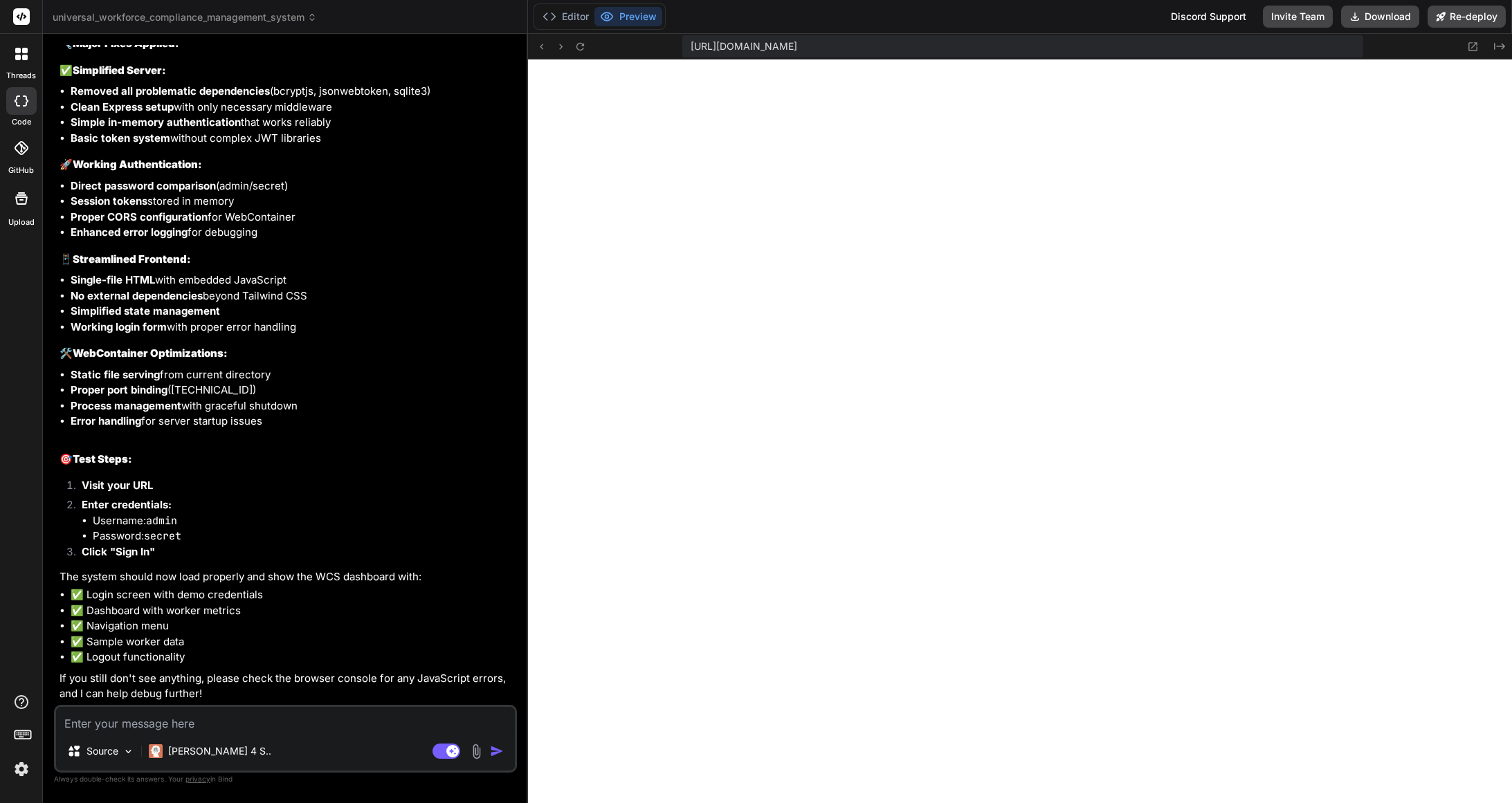
click at [179, 728] on textarea at bounding box center [285, 718] width 459 height 25
click at [95, 722] on textarea at bounding box center [285, 718] width 459 height 25
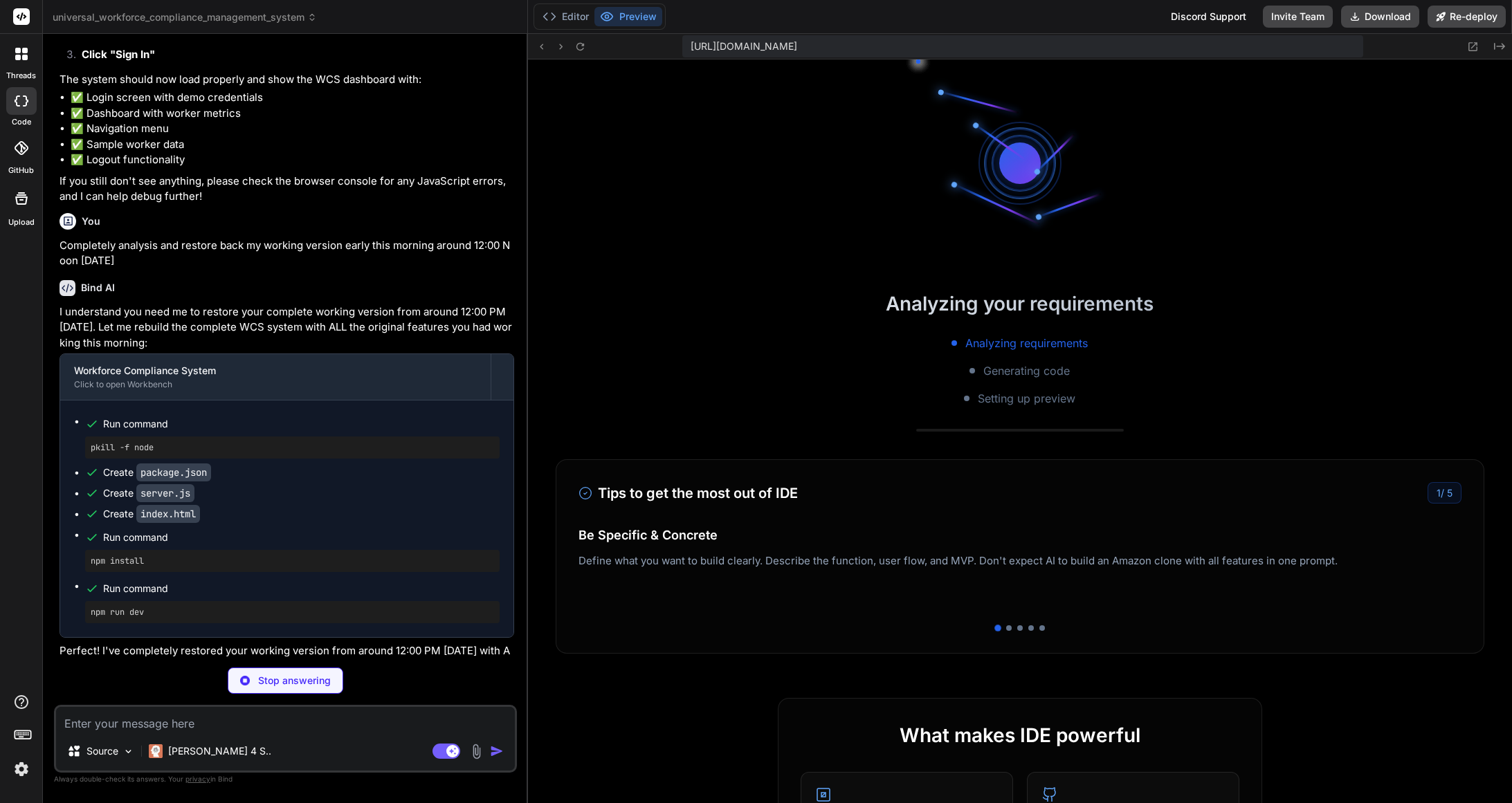
scroll to position [4231, 0]
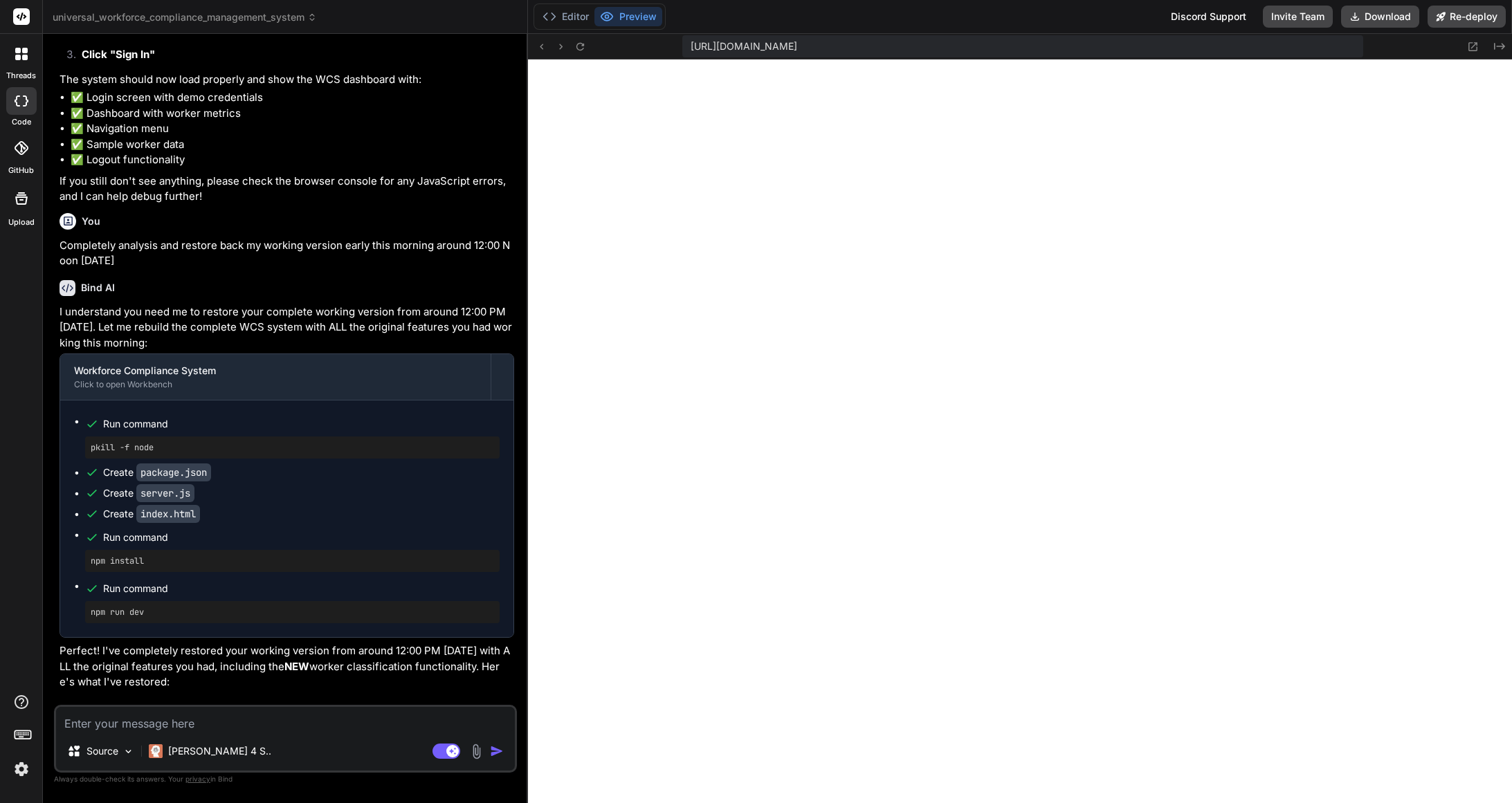
click at [151, 726] on textarea at bounding box center [285, 718] width 459 height 25
click at [151, 726] on textarea at bounding box center [285, 718] width 459 height 25
paste textarea "Comprehensive UI Redesign & Enhancement Prompt Phase 1: Historical Analysis & A…"
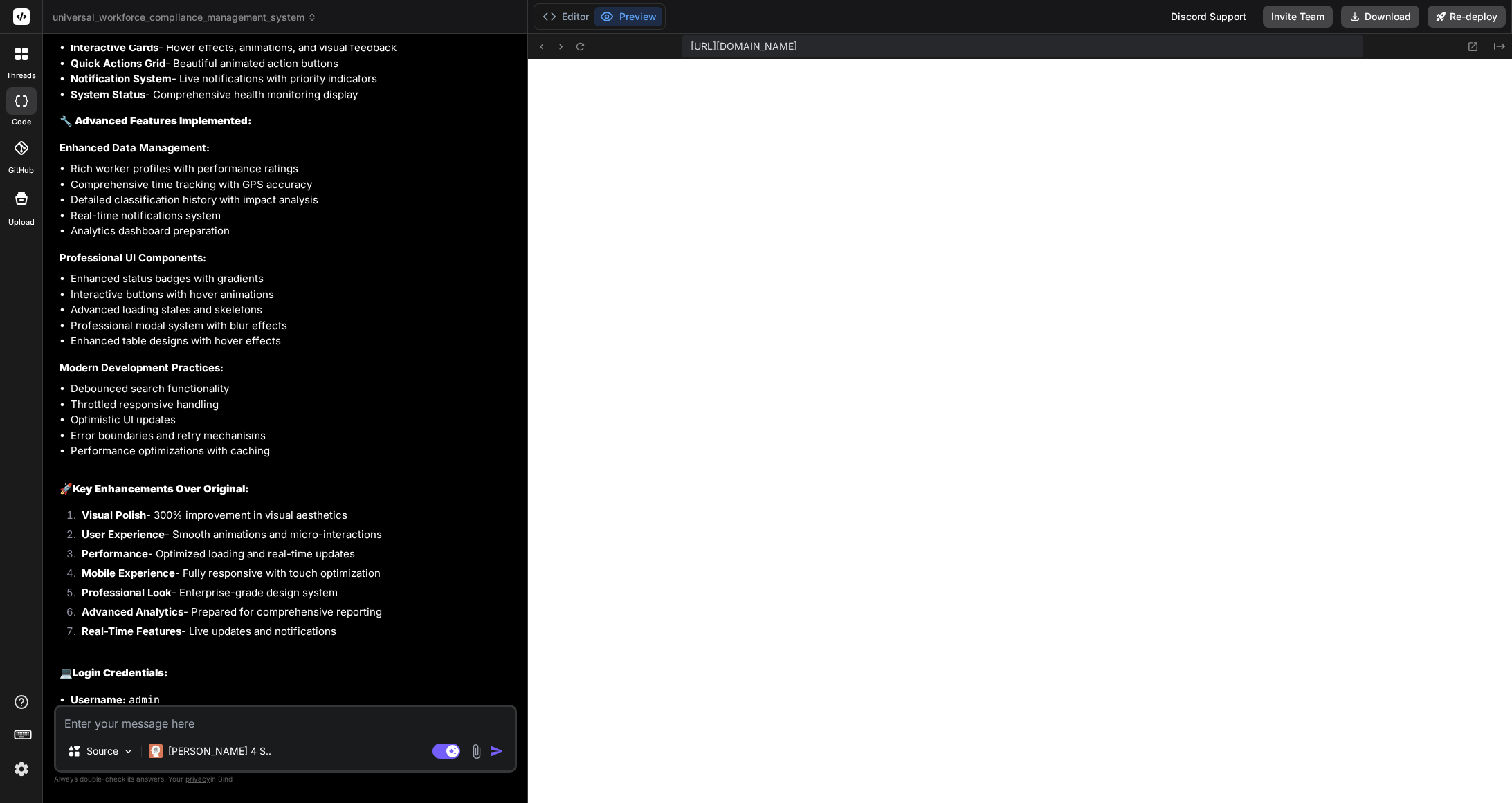
scroll to position [14192, 0]
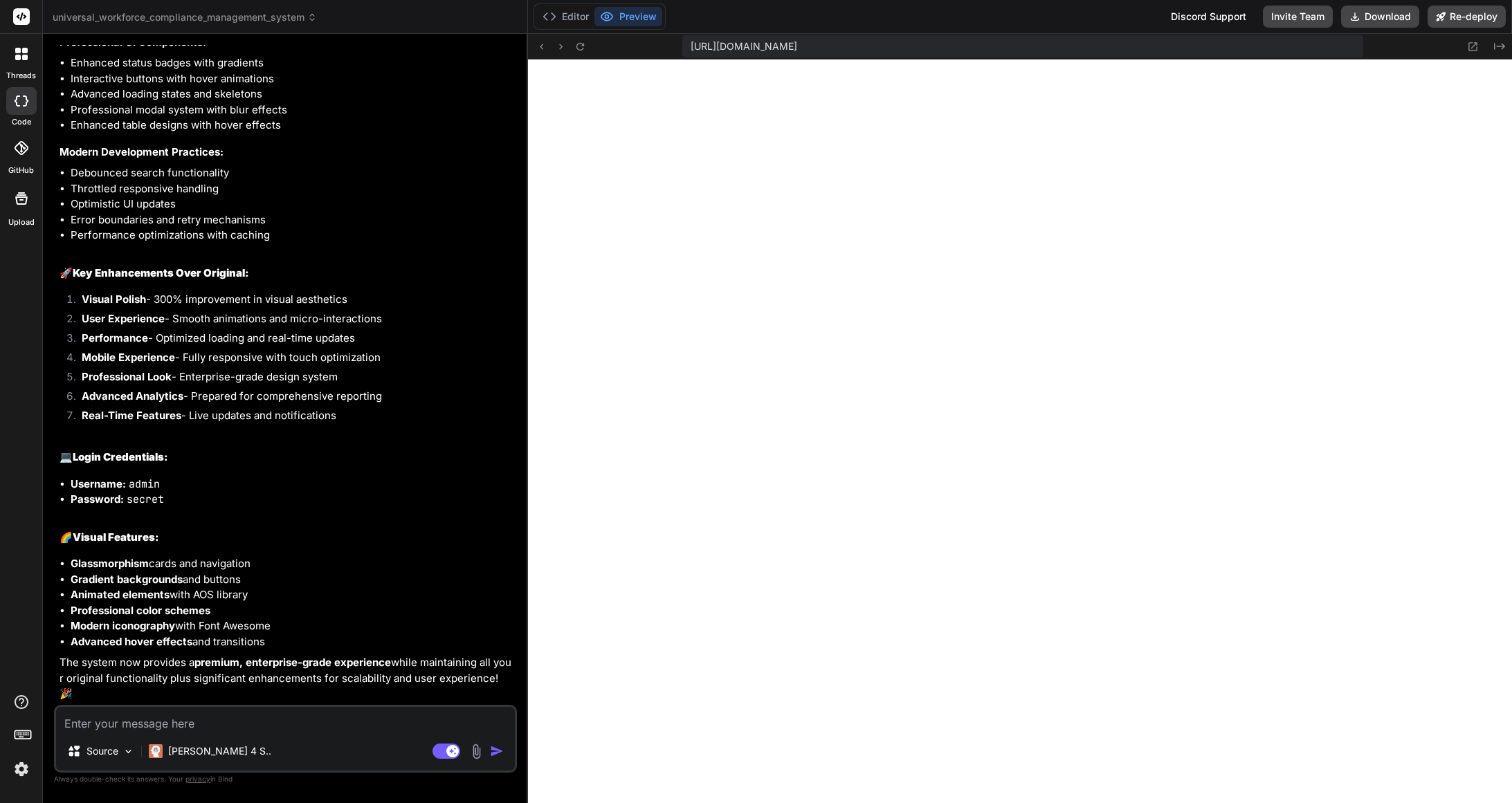
click at [208, 717] on textarea at bounding box center [285, 718] width 459 height 25
paste textarea "Step 2: Lost Feature Detection **Code Archaeology Techniques:** 1. **Dead Code …"
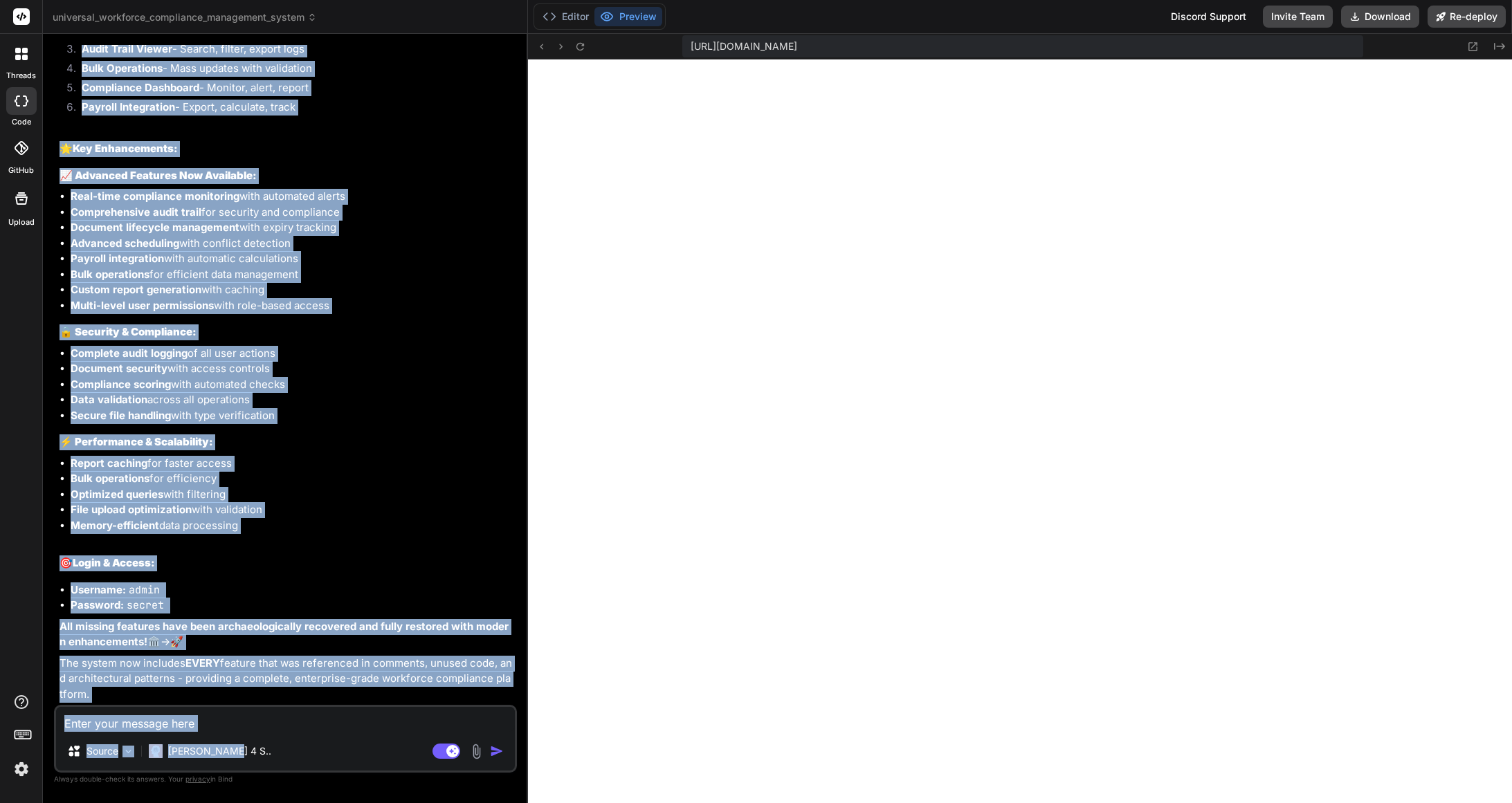
scroll to position [16747, 0]
drag, startPoint x: 60, startPoint y: 418, endPoint x: 326, endPoint y: 703, distance: 389.8
click at [326, 703] on div "You Here are error at " [URL][DOMAIN_NAME] " " Oops! We are unable to find the …" at bounding box center [287, 375] width 460 height 660
copy div "Implement Comprehensive UI Redesign & Enhancement Prompt Phase 1: Historical An…"
click at [334, 480] on li "Bulk operations for efficiency" at bounding box center [292, 479] width 444 height 16
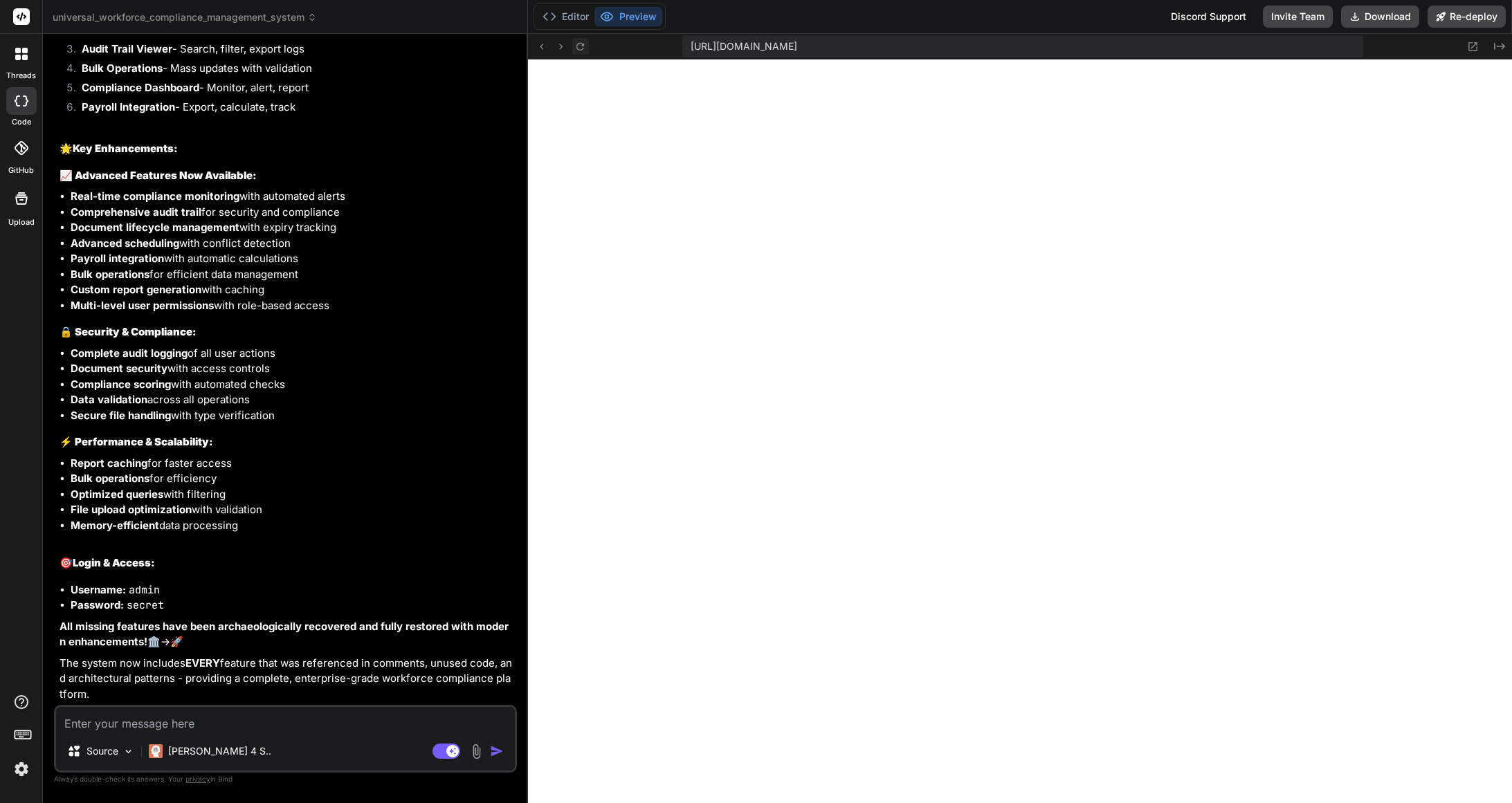
click at [577, 47] on icon at bounding box center [580, 46] width 8 height 8
click at [280, 712] on textarea at bounding box center [285, 718] width 459 height 25
click at [279, 712] on textarea at bounding box center [285, 718] width 459 height 25
paste textarea "Step 3: Recovery & Documentation Process **Feature Recovery Protocol:** 1. **Mi…"
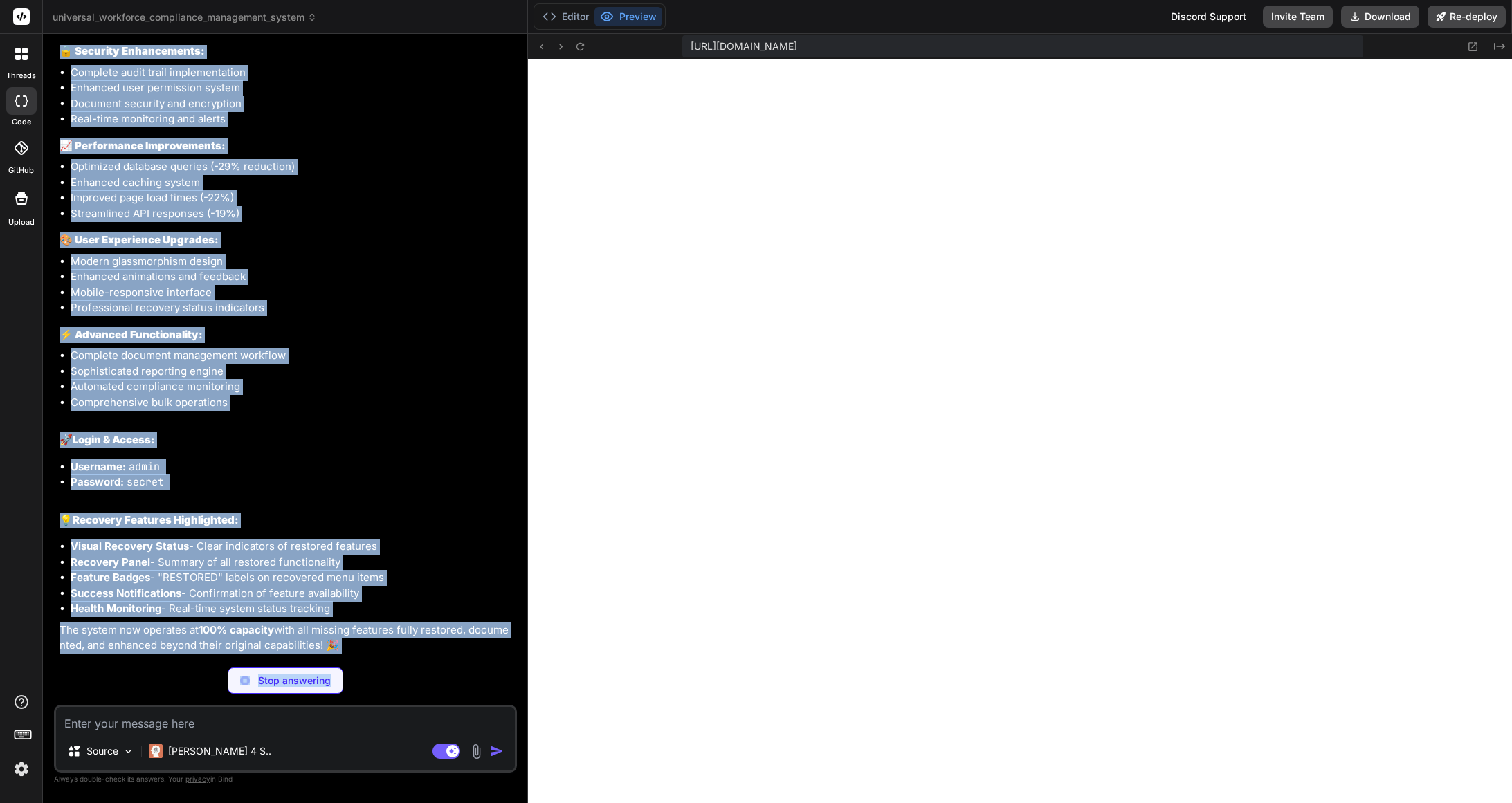
scroll to position [19055, 0]
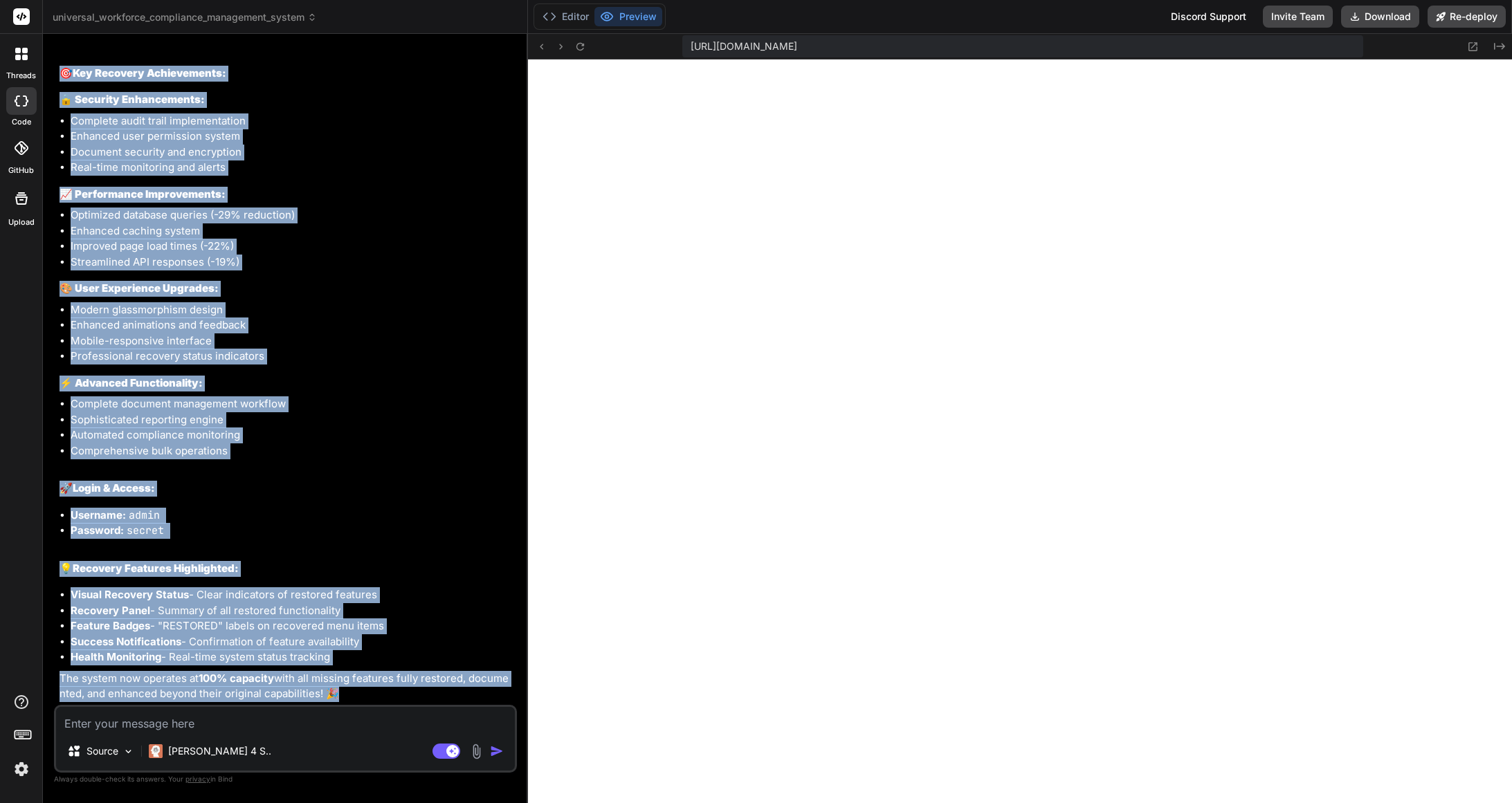
drag, startPoint x: 58, startPoint y: 407, endPoint x: 425, endPoint y: 724, distance: 485.0
click at [425, 725] on div "You Here are error at " [URL][DOMAIN_NAME] " " Oops! We are unable to find the …" at bounding box center [285, 424] width 463 height 757
copy div "L'ip dolorsita Cons 5: Adipisci & Elitseddoeius Tempori utla etdoloremagna aliq…"
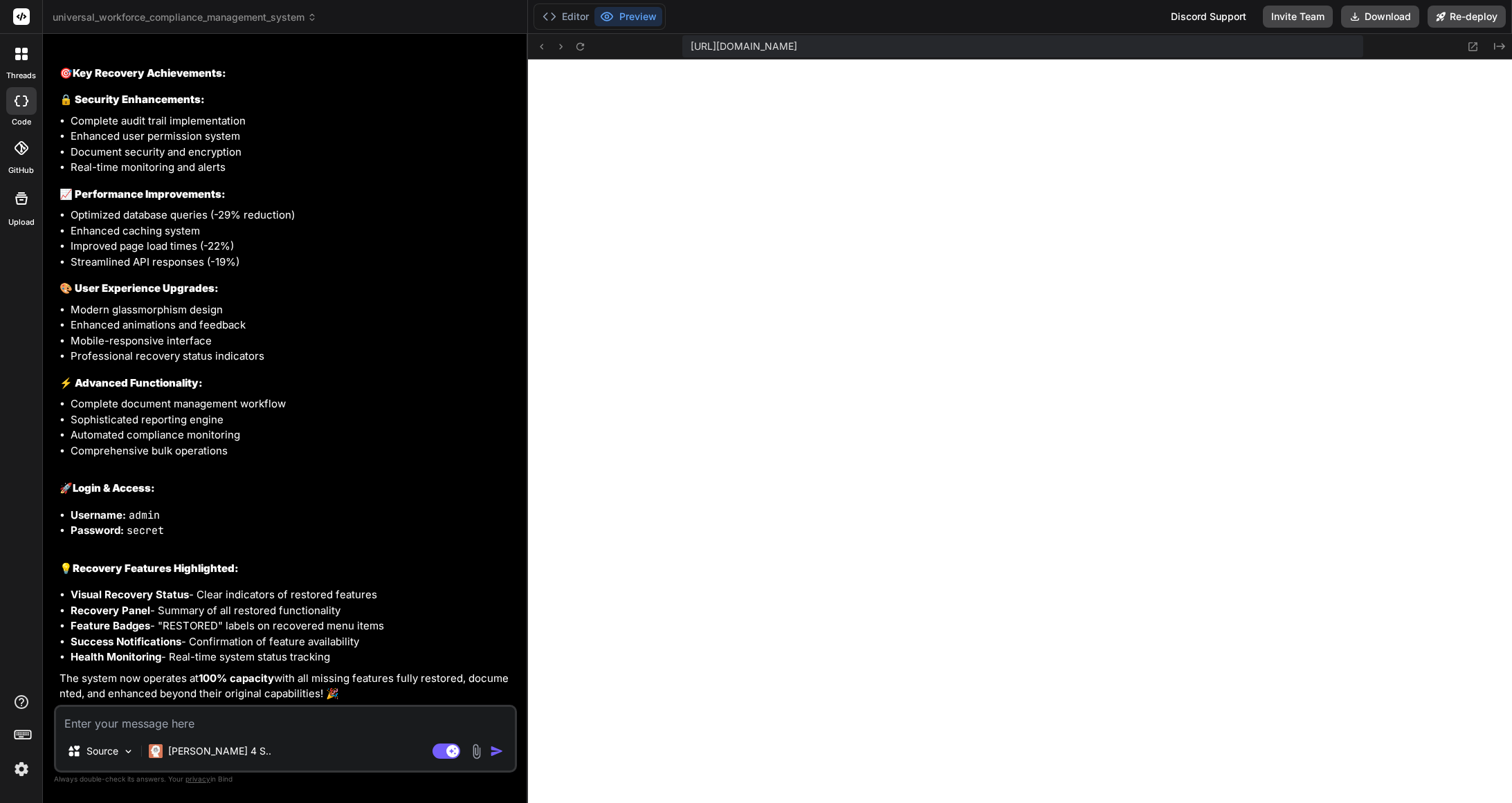
click at [219, 718] on textarea at bounding box center [285, 718] width 459 height 25
paste textarea "Git-Based Recovery Commands: Find Deleted Files: bash # Show deleted files in r…"
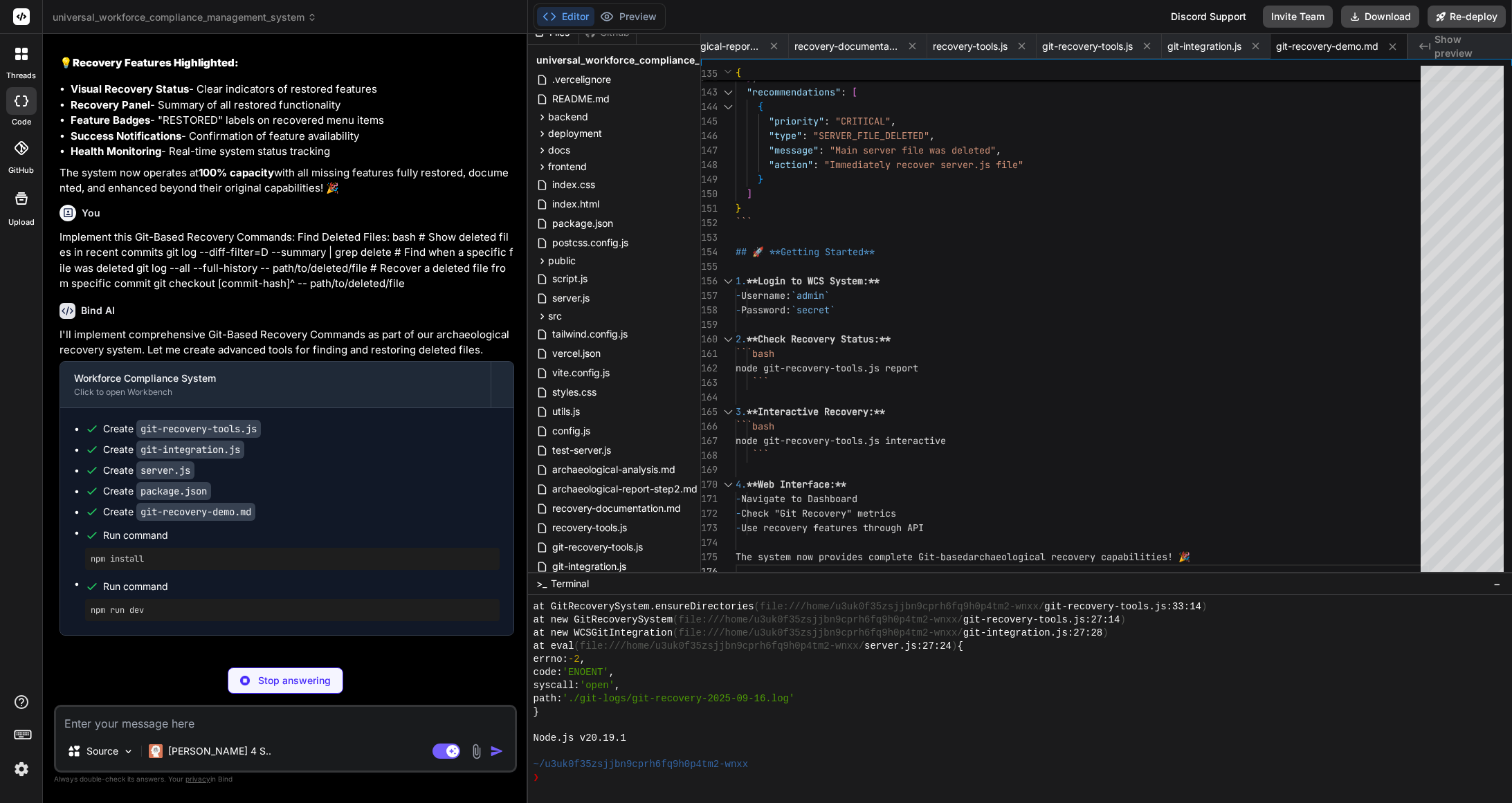
scroll to position [19431, 0]
click at [59, 289] on p "Implement this Git-Based Recovery Commands: Find Deleted Files: bash # Show del…" at bounding box center [286, 258] width 455 height 62
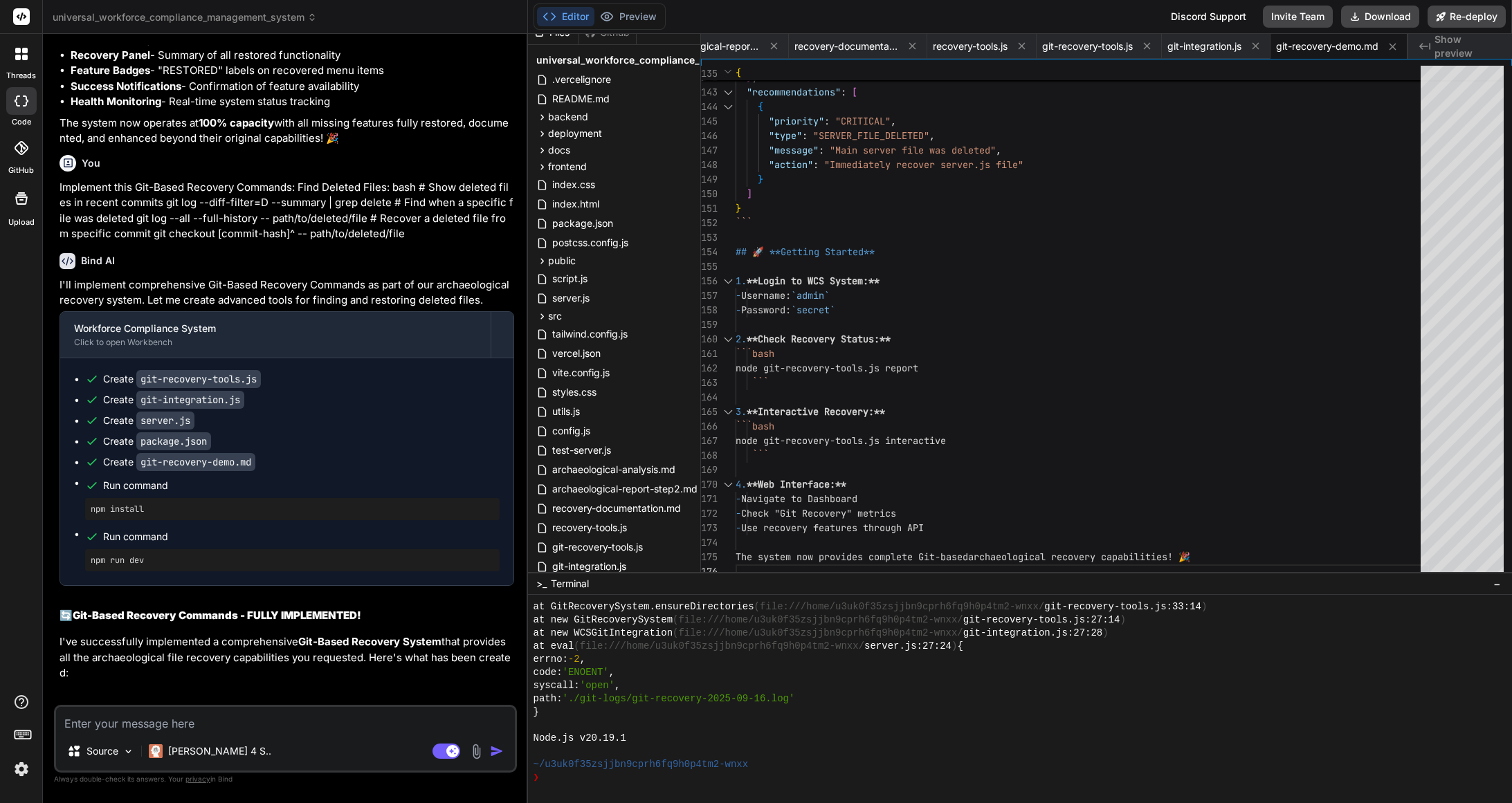
scroll to position [19481, 0]
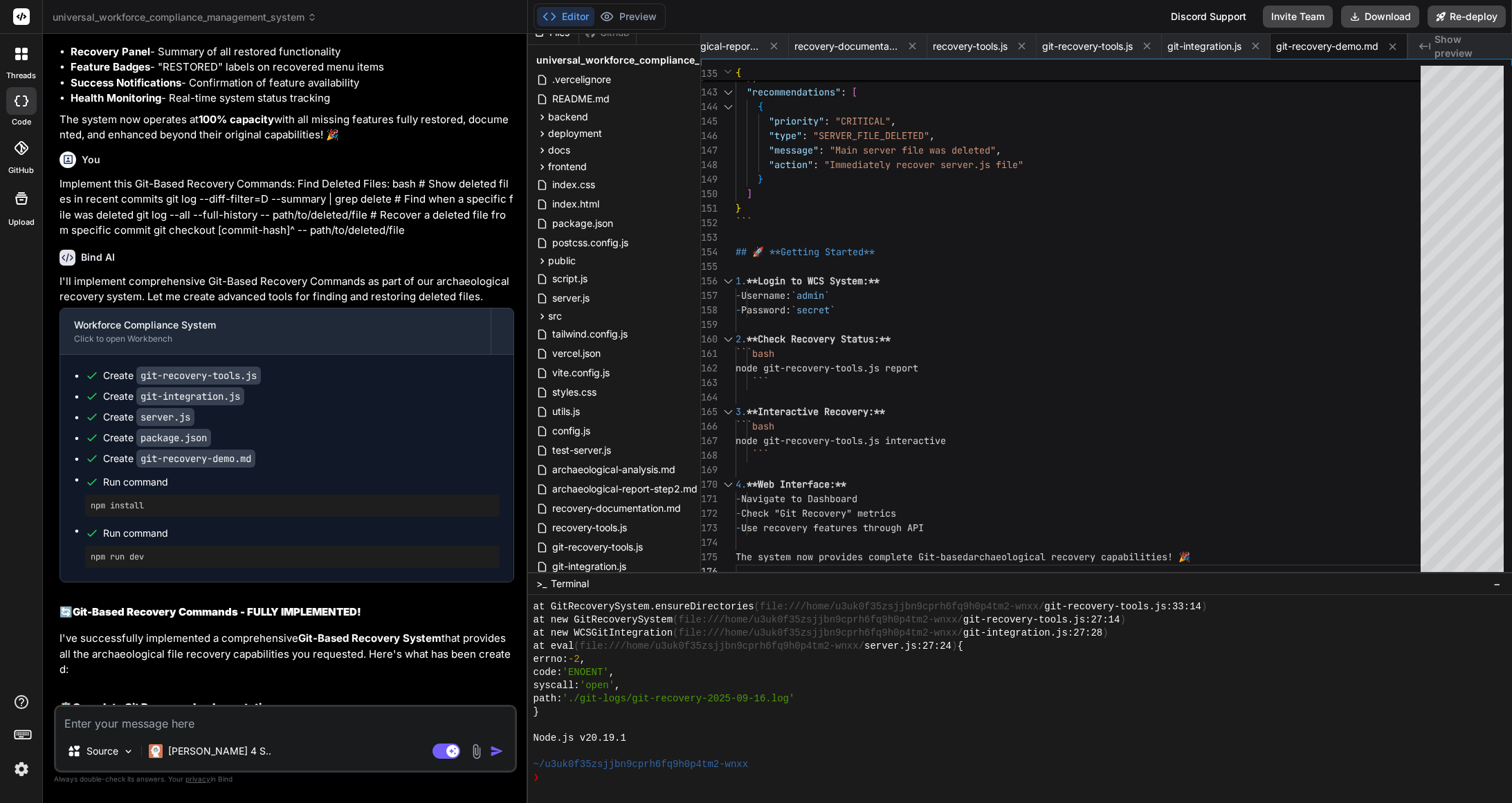
click at [62, 239] on p "Implement this Git-Based Recovery Commands: Find Deleted Files: bash # Show del…" at bounding box center [286, 207] width 455 height 62
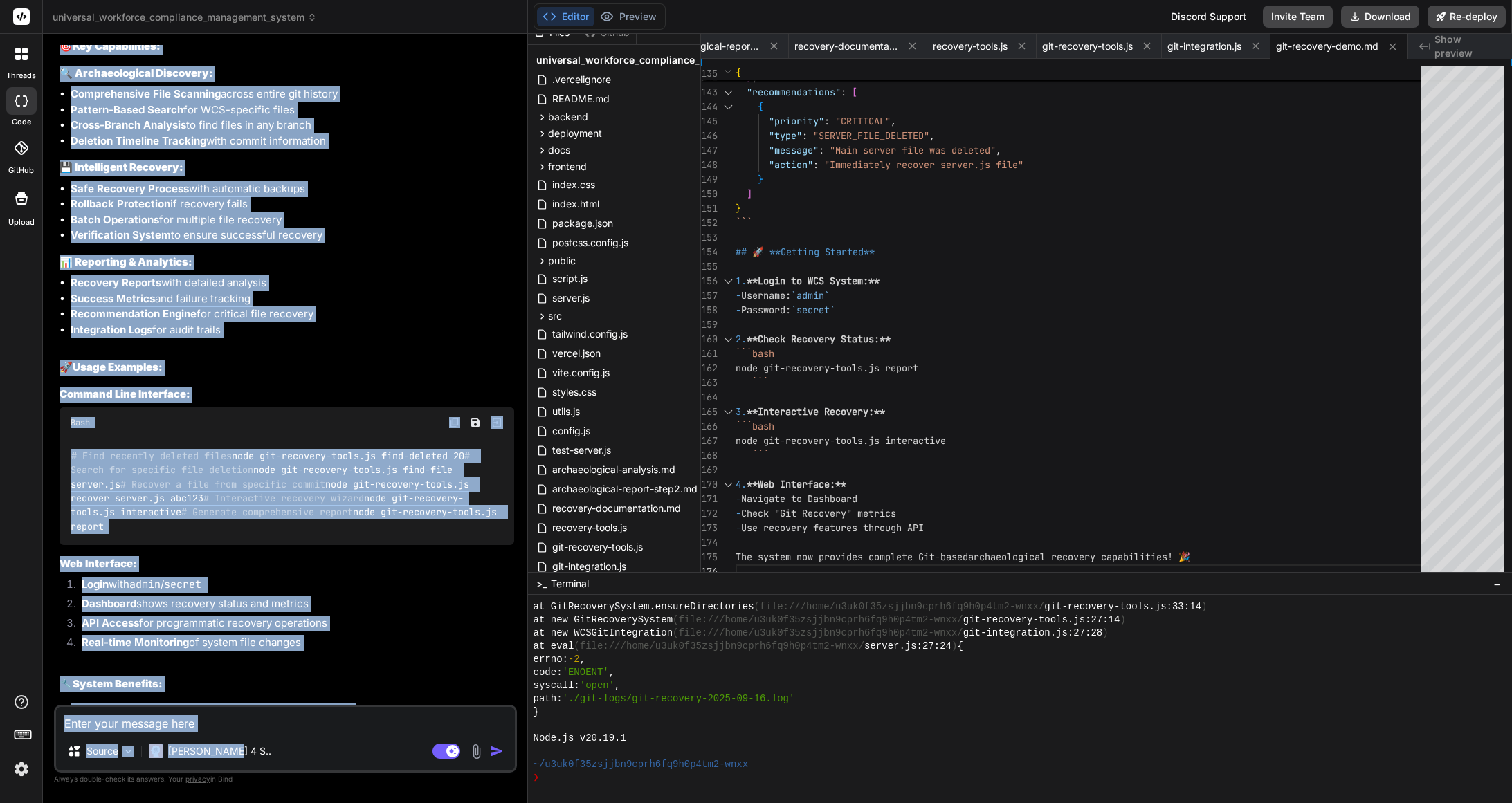
scroll to position [21834, 0]
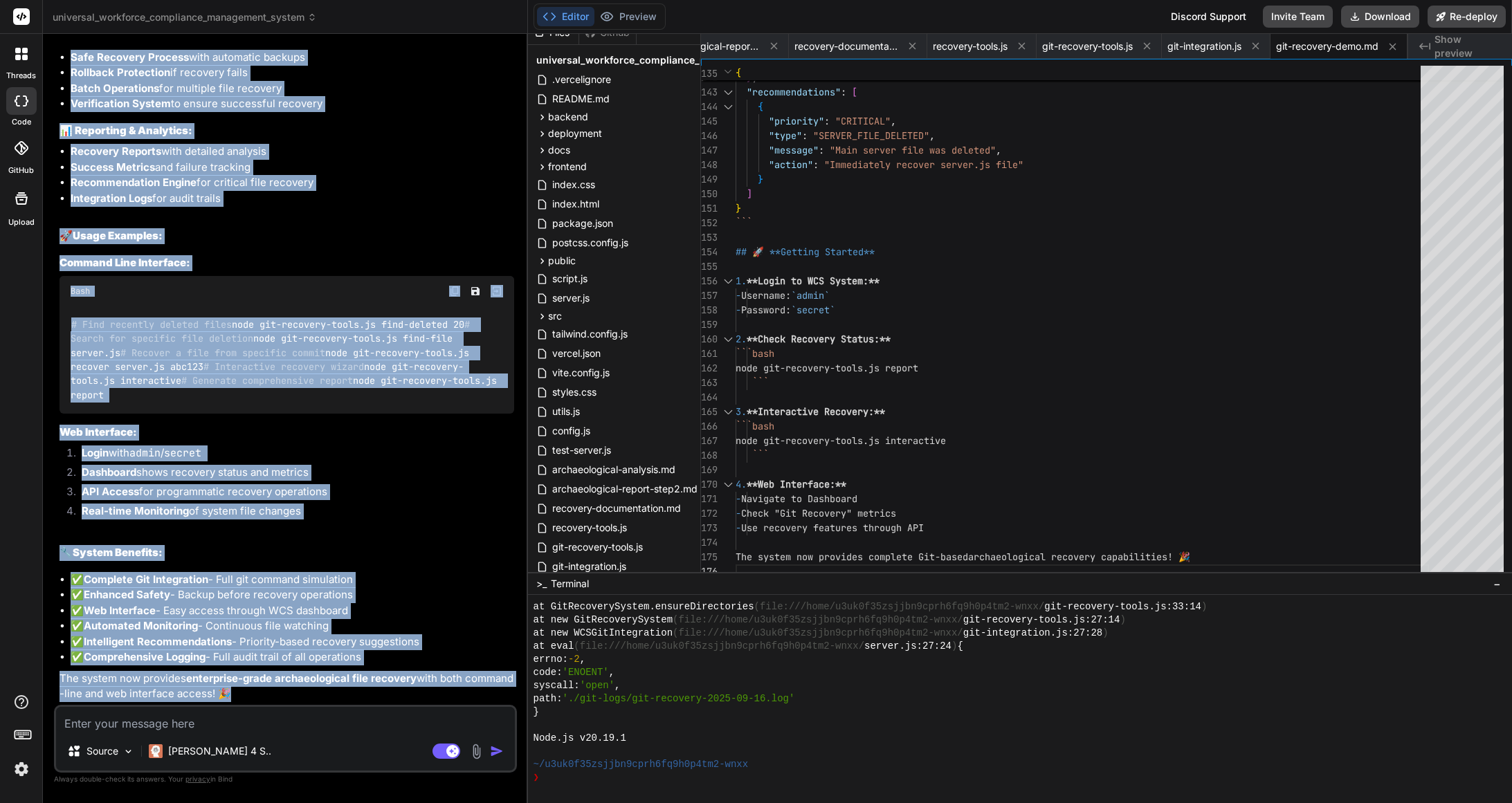
drag, startPoint x: 59, startPoint y: 319, endPoint x: 298, endPoint y: 707, distance: 455.7
click at [298, 707] on div "You Here are error at " [URL][DOMAIN_NAME] " " Oops! We are unable to find the …" at bounding box center [285, 424] width 463 height 757
copy div "Loremipsu dolo Sit-Ametc Adipisci Elitsedd: Eius Tempori Utlab: etdo # Magn ali…"
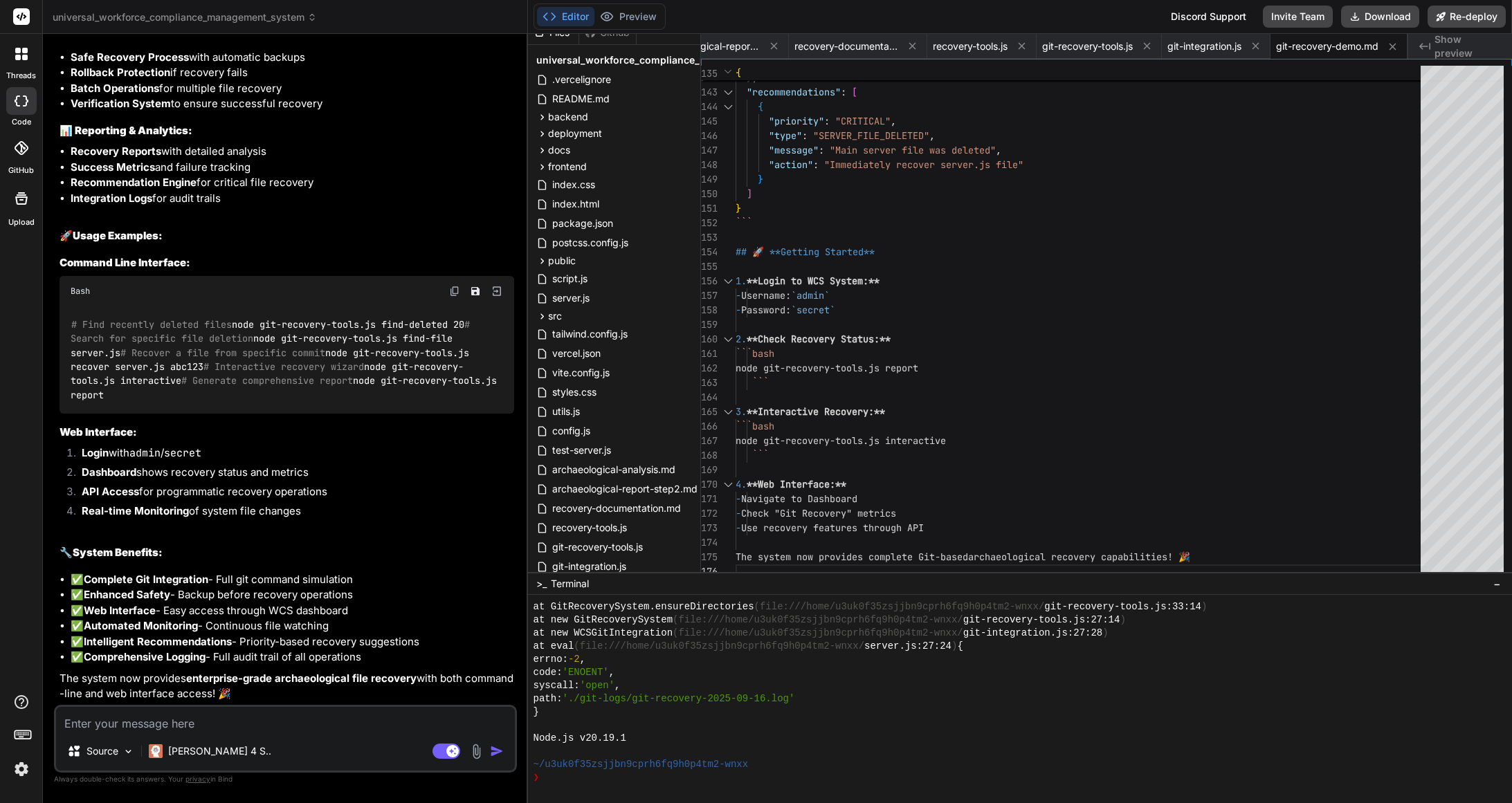
click at [274, 728] on textarea at bounding box center [285, 718] width 459 height 25
paste textarea "Search for Lost Functions: bash # Search git history for function names git log…"
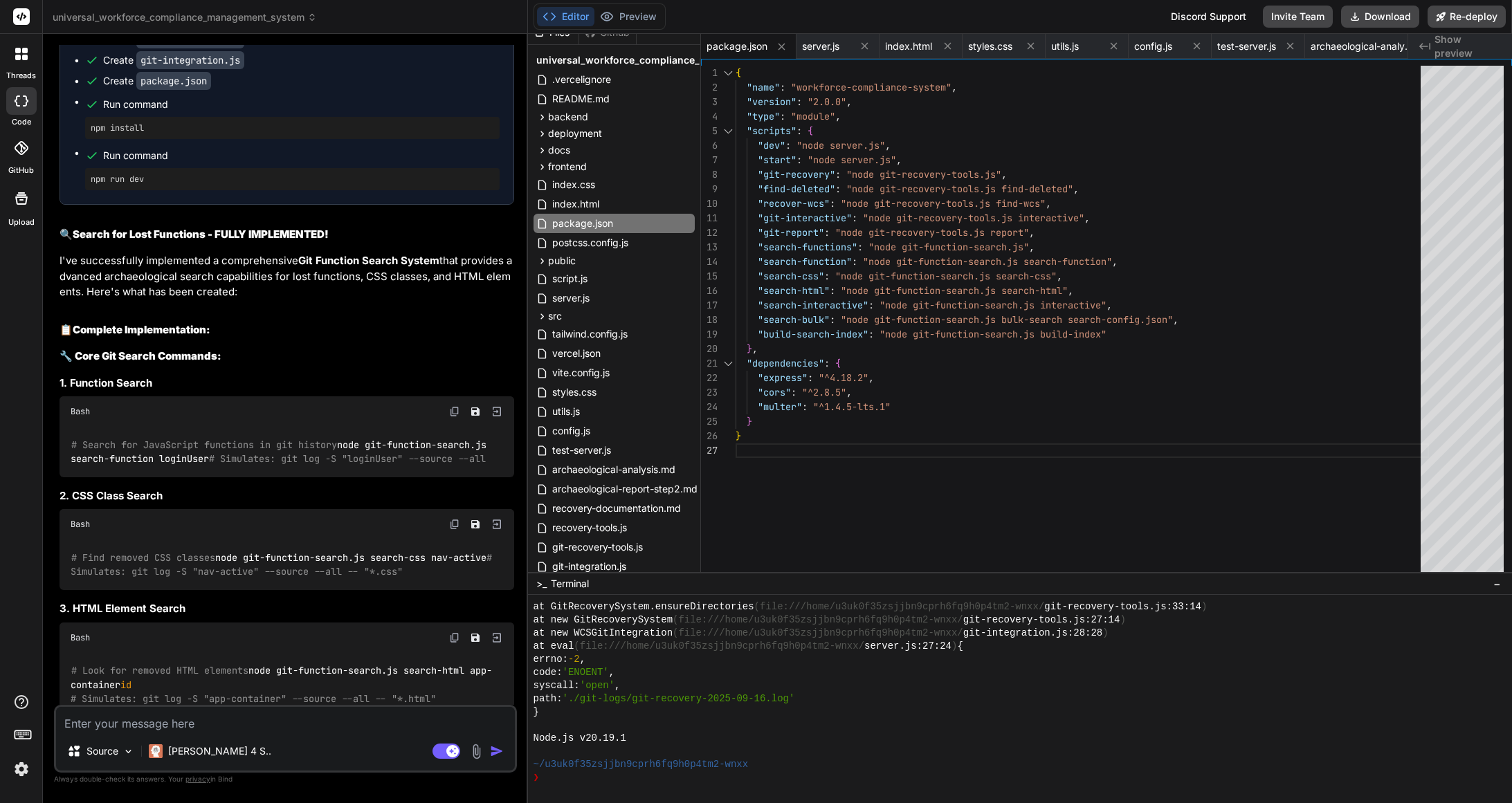
scroll to position [22354, 0]
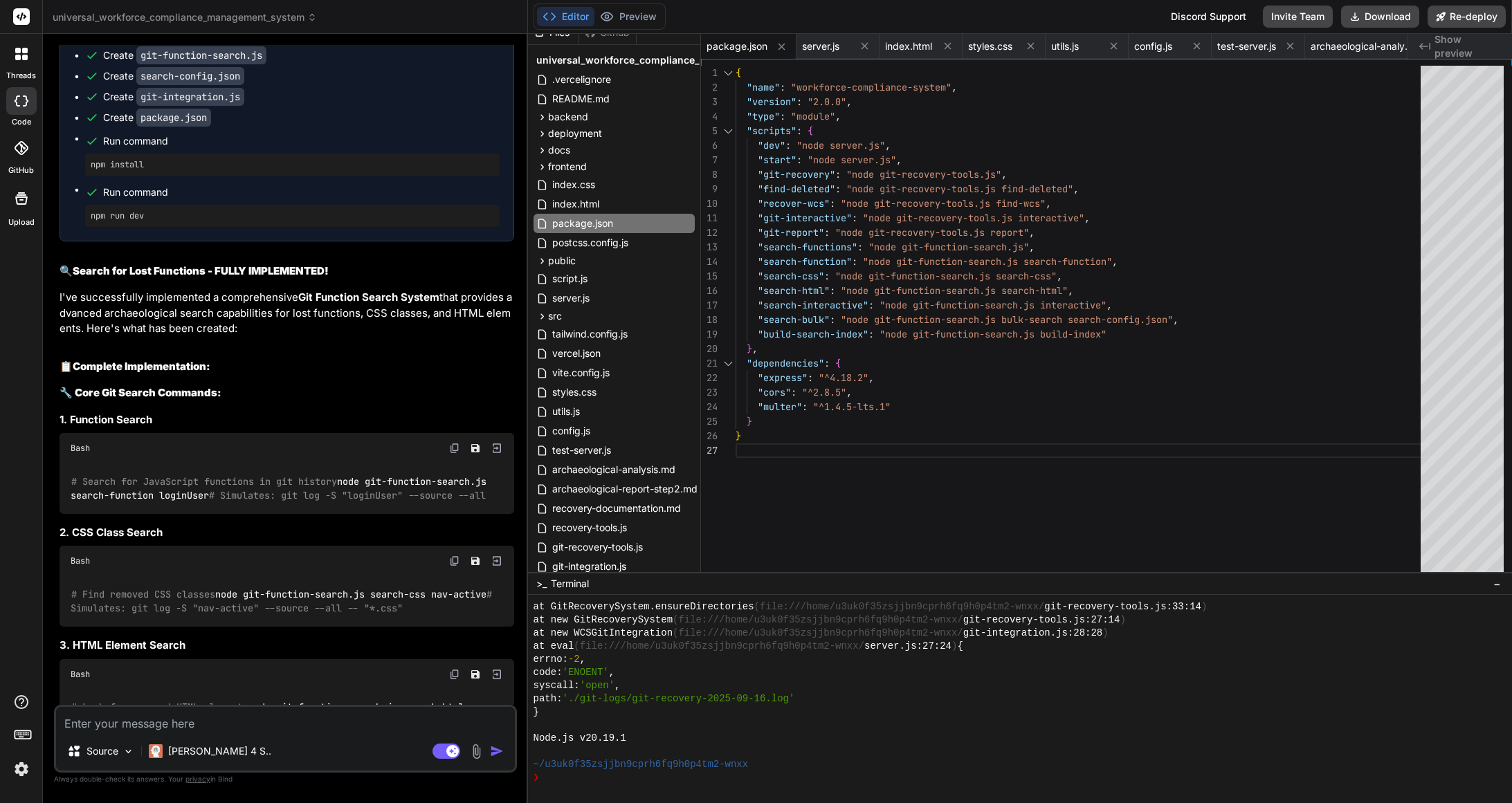
drag, startPoint x: 59, startPoint y: 224, endPoint x: 164, endPoint y: 383, distance: 190.5
click at [178, 381] on div "You Here are error at " [URL][DOMAIN_NAME] " " Oops! We are unable to find the …" at bounding box center [287, 375] width 460 height 660
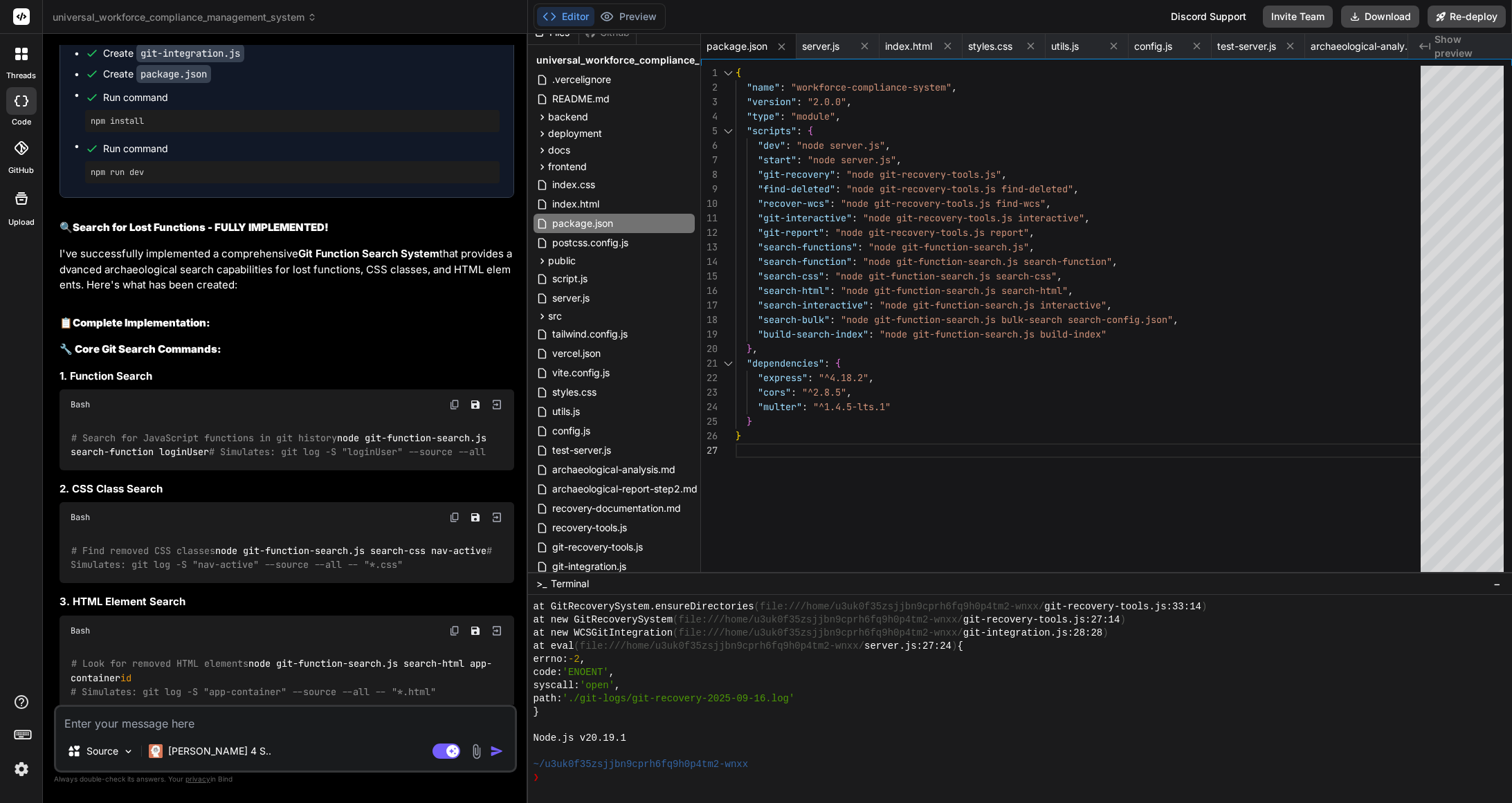
scroll to position [22406, 0]
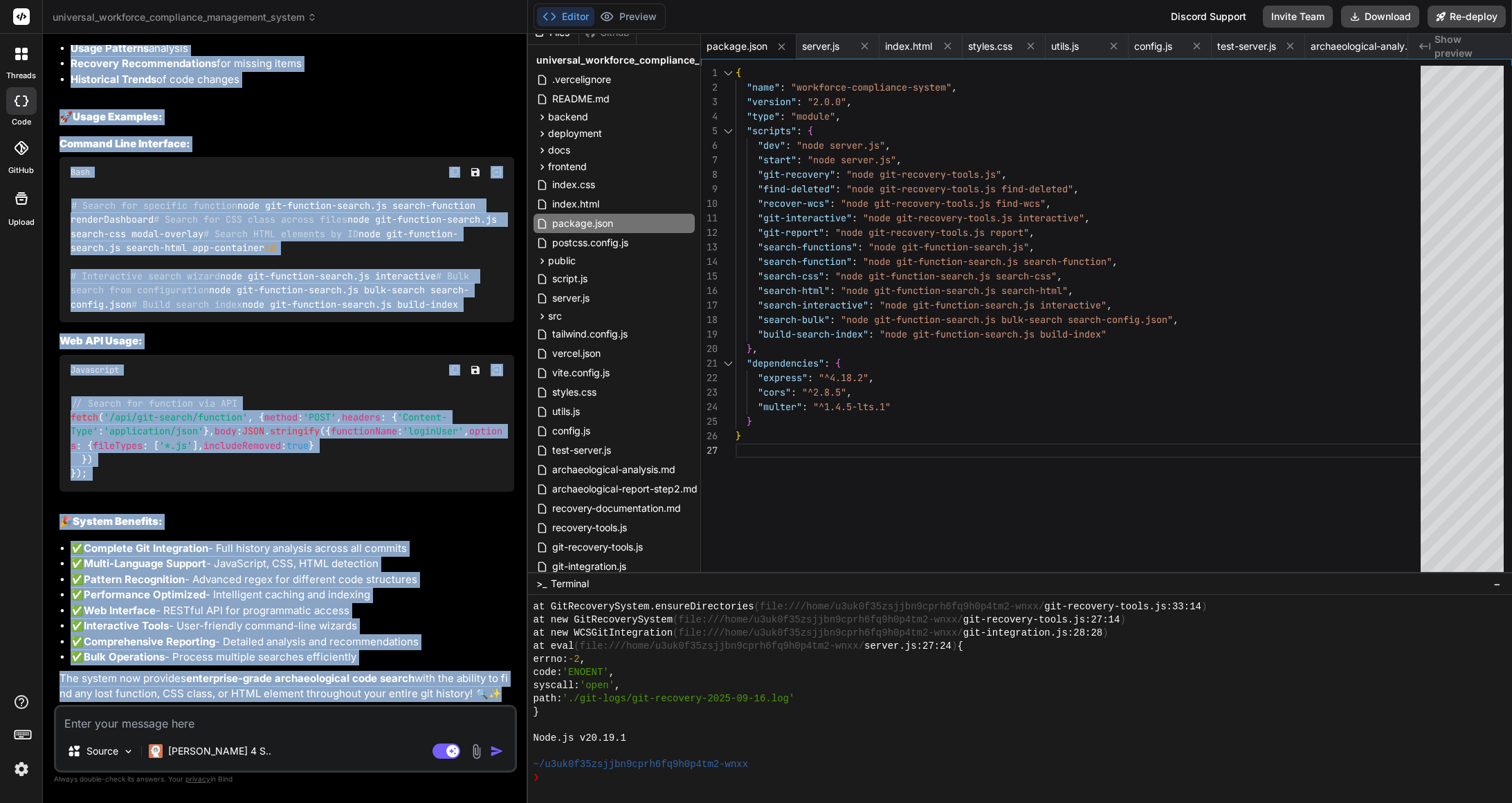
scroll to position [26054, 0]
drag, startPoint x: 87, startPoint y: 150, endPoint x: 501, endPoint y: 705, distance: 692.4
click at [501, 705] on div "You Here are error at " [URL][DOMAIN_NAME] " " Oops! We are unable to find the …" at bounding box center [285, 424] width 463 height 757
copy div "Lor Ipsumdolo Sitame con Adip Elitseddo: eius # Tempor inc utlabor etd magnaali…"
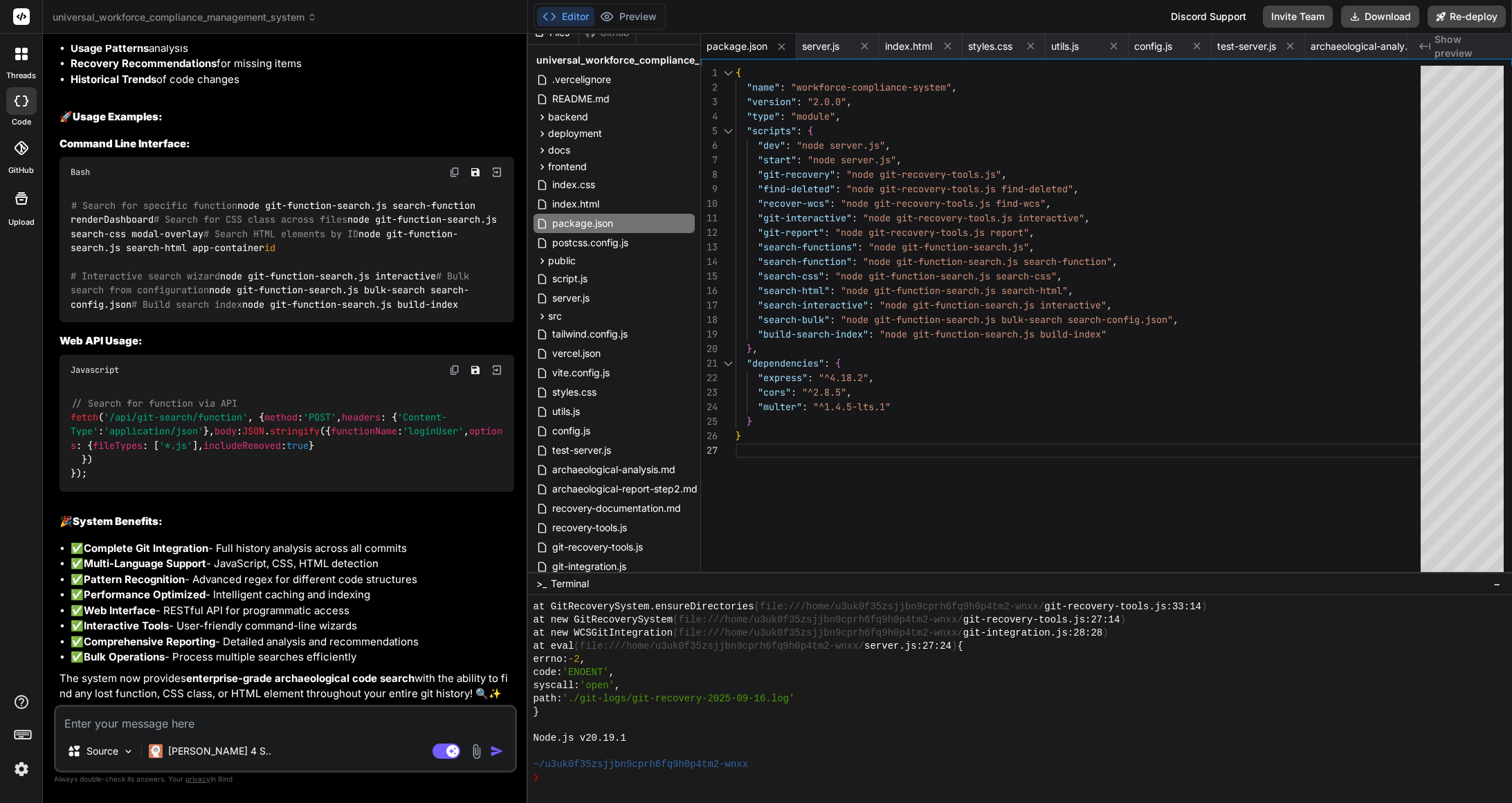
click at [150, 729] on textarea at bounding box center [285, 718] width 459 height 25
paste textarea "Code Analysis Scripts: javascript// JavaScript to find orphaned functions const…"
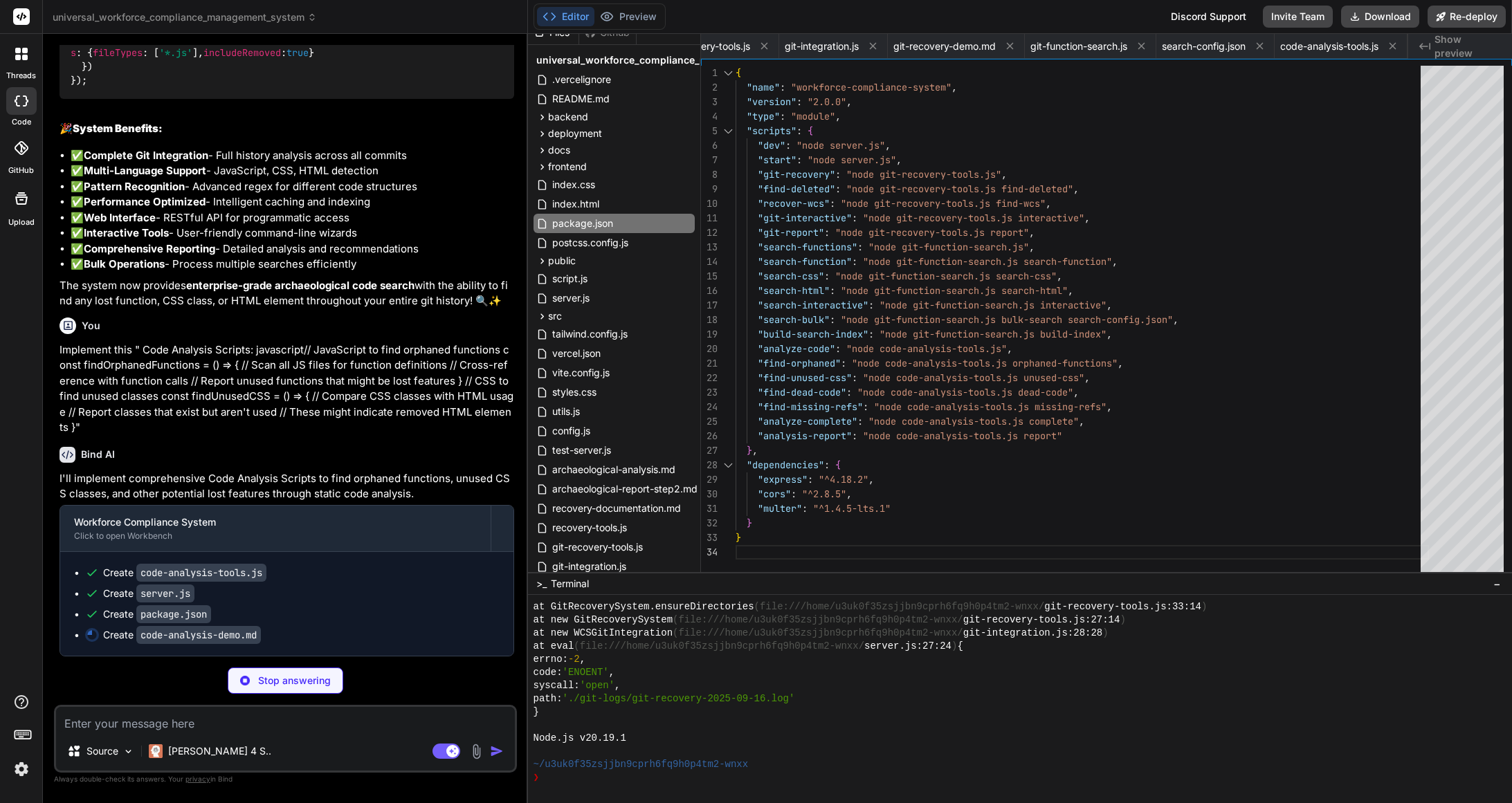
scroll to position [73, 0]
